Goal: Task Accomplishment & Management: Complete application form

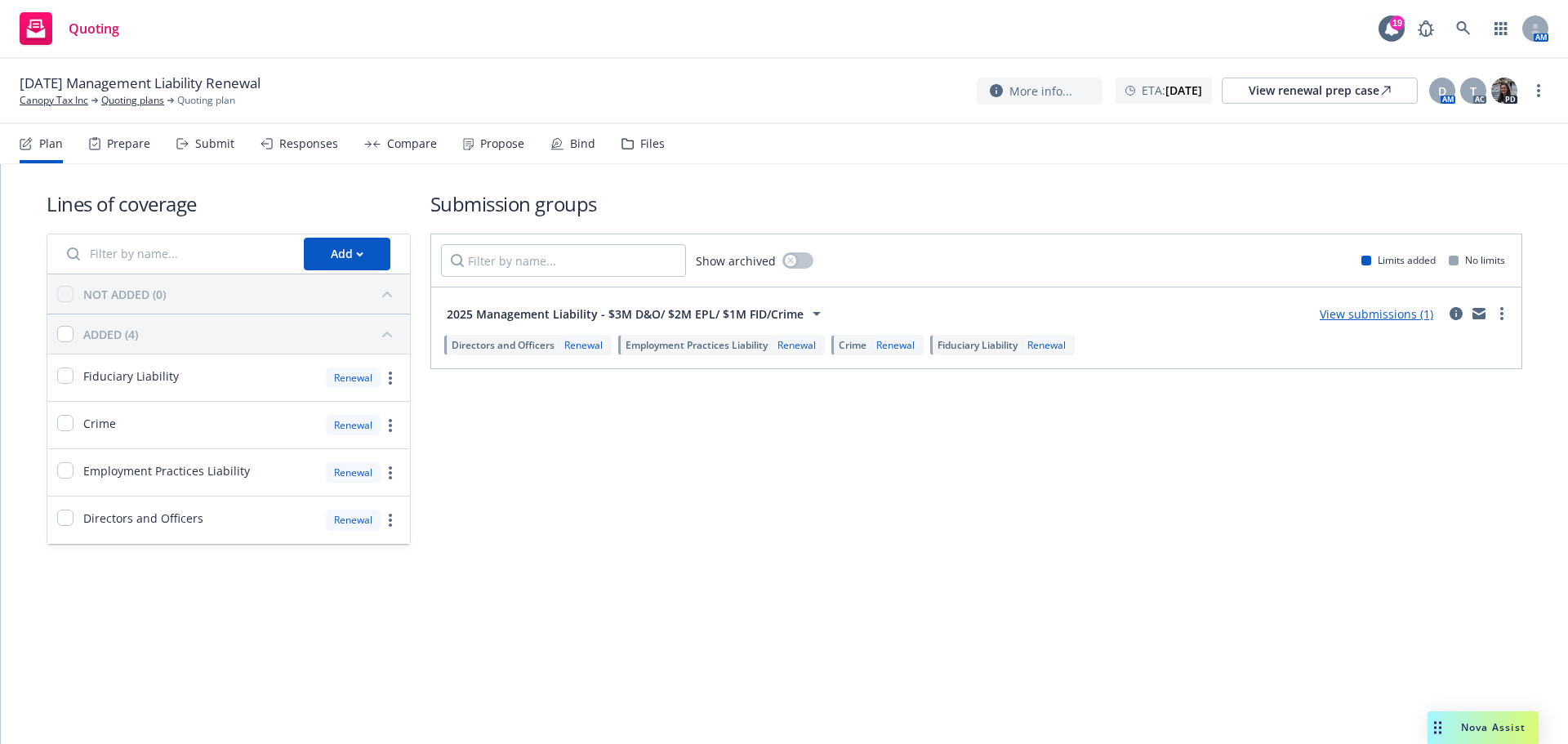
click at [202, 144] on div "Submit" at bounding box center [215, 143] width 39 height 13
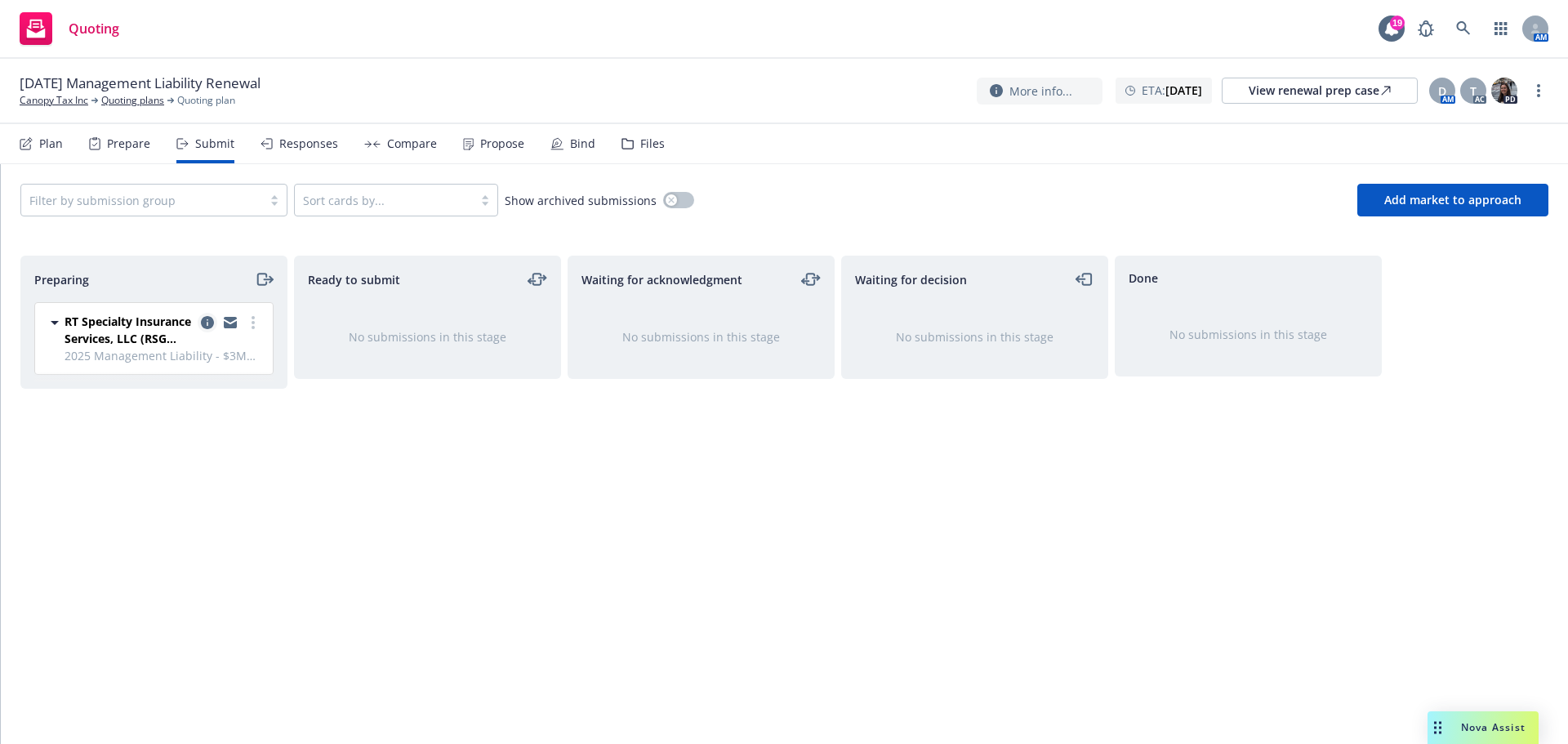
click at [207, 314] on link "copy logging email" at bounding box center [207, 323] width 20 height 20
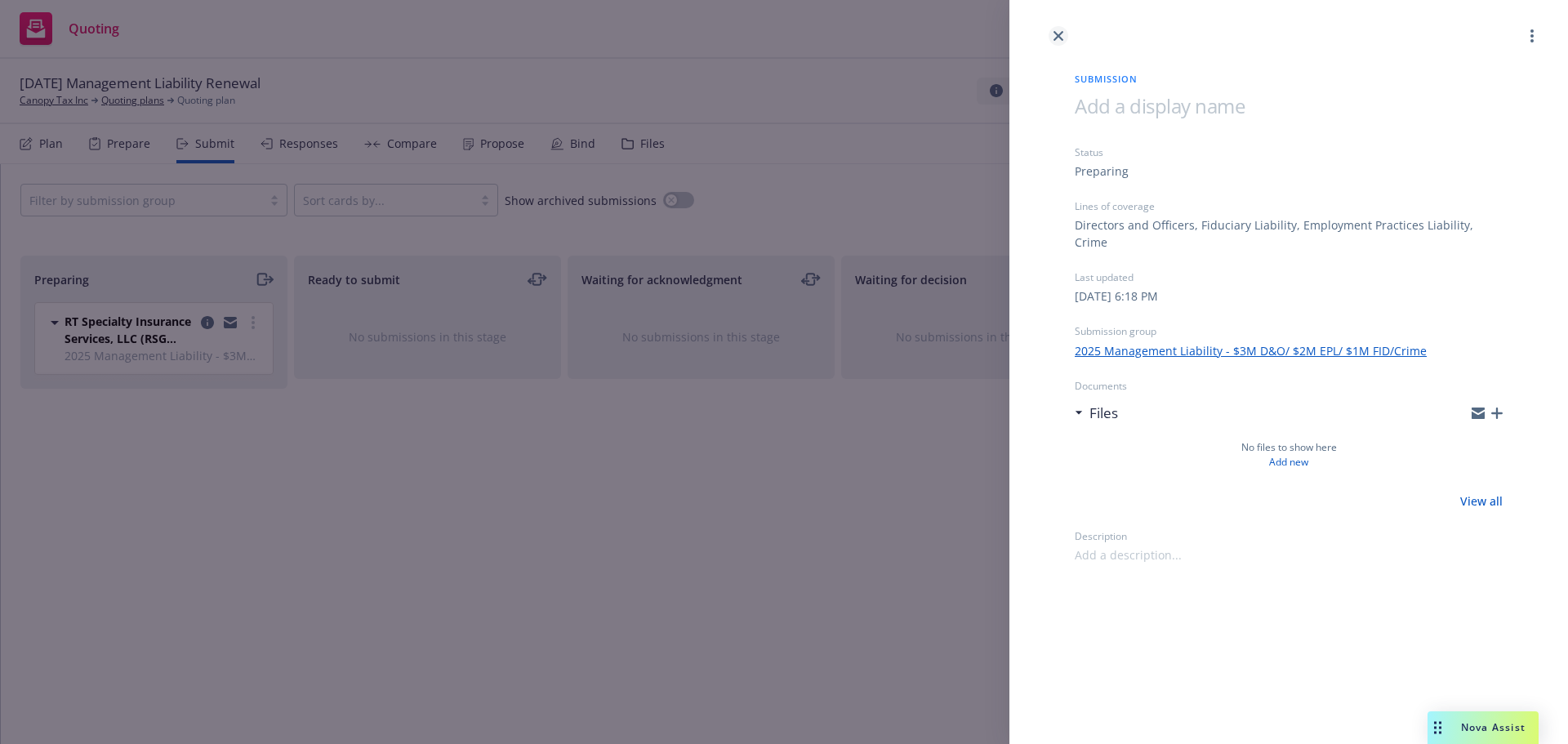
click at [1060, 38] on icon "close" at bounding box center [1058, 36] width 10 height 10
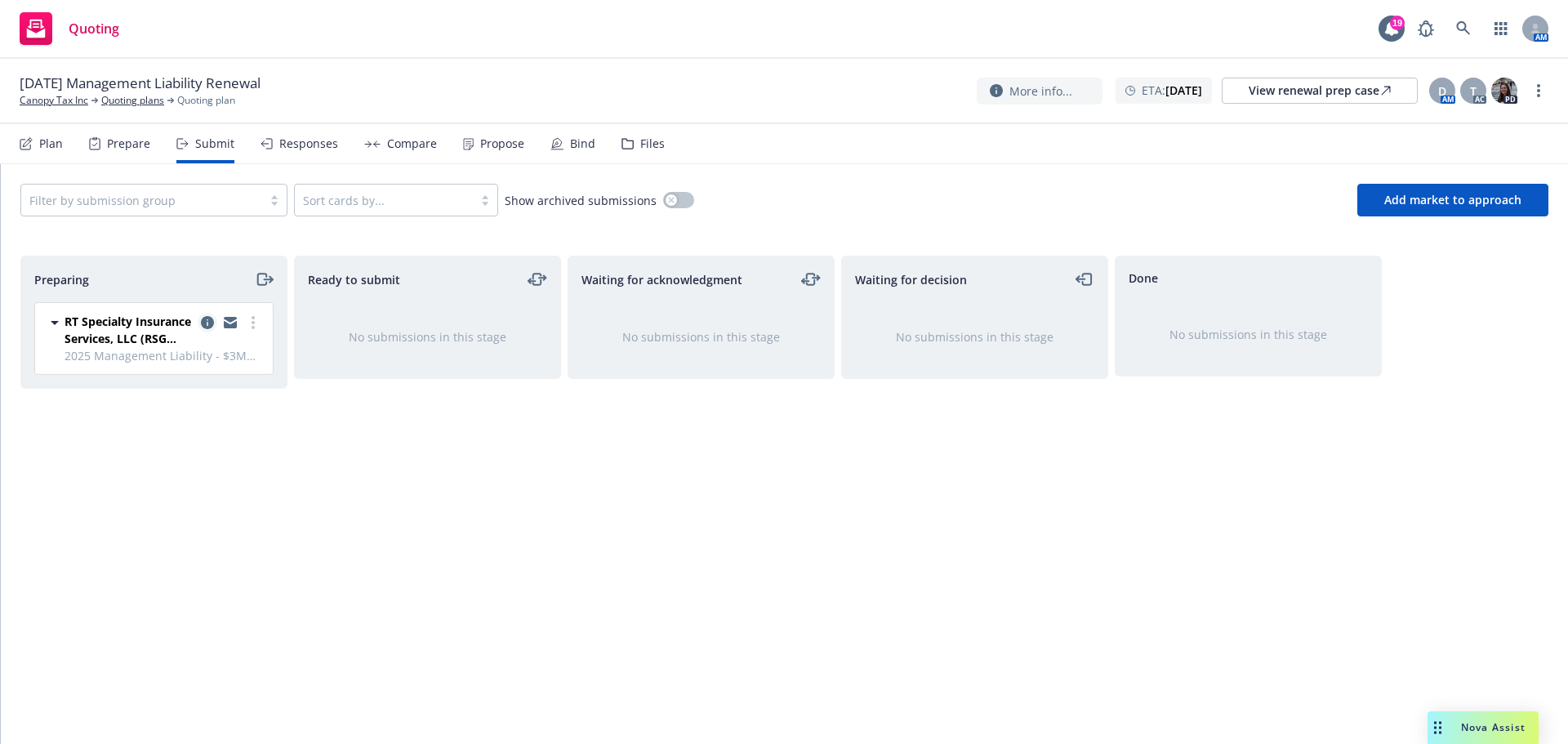
click at [206, 323] on icon "copy logging email" at bounding box center [207, 323] width 13 height 13
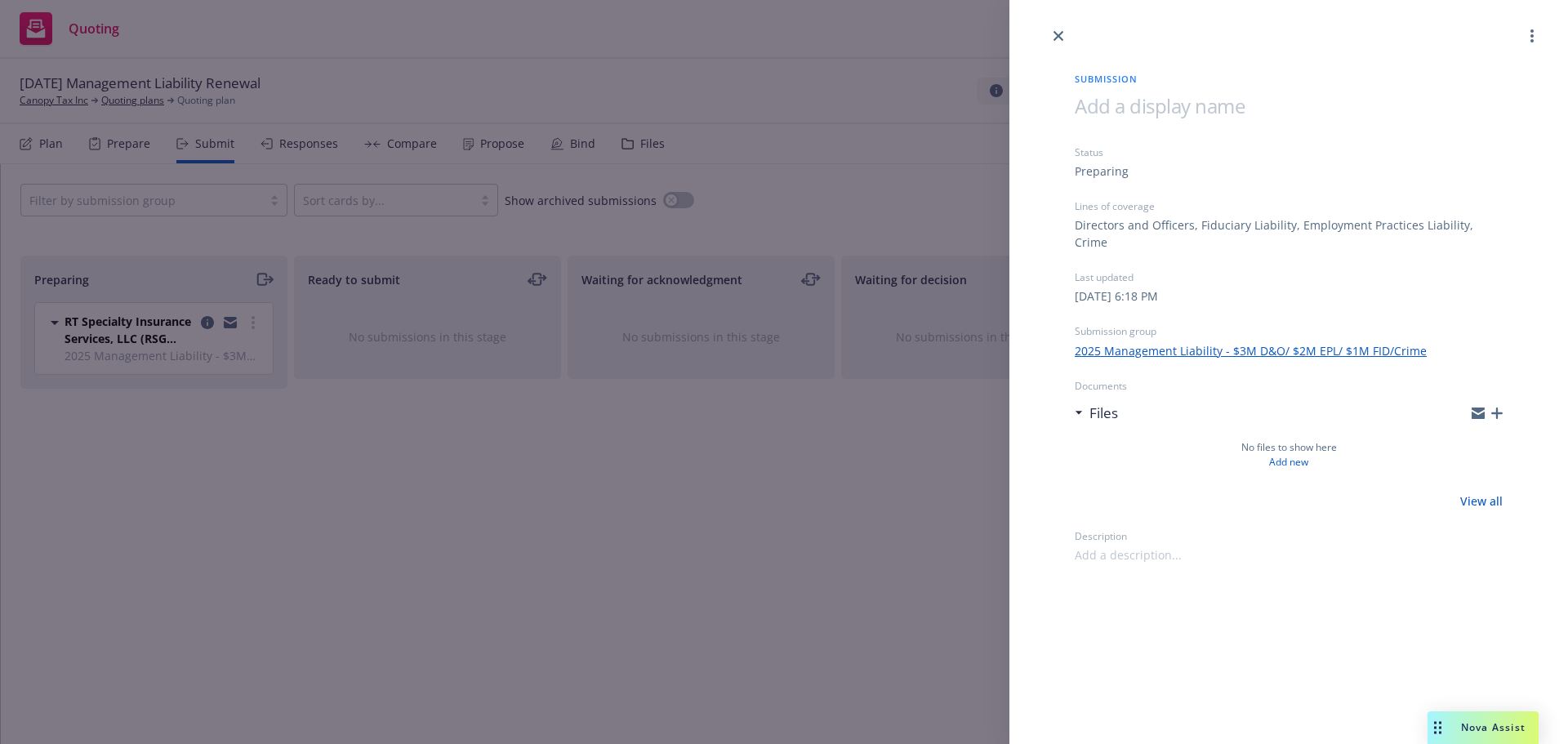
click at [1501, 407] on icon "button" at bounding box center [1497, 413] width 11 height 11
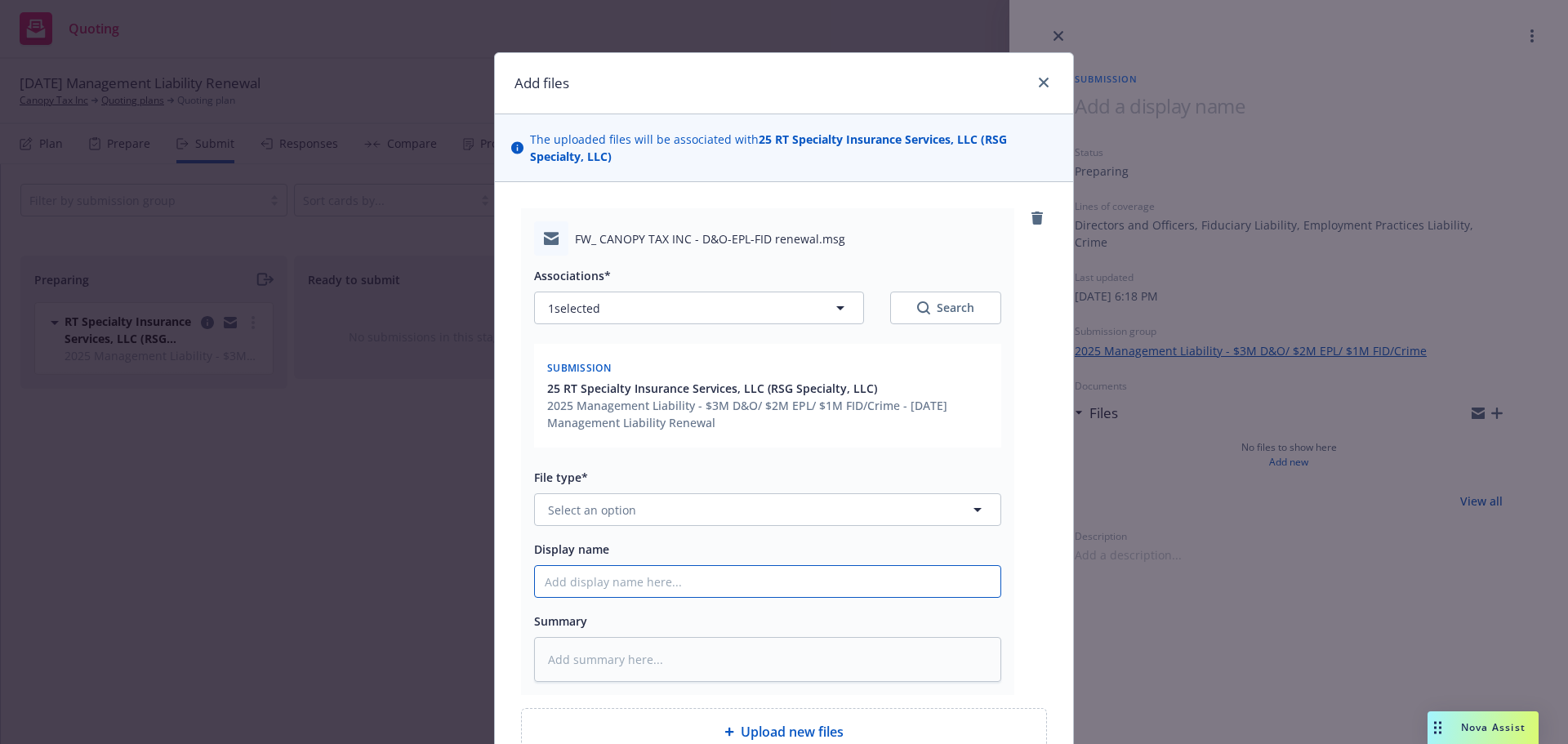
click at [564, 583] on input "Display name" at bounding box center [768, 581] width 466 height 31
type textarea "x"
type input "1"
type textarea "x"
type input "12"
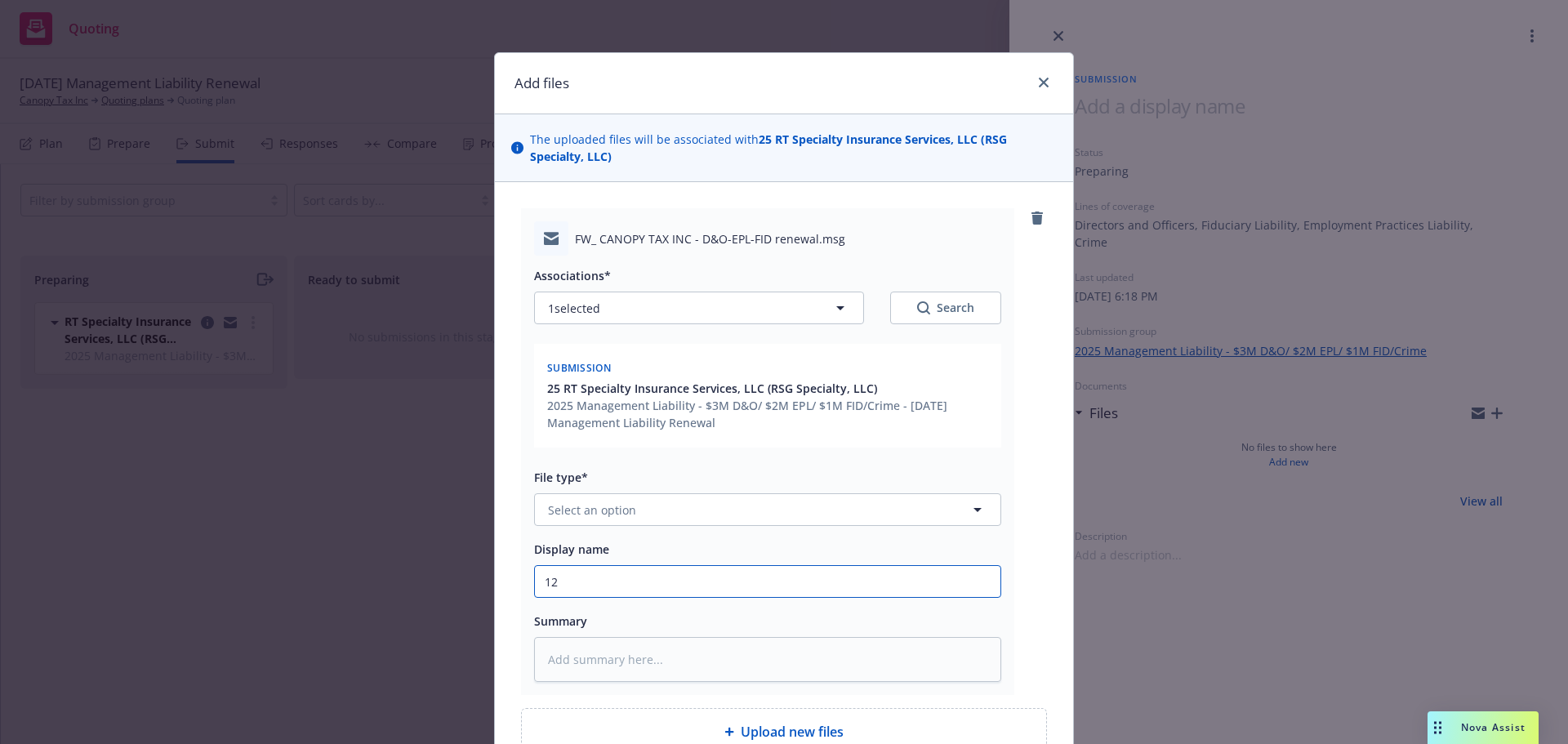
type textarea "x"
type input "12/"
type textarea "x"
type input "12/3"
type textarea "x"
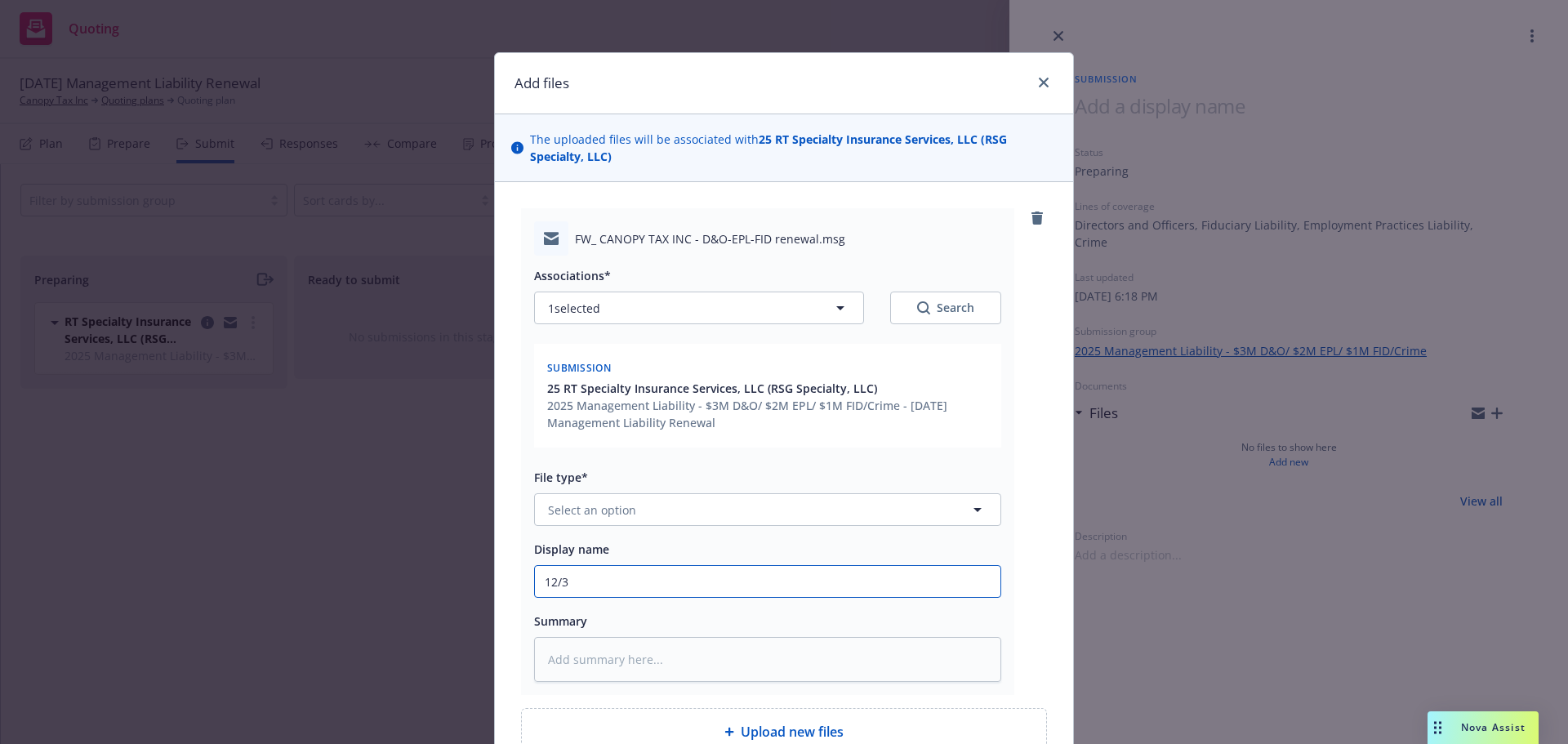
type input "12/31"
type textarea "x"
type input "12/31/"
type textarea "x"
type input "12/31/2"
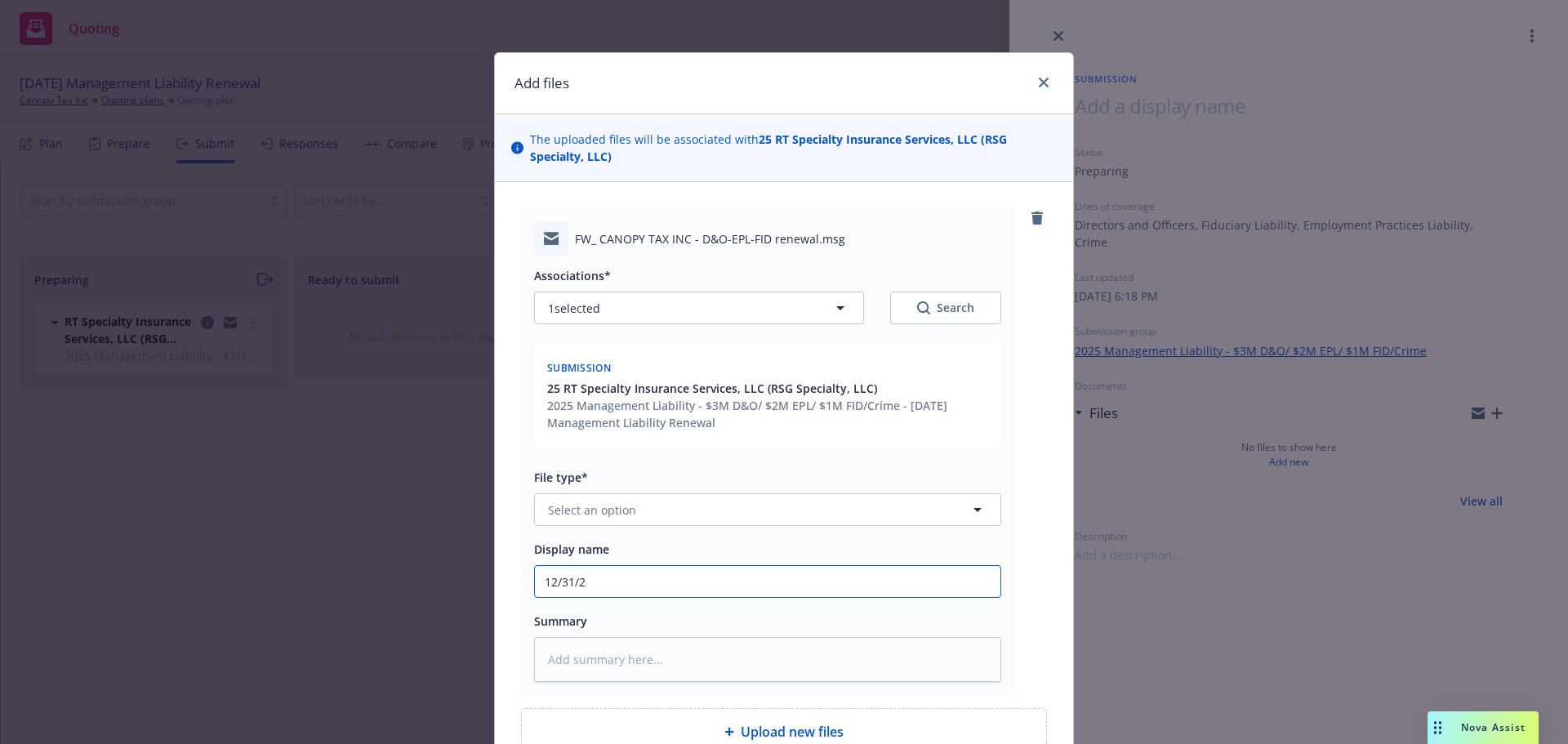
type textarea "x"
type input "[DATE]"
type textarea "x"
type input "12/31/202"
type textarea "x"
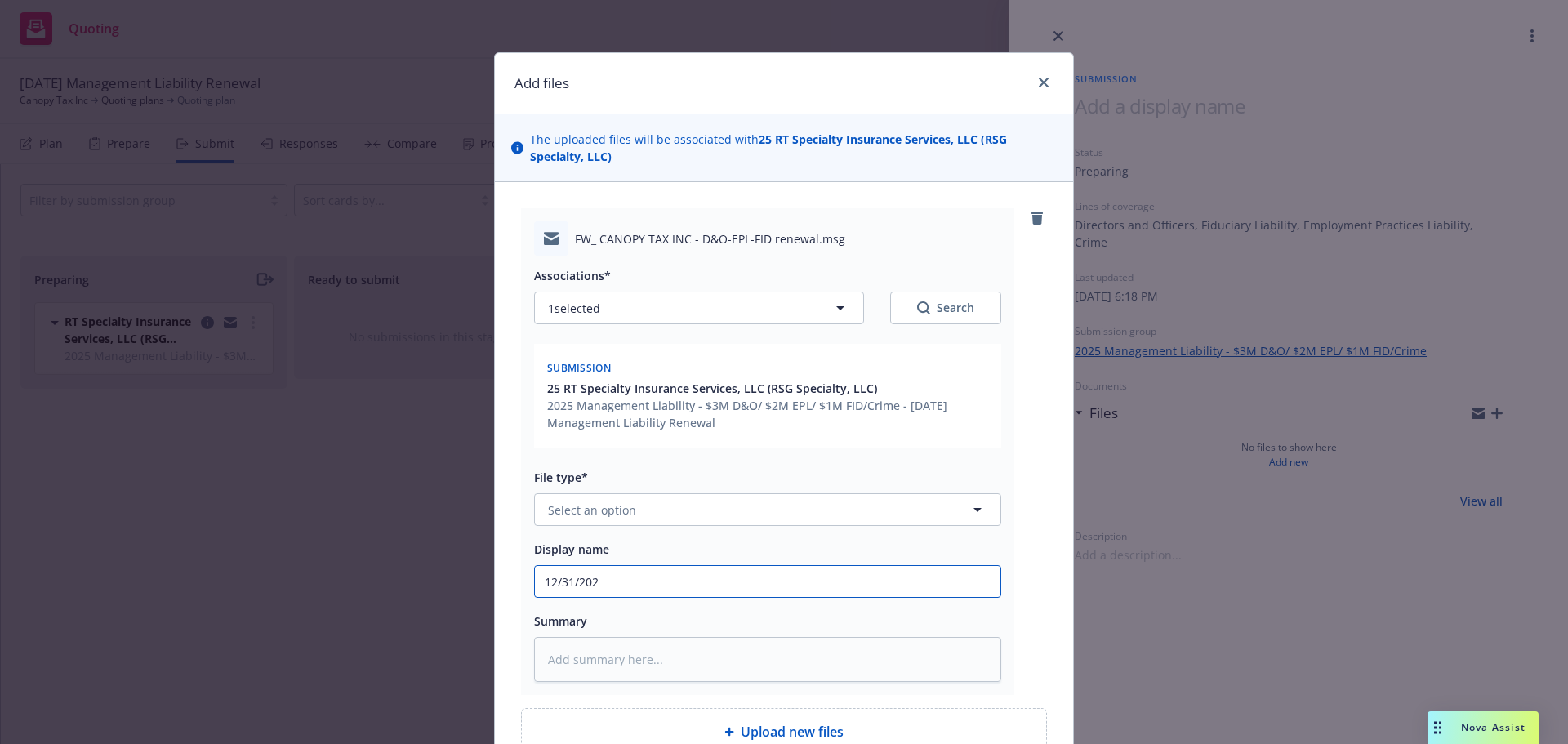
type input "[DATE]"
type textarea "x"
type input "[DATE]"
type textarea "x"
type input "[DATE] M"
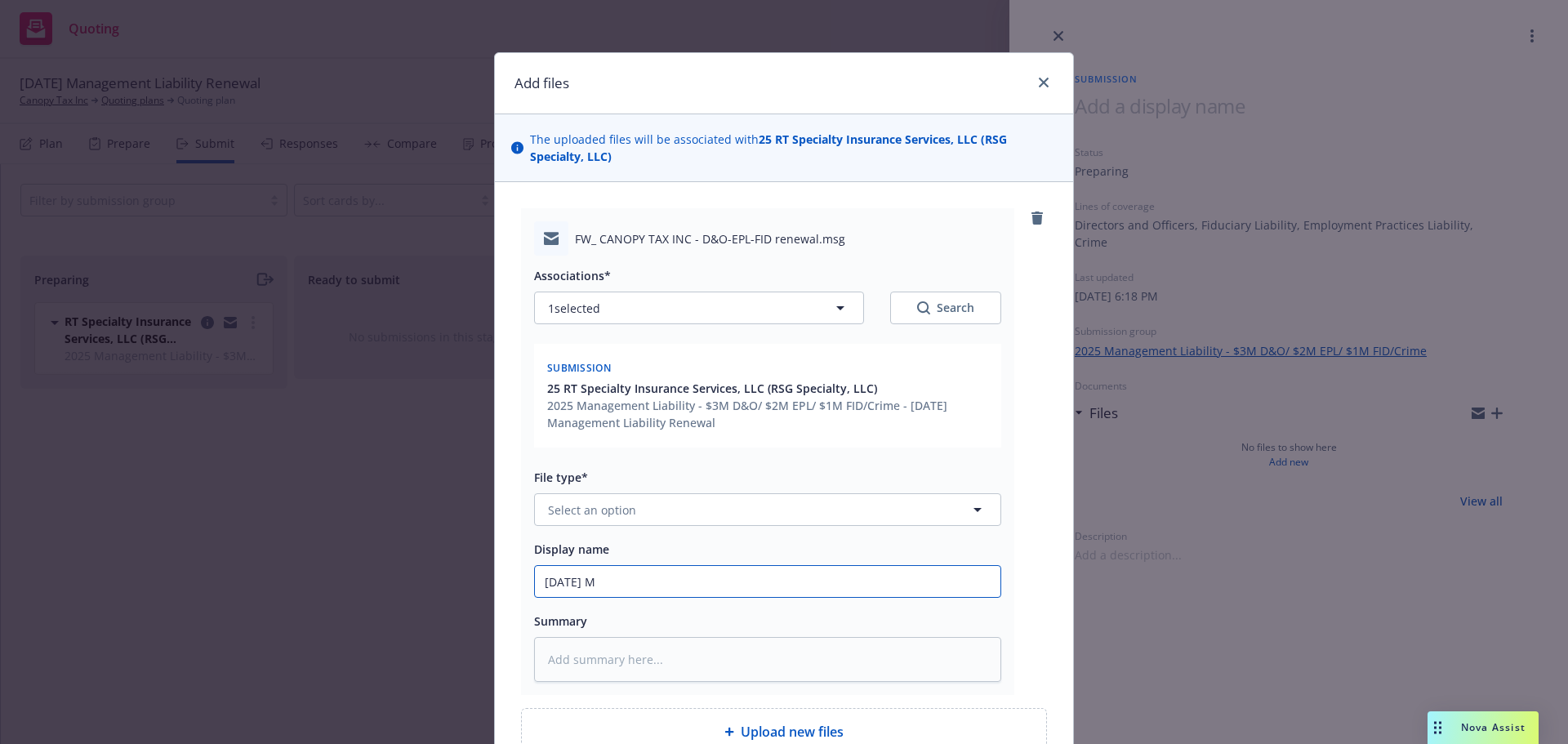
type textarea "x"
type input "[DATE] Ma"
type textarea "x"
type input "[DATE] Man"
type textarea "x"
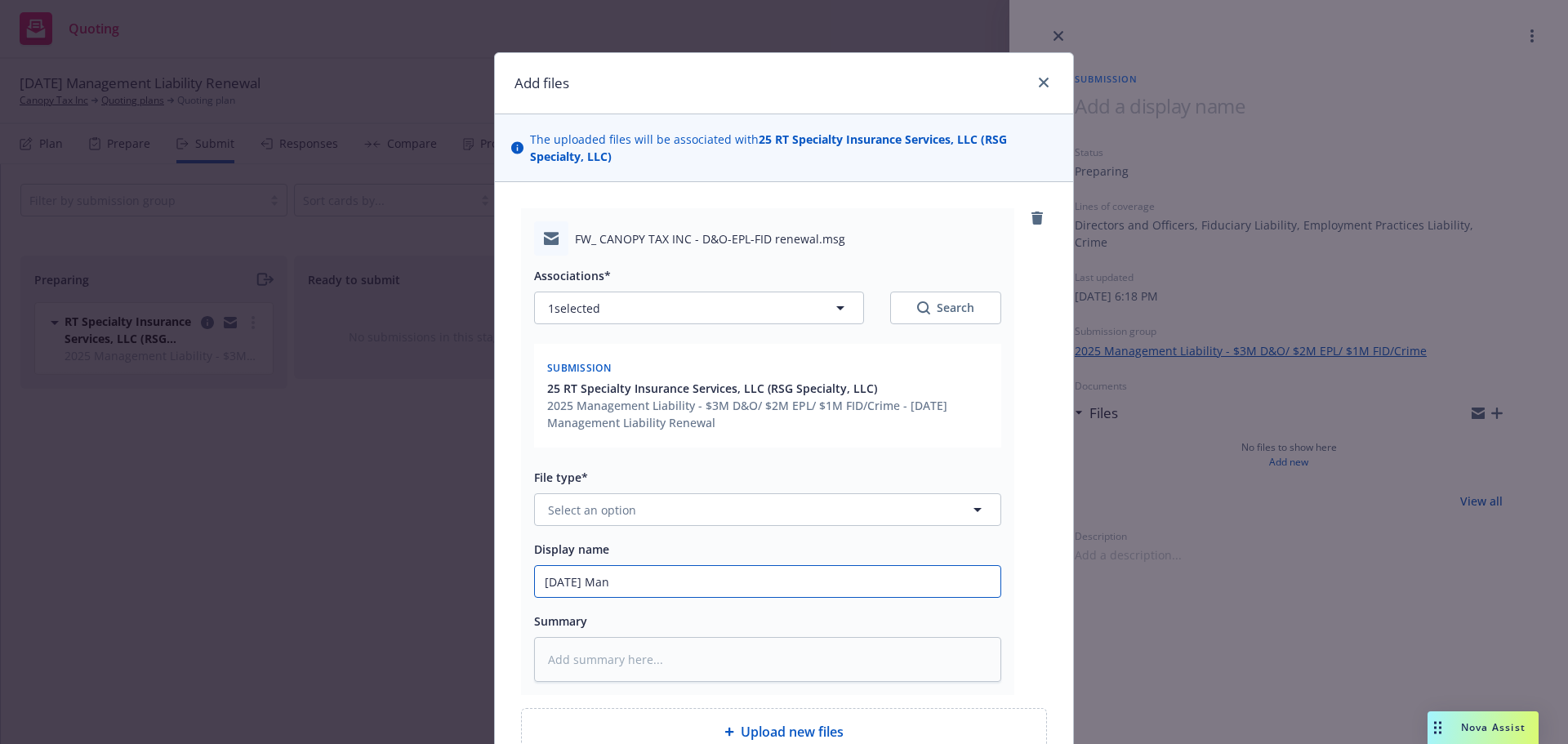
type input "[DATE] Mana"
type textarea "x"
type input "[DATE] Manag"
type textarea "x"
type input "[DATE] Manage"
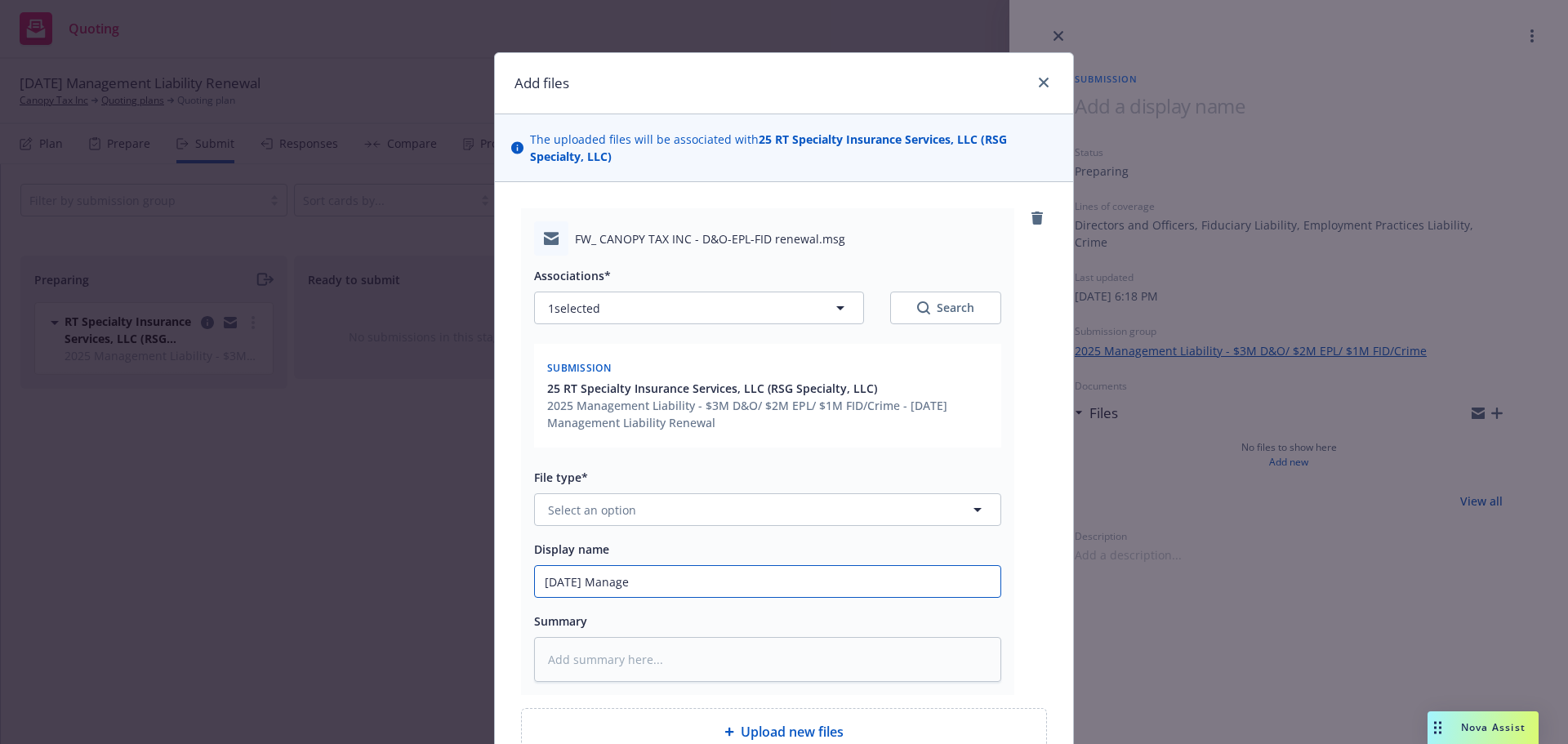
type textarea "x"
type input "[DATE] [GEOGRAPHIC_DATA]"
type textarea "x"
type input "[DATE] Manageme"
type textarea "x"
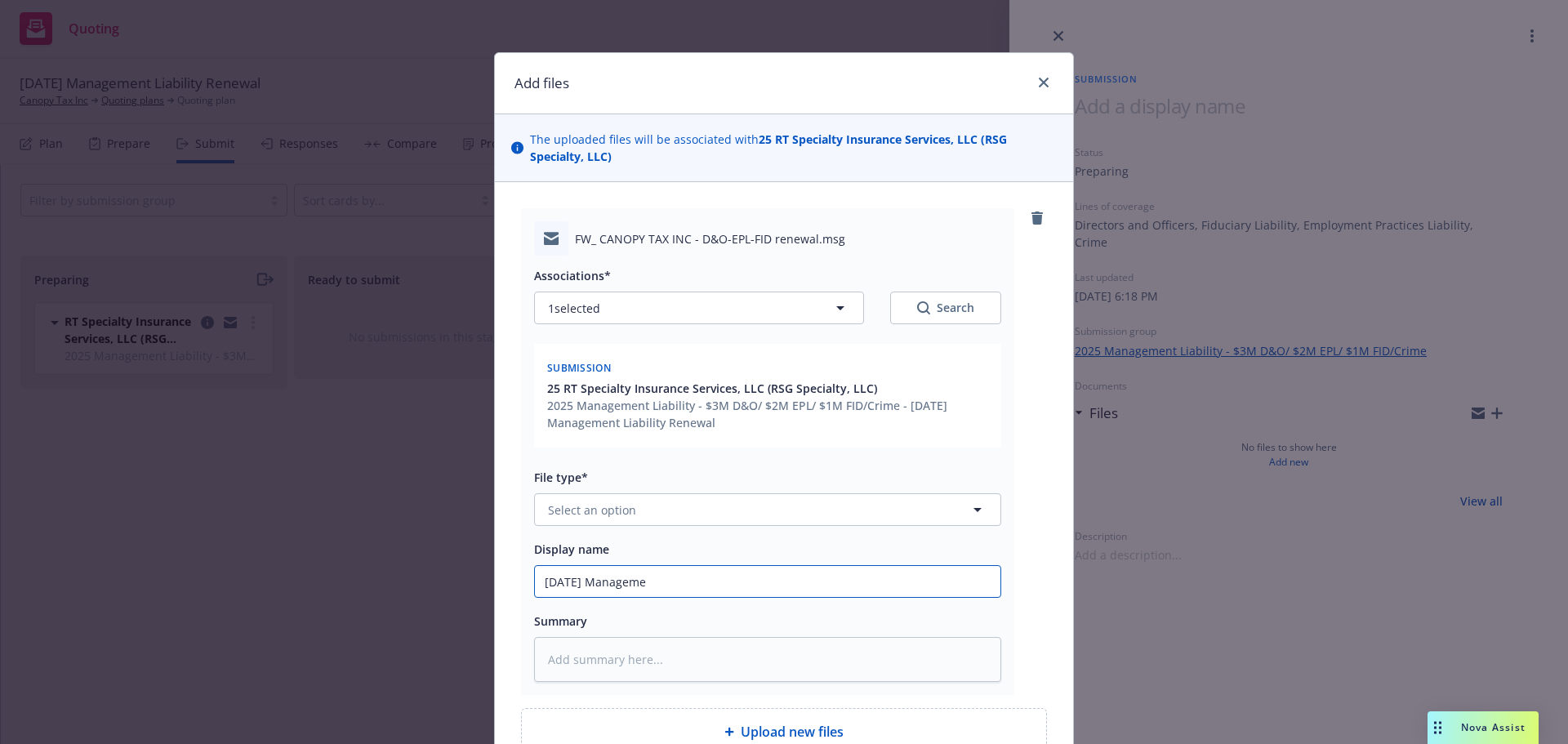
type input "[DATE] Managemen"
type textarea "x"
type input "[DATE] Management"
type textarea "x"
type input "[DATE] Management"
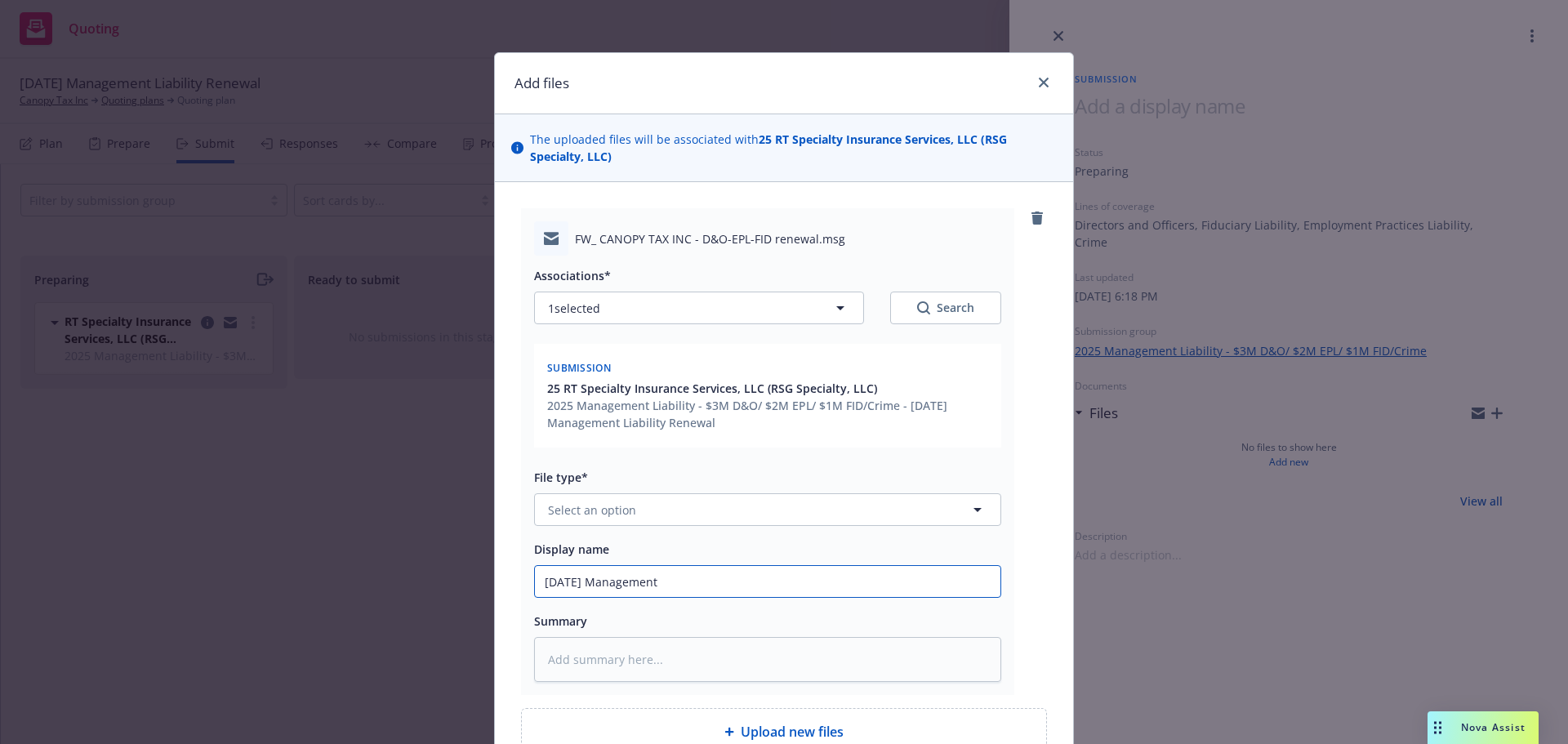
type textarea "x"
type input "[DATE] Management L"
type textarea "x"
type input "[DATE] Management Li"
type textarea "x"
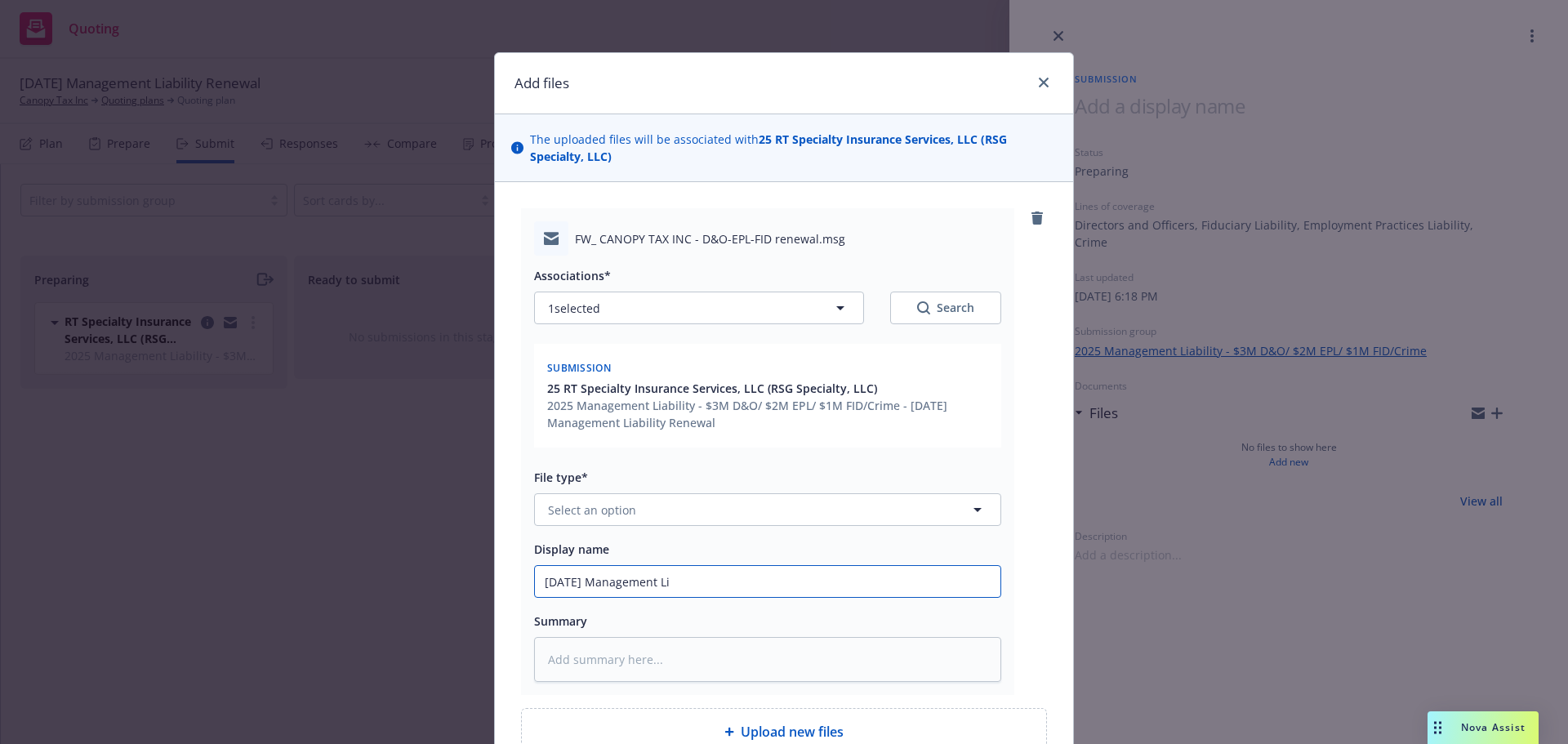
type input "[DATE] Management Lia"
type textarea "x"
type input "[DATE] Management Liab"
type textarea "x"
type input "[DATE] Management Liabi"
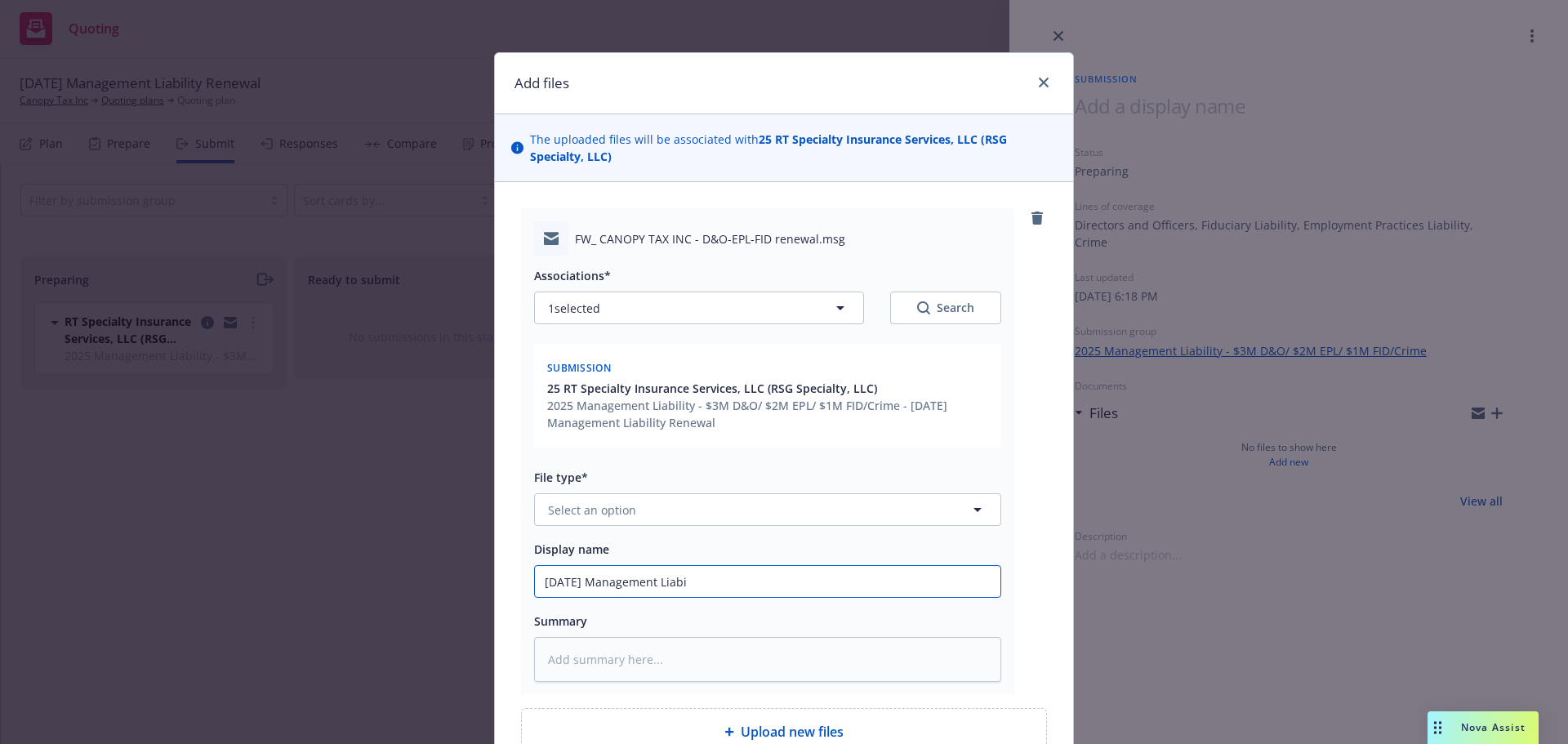
type textarea "x"
type input "[DATE] Management Liabil"
type textarea "x"
type input "[DATE] Management Liabili"
type textarea "x"
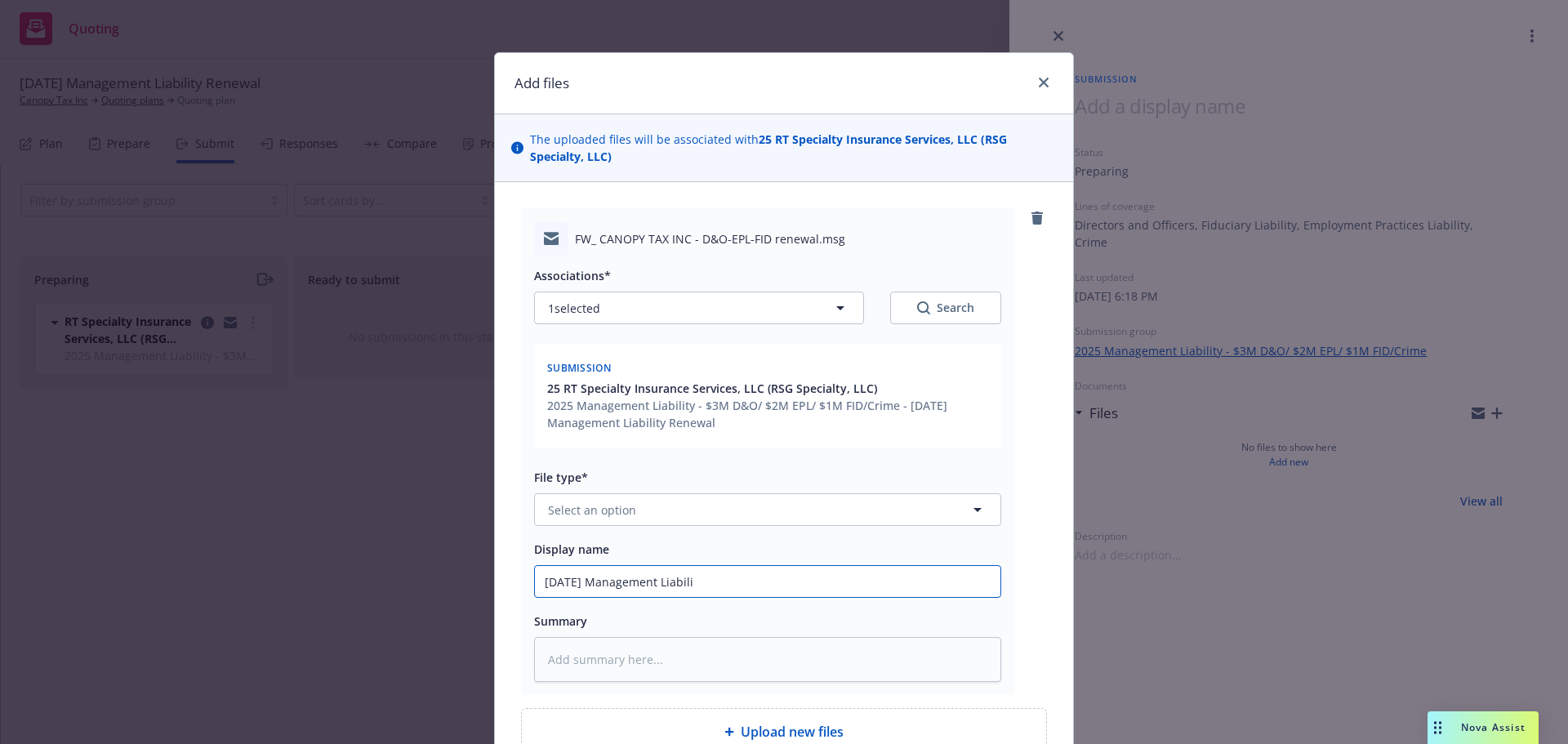
type input "[DATE] Management Liabilit"
type textarea "x"
type input "[DATE] Management Liability"
type textarea "x"
type input "[DATE] Management Liability"
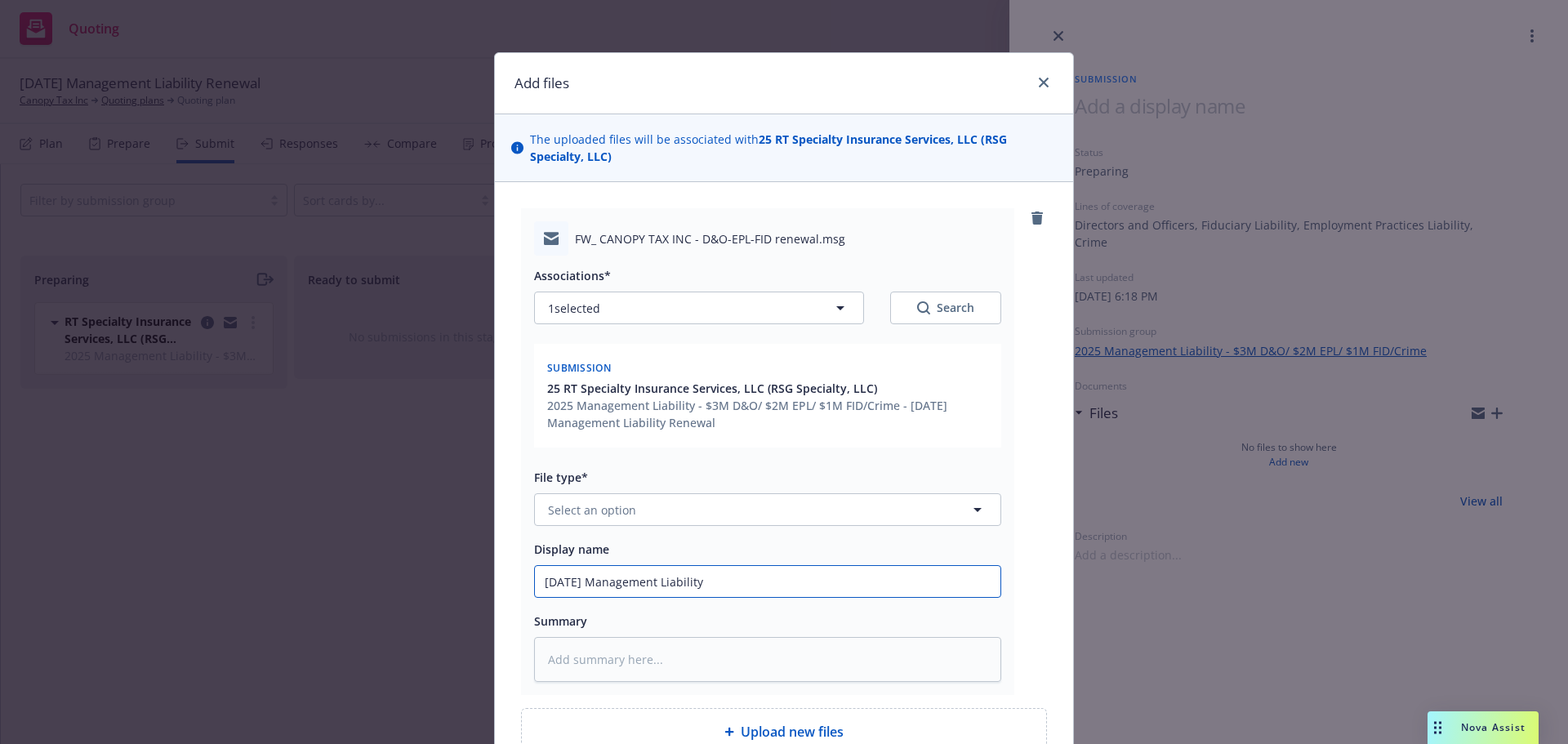
type textarea "x"
type input "[DATE] Management Liability R"
type textarea "x"
type input "[DATE] Management Liability Re"
type textarea "x"
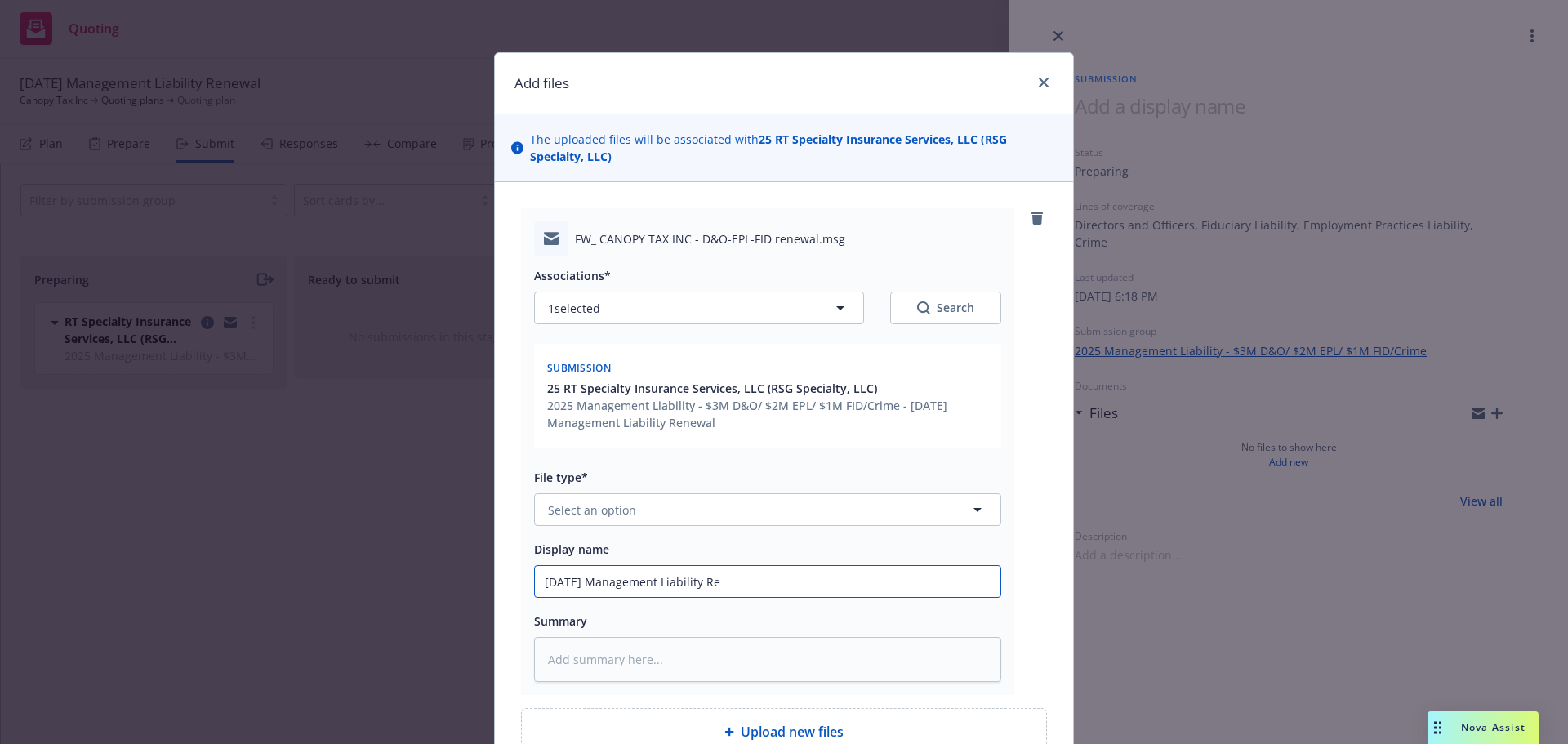
type input "[DATE] Management Liability Ren"
type textarea "x"
type input "[DATE] Management Liability [PERSON_NAME]"
type textarea "x"
type input "[DATE] Management Liability Renew"
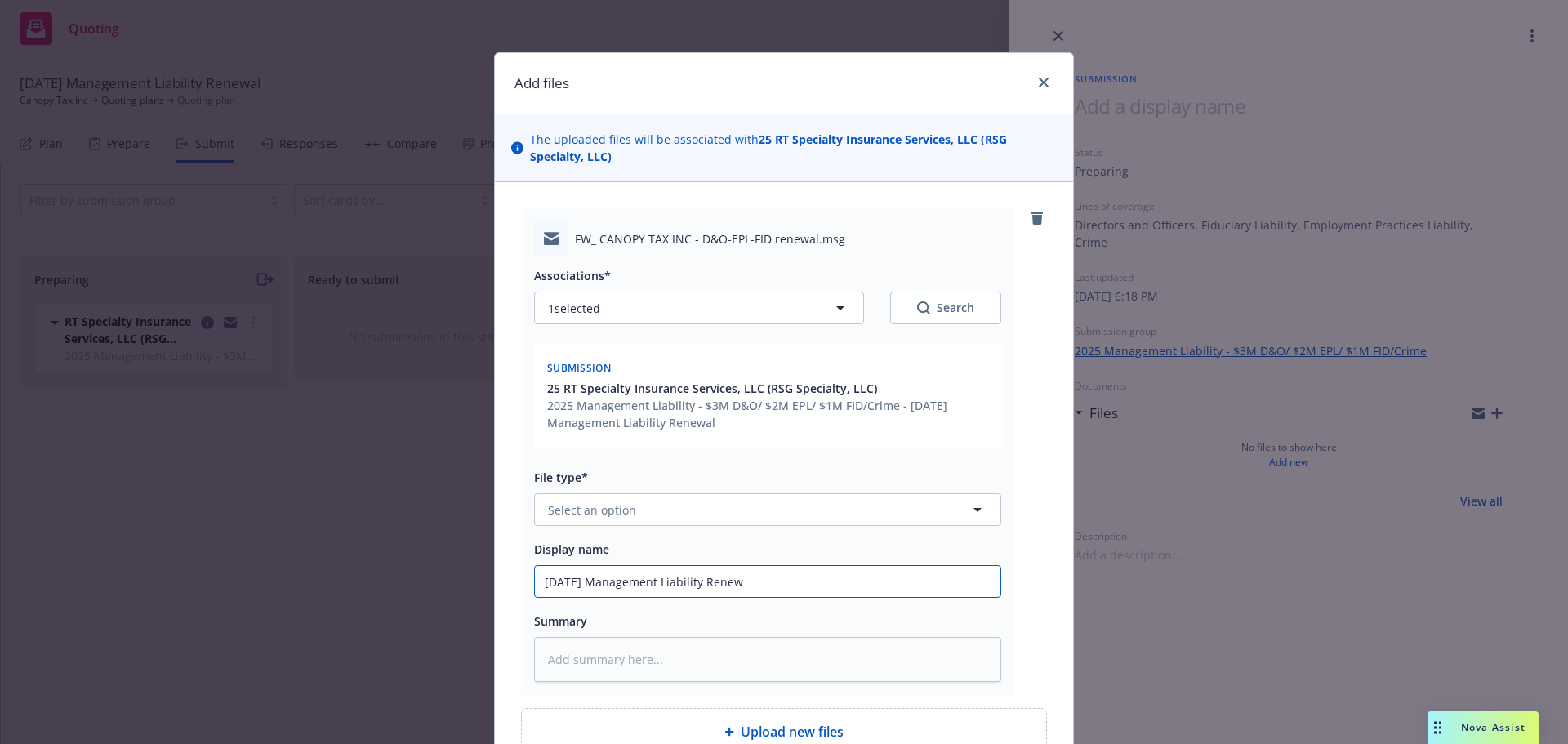
type textarea "x"
type input "[DATE] Management Liability Renewa"
type textarea "x"
type input "[DATE] Management Liability Renewal"
type textarea "x"
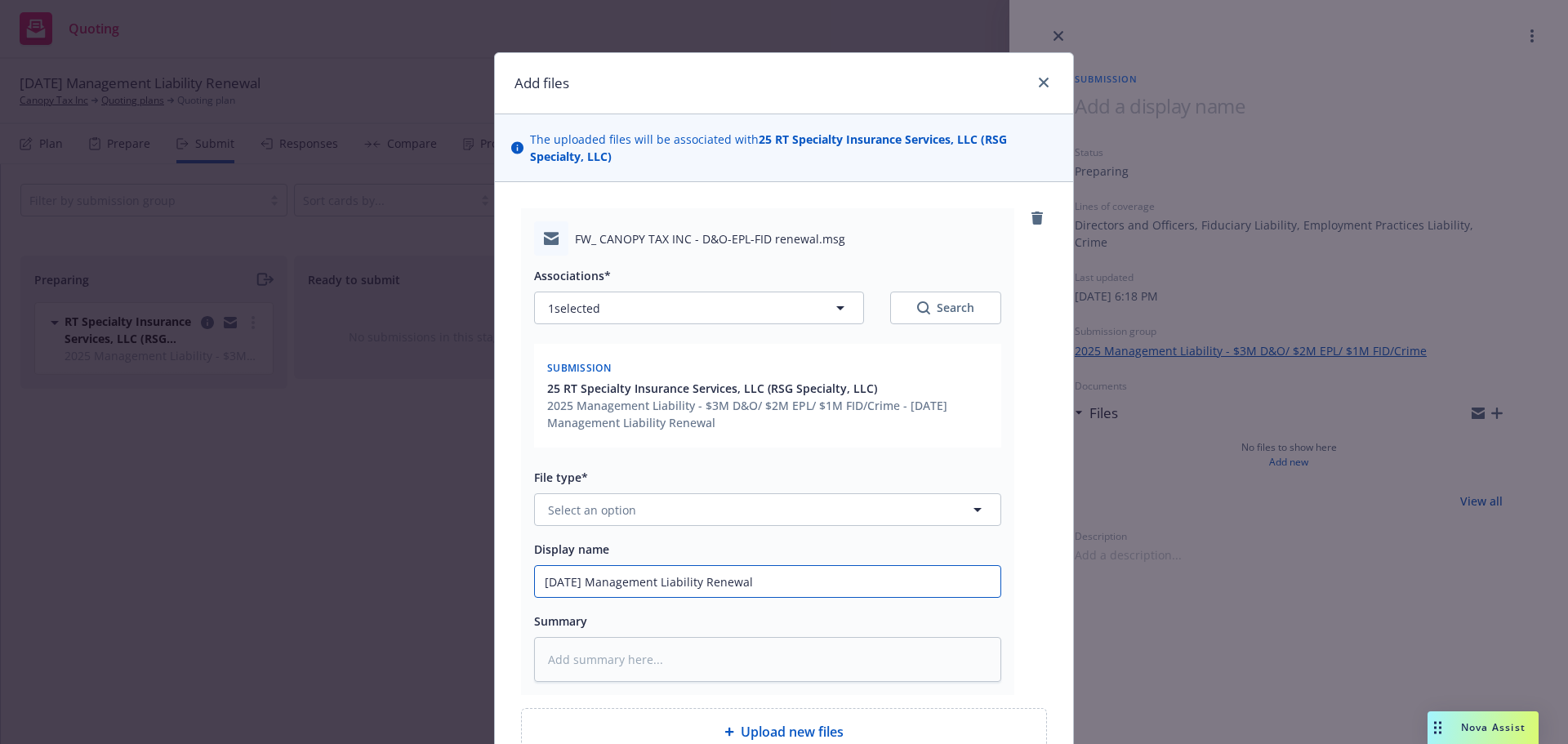
type input "[DATE] Management Liability Renewal"
type textarea "x"
type input "[DATE] Management Liability Renewal S"
type textarea "x"
type input "[DATE] Management Liability Renewal So"
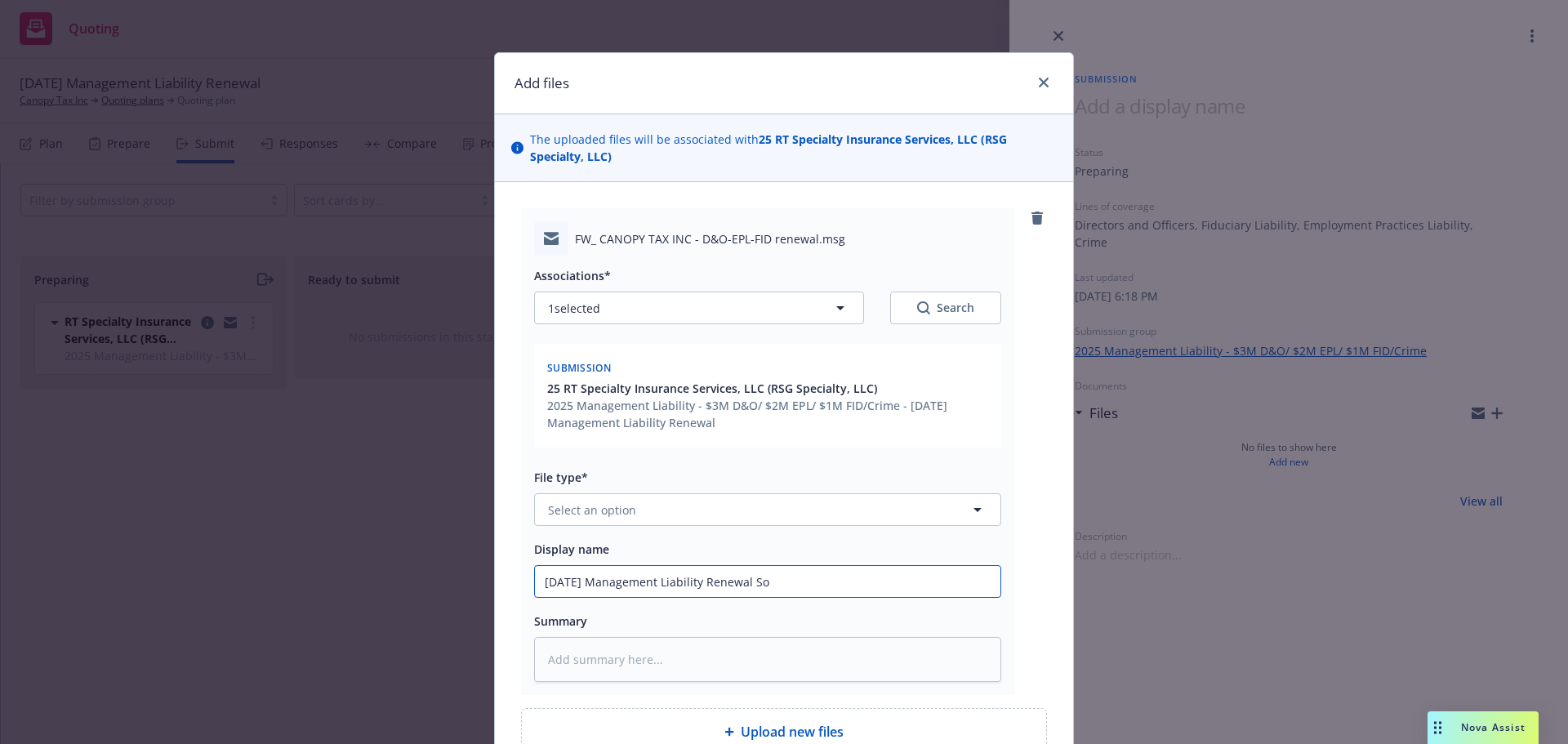
type textarea "x"
type input "[DATE] Management Liability Renewal Sol"
type textarea "x"
type input "[DATE] Management Liability Renewal Soli"
type textarea "x"
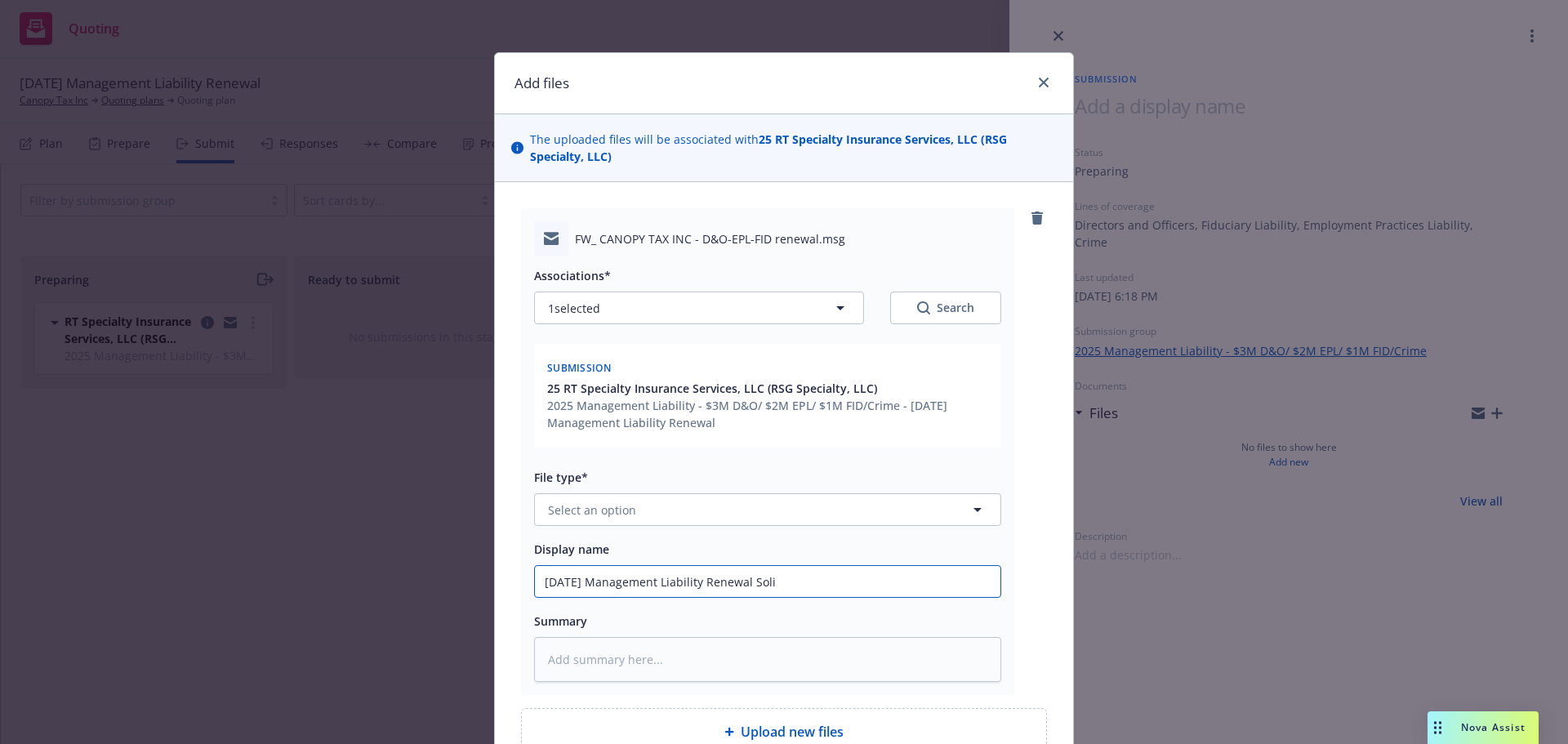
type input "[DATE] Management Liability Renewal Solic"
type textarea "x"
type input "[DATE] Management Liability Renewal Solici"
type textarea "x"
type input "[DATE] Management Liability Renewal Solicit"
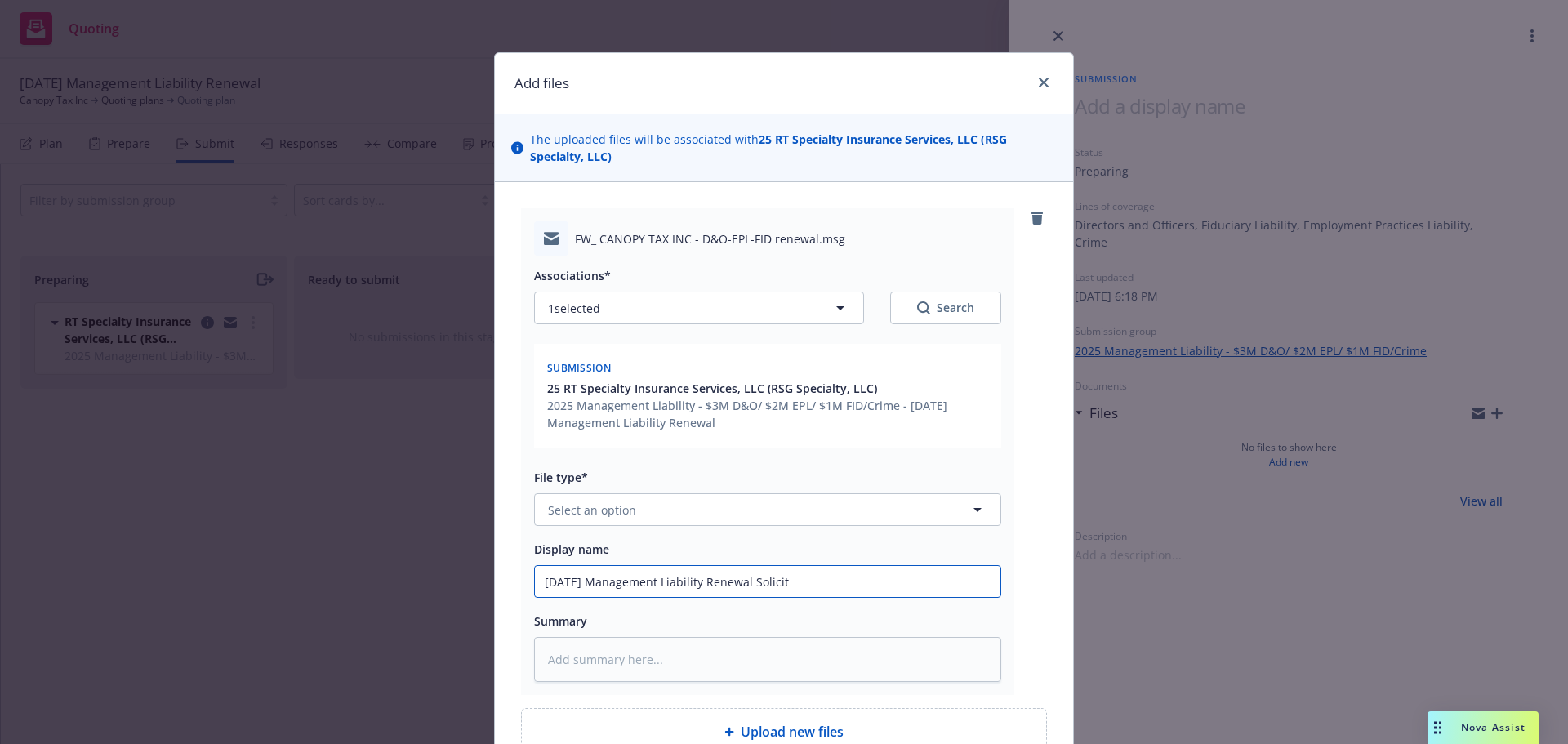
type textarea "x"
type input "[DATE] Management Liability Renewal Solicita"
type textarea "x"
type input "[DATE] Management Liability Renewal Solicitat"
type textarea "x"
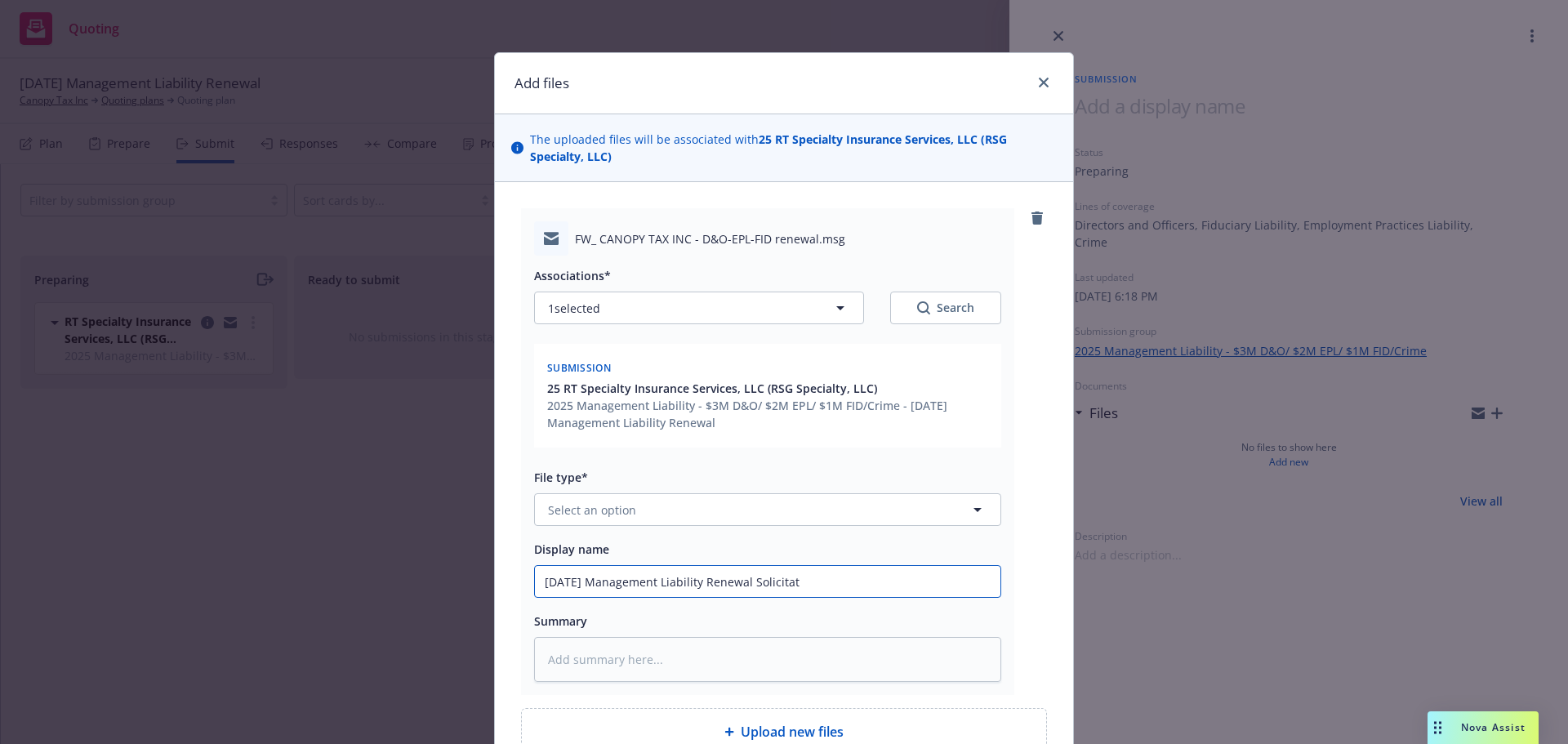
type input "[DATE] Management Liability Renewal Solicitati"
type textarea "x"
type input "[DATE] Management Liability Renewal Solicitatio"
type textarea "x"
type input "[DATE] Management Liability Renewal Solicitation"
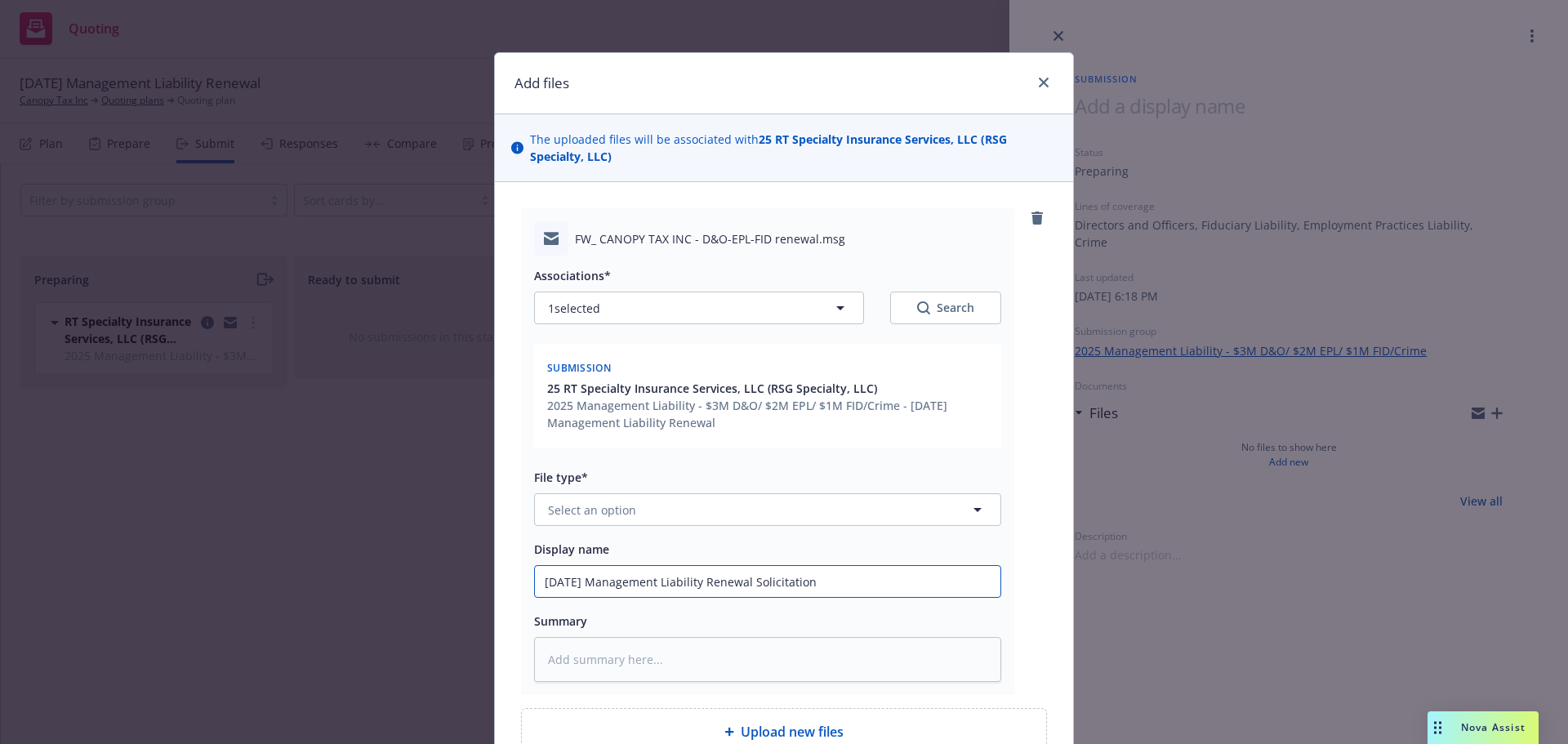
type textarea "x"
type input "[DATE] Management Liability Renewal Solicitation"
type textarea "x"
type input "[DATE] Management Liability Renewal Solicitation f"
type textarea "x"
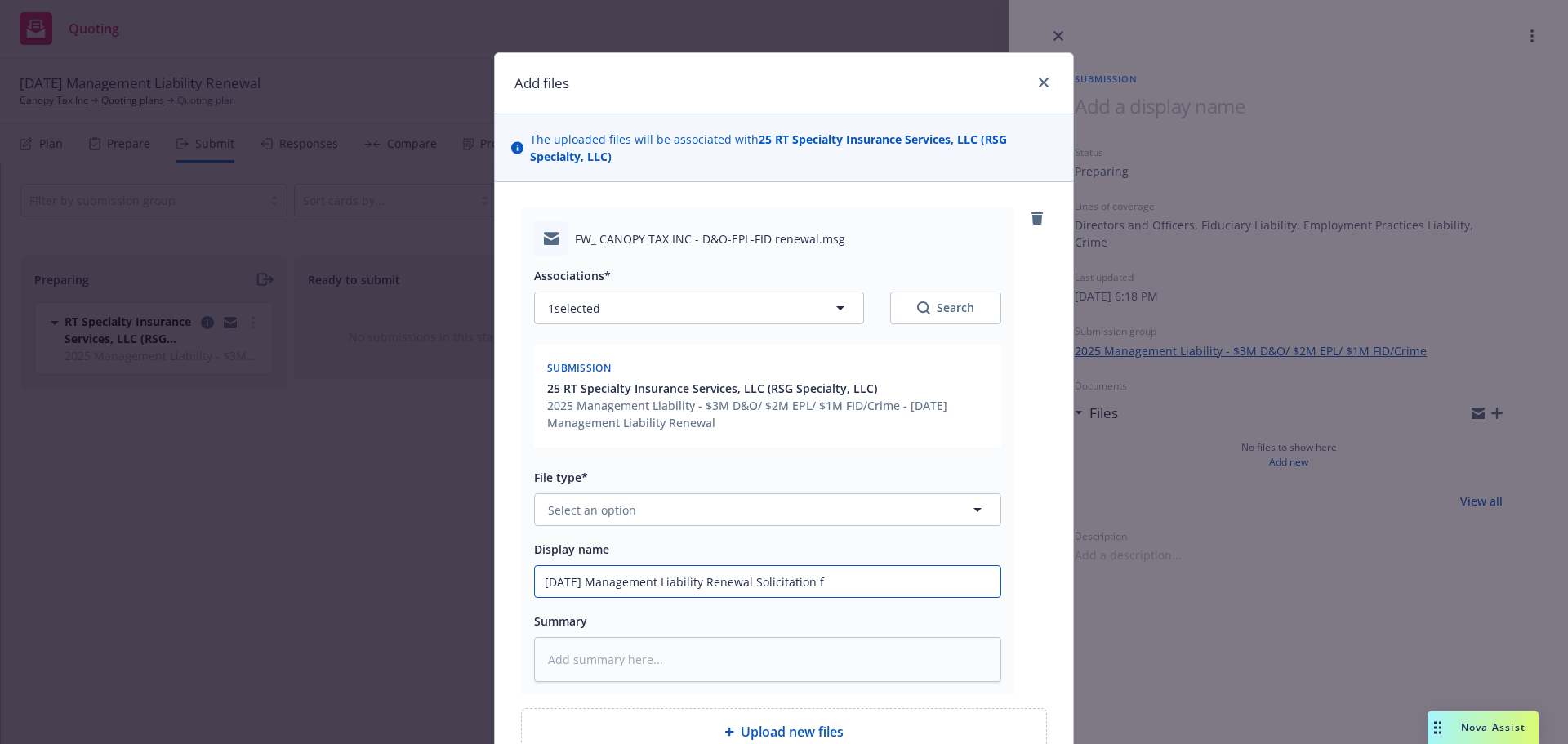
type input "[DATE] Management Liability Renewal Solicitation fr"
type textarea "x"
type input "[DATE] Management Liability Renewal Solicitation fro"
type textarea "x"
type input "[DATE] Management Liability Renewal Solicitation from"
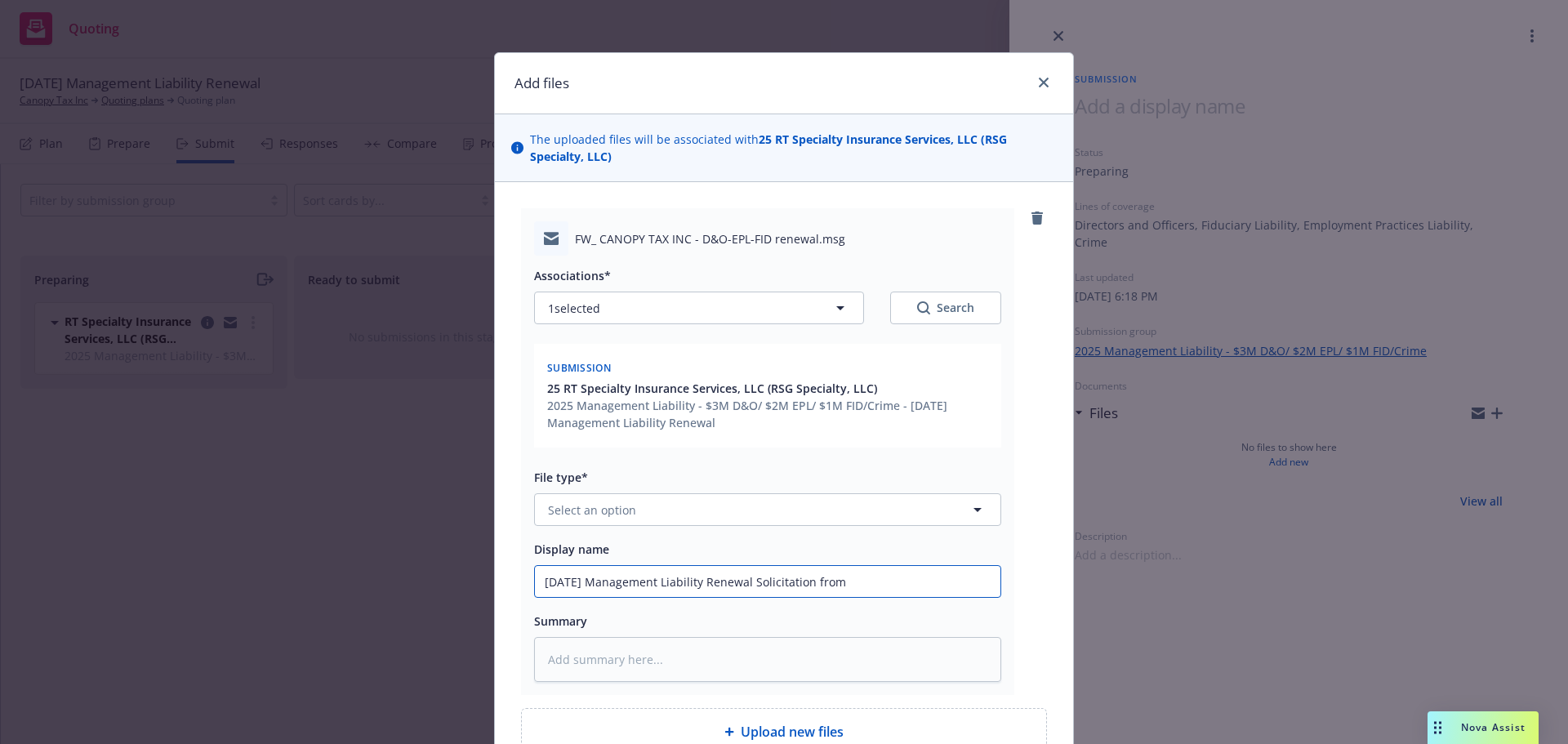
type textarea "x"
type input "[DATE] Management Liability Renewal Solicitation from"
type textarea "x"
type input "[DATE] Management Liability Renewal Solicitation from R"
type textarea "x"
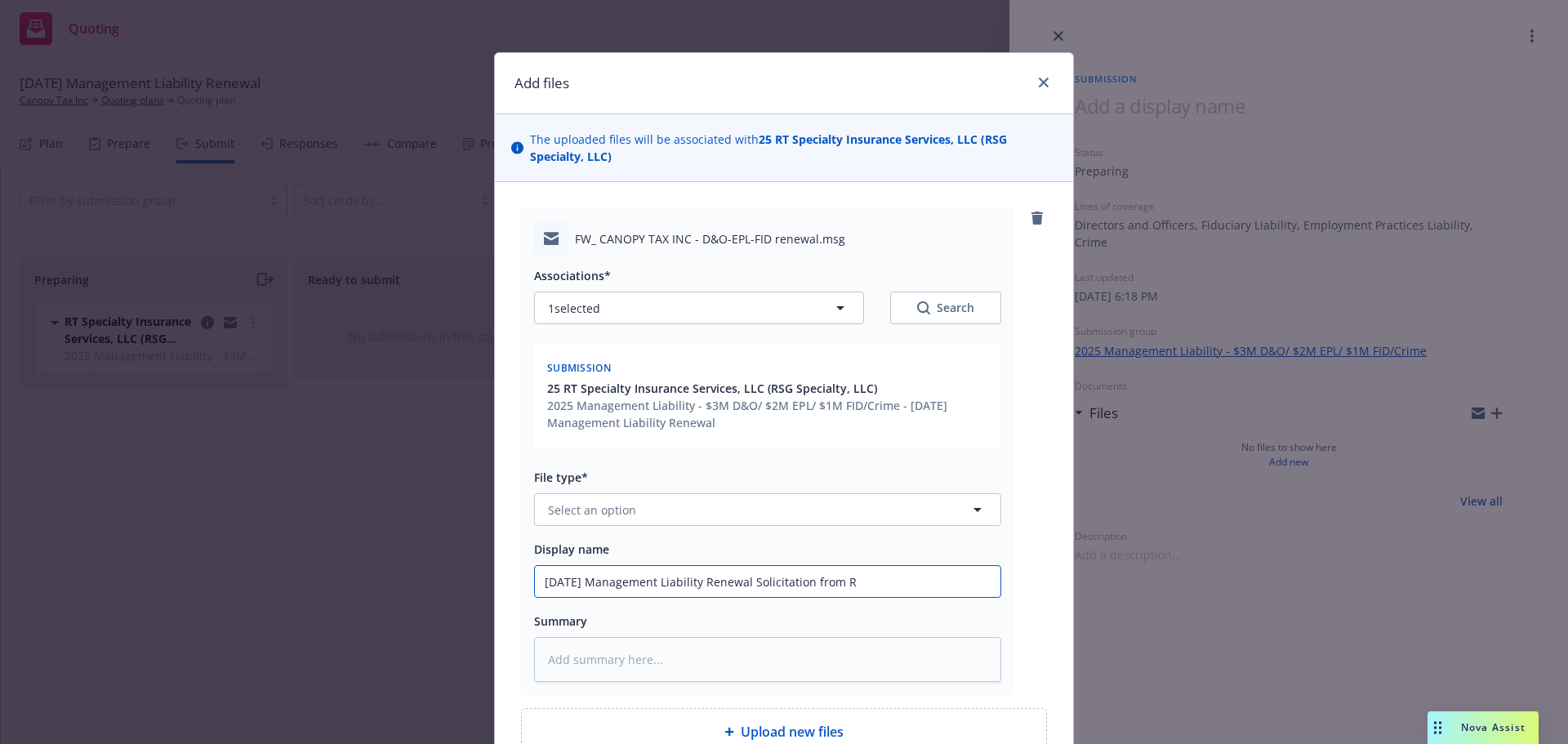
type input "[DATE] Management Liability Renewal Solicitation from RT"
type textarea "x"
type input "[DATE] Management Liability Renewal Solicitation from RT"
type textarea "x"
type input "[DATE] Management Liability Renewal Solicitation from RT S"
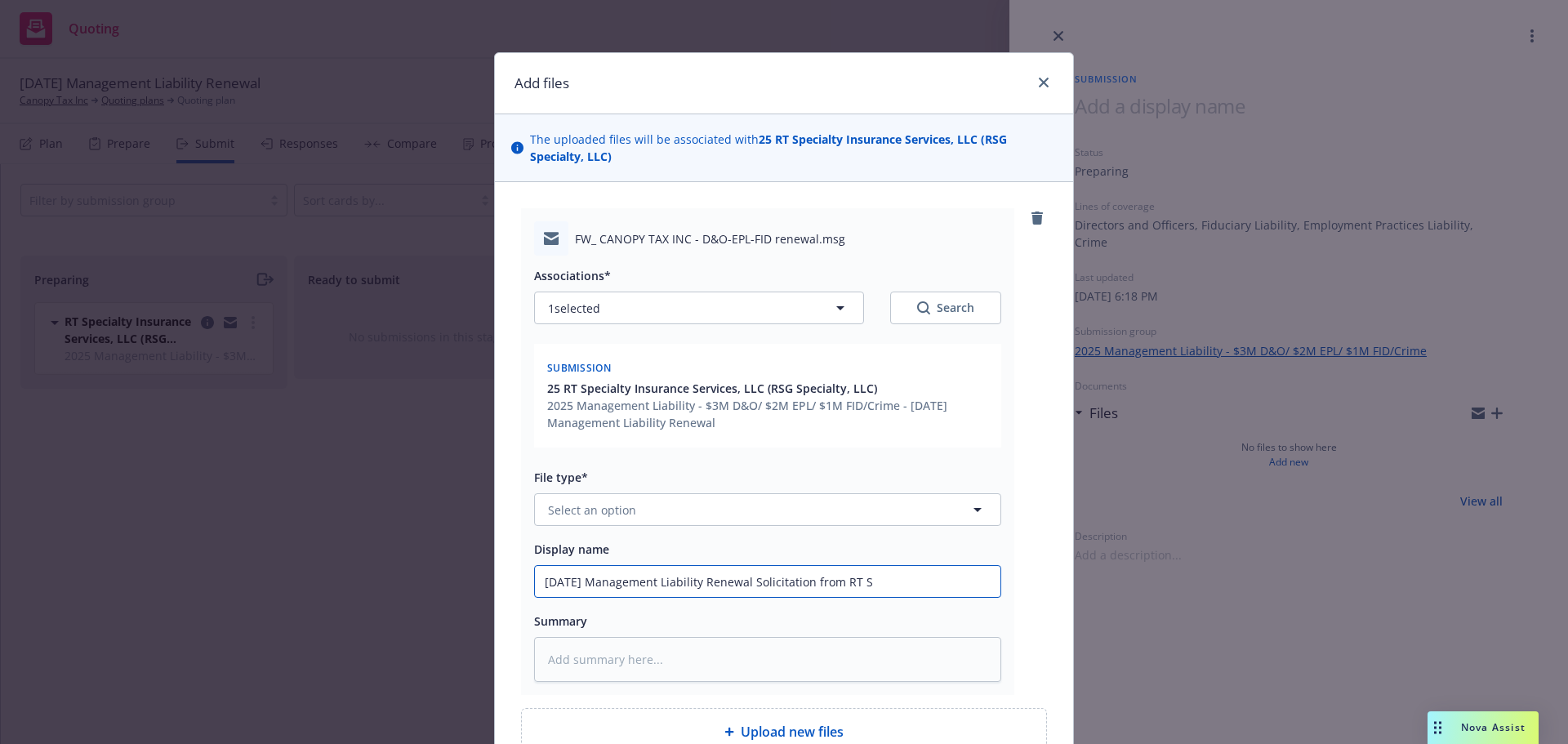
type textarea "x"
type input "[DATE] Management Liability Renewal Solicitation from RT Sp"
type textarea "x"
type input "[DATE] Management Liability Renewal Solicitation from RT Spe"
type textarea "x"
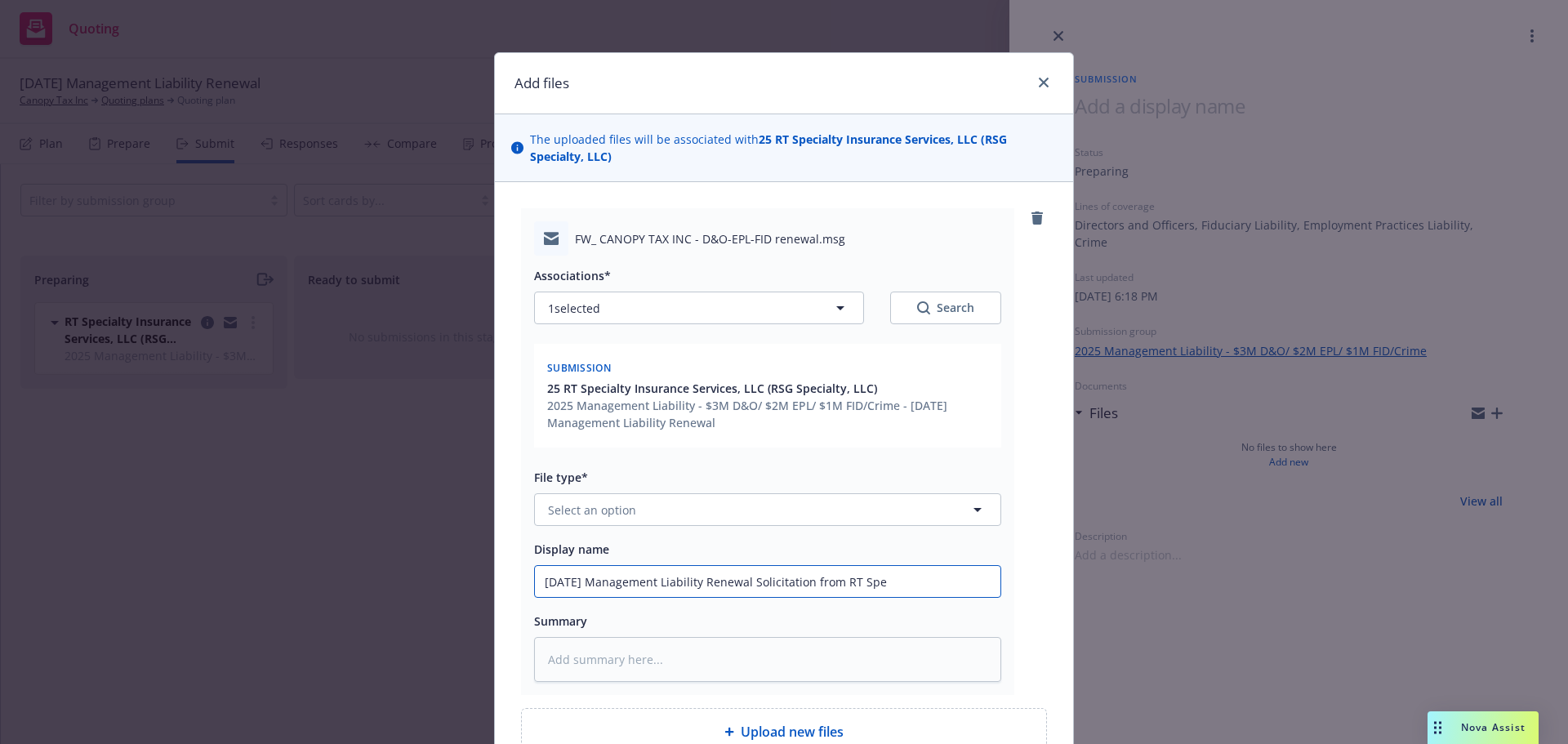
type input "[DATE] Management Liability Renewal Solicitation from RT Spec"
type textarea "x"
type input "[DATE] Management Liability Renewal Solicitation from RT Speci"
type textarea "x"
type input "[DATE] Management Liability Renewal Solicitation from RT Specia"
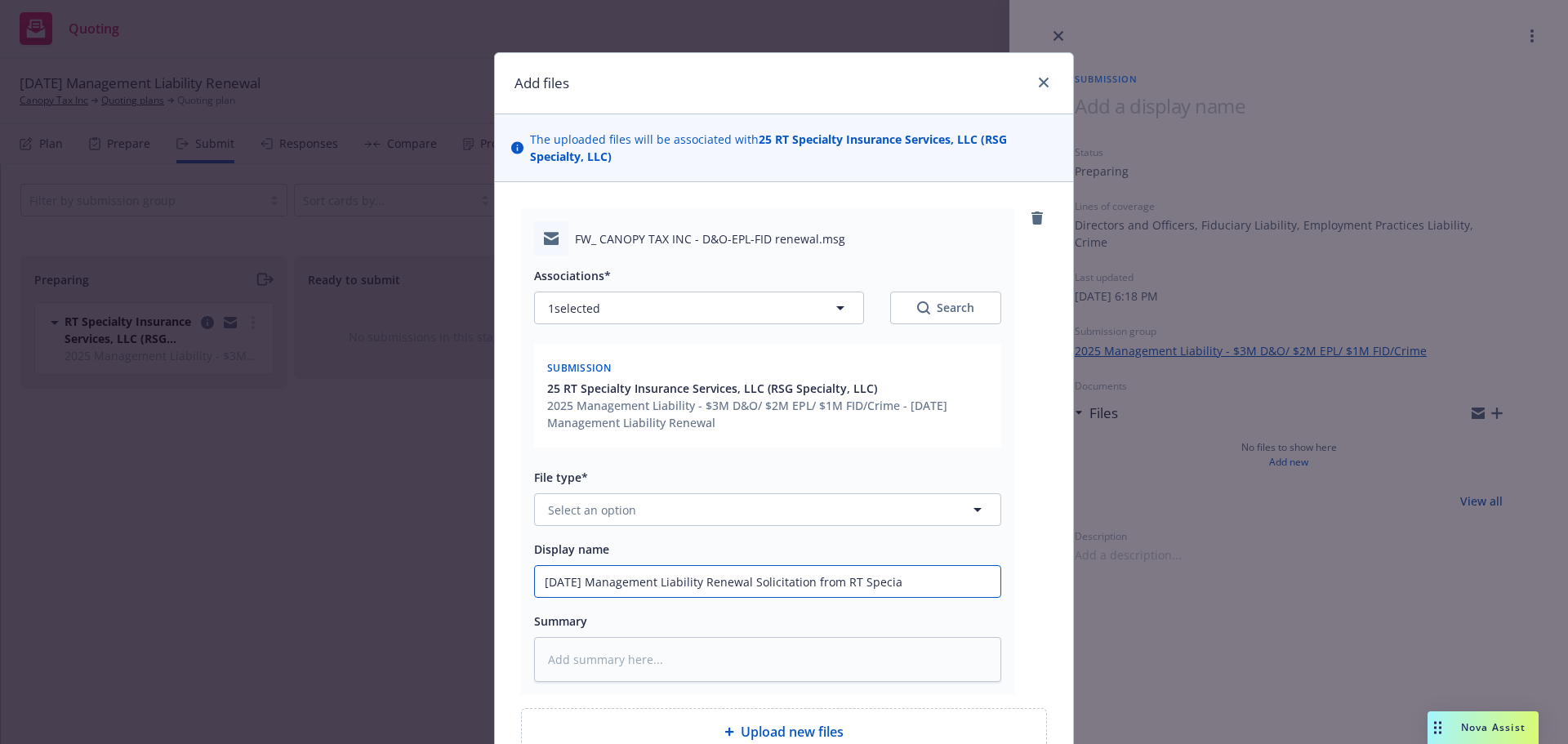
type textarea "x"
type input "[DATE] Management Liability Renewal Solicitation from RT Special"
type textarea "x"
type input "[DATE] Management Liability Renewal Solicitation from RT Specialt"
type textarea "x"
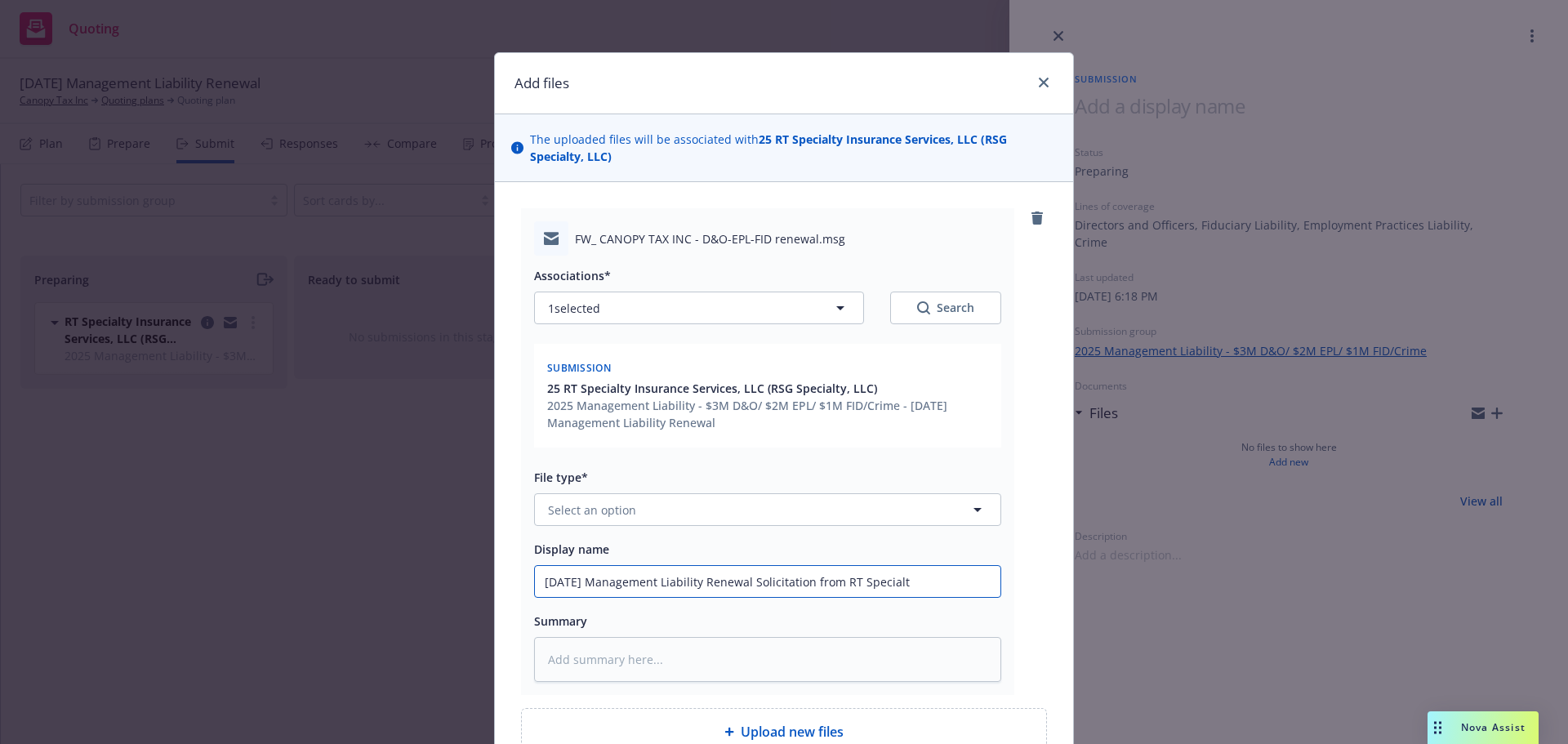
type input "[DATE] Management Liability Renewal Solicitation from RT Specialty"
click at [823, 578] on input "[DATE] Management Liability Renewal Solicitation from RT Specialty" at bounding box center [768, 581] width 466 height 31
type textarea "x"
type input "[DATE] Management Liability Renewal Solicitatio from RT Specialty"
type textarea "x"
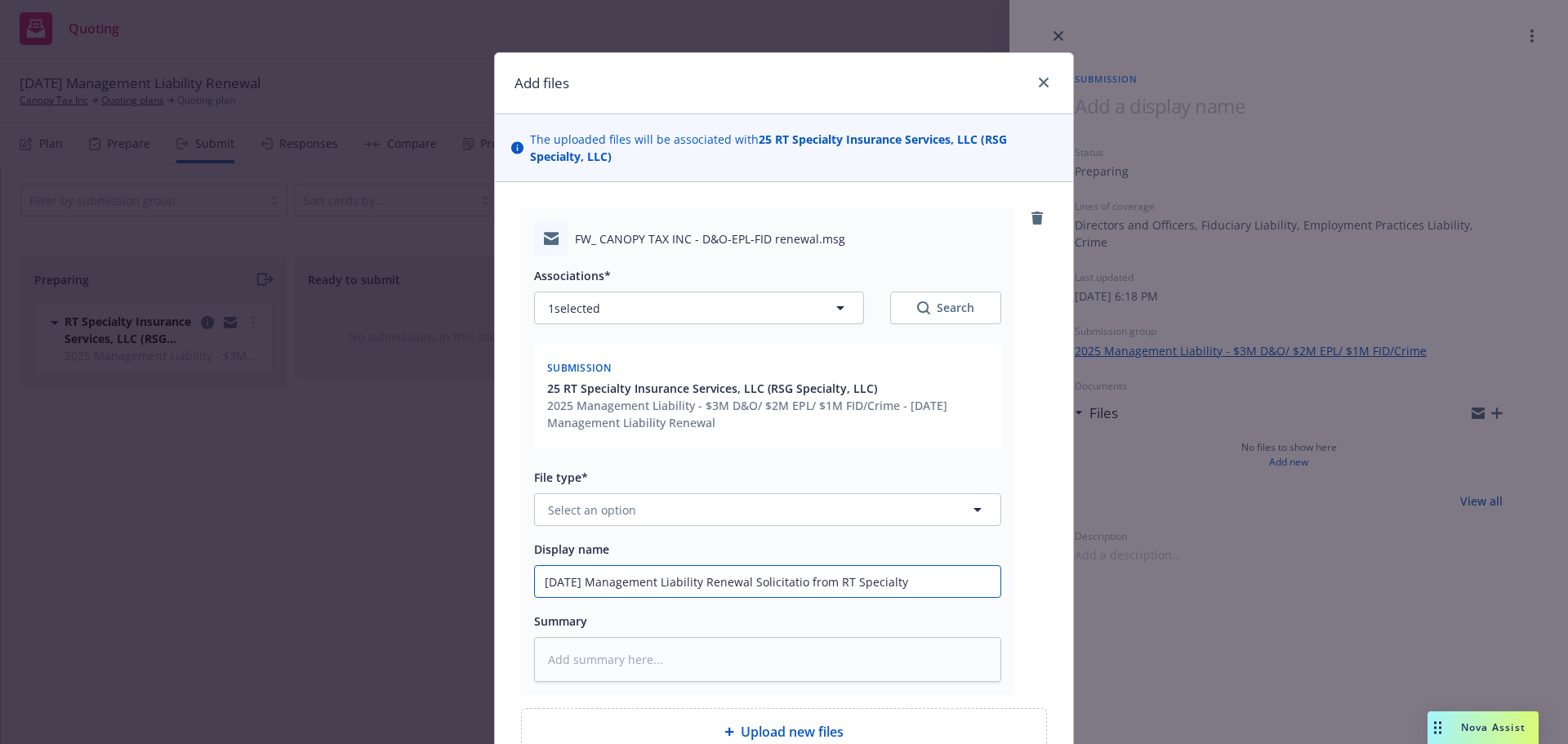
type input "[DATE] Management Liability Renewal Solicitati from RT Specialty"
type textarea "x"
type input "[DATE] Management Liability Renewal Solicitat from RT Specialty"
type textarea "x"
type input "[DATE] Management Liability Renewal Solicita from RT Specialty"
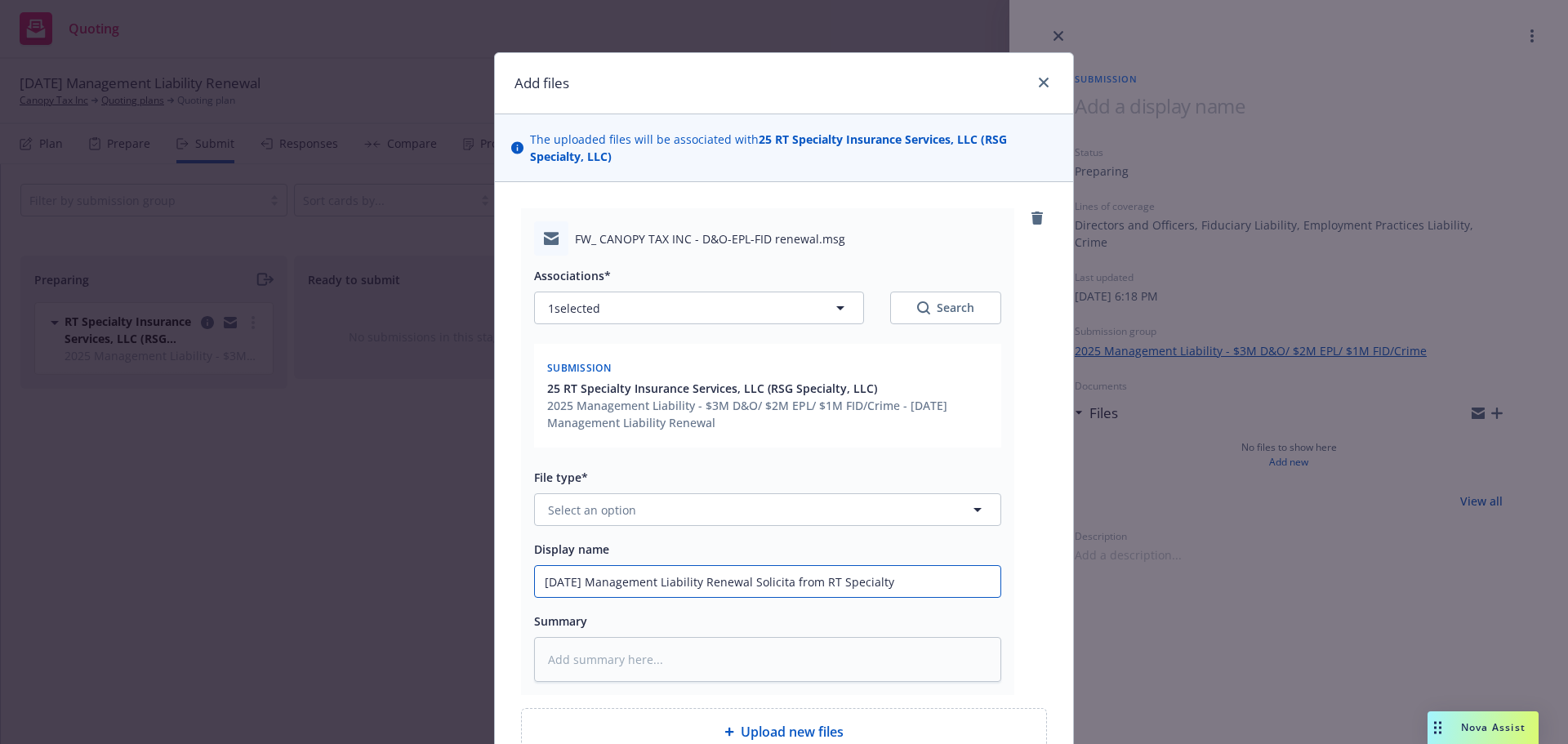
type textarea "x"
type input "[DATE] Management Liability Renewal Solicit from RT Specialty"
type textarea "x"
type input "[DATE] Management Liability Renewal Solici from RT Specialty"
type textarea "x"
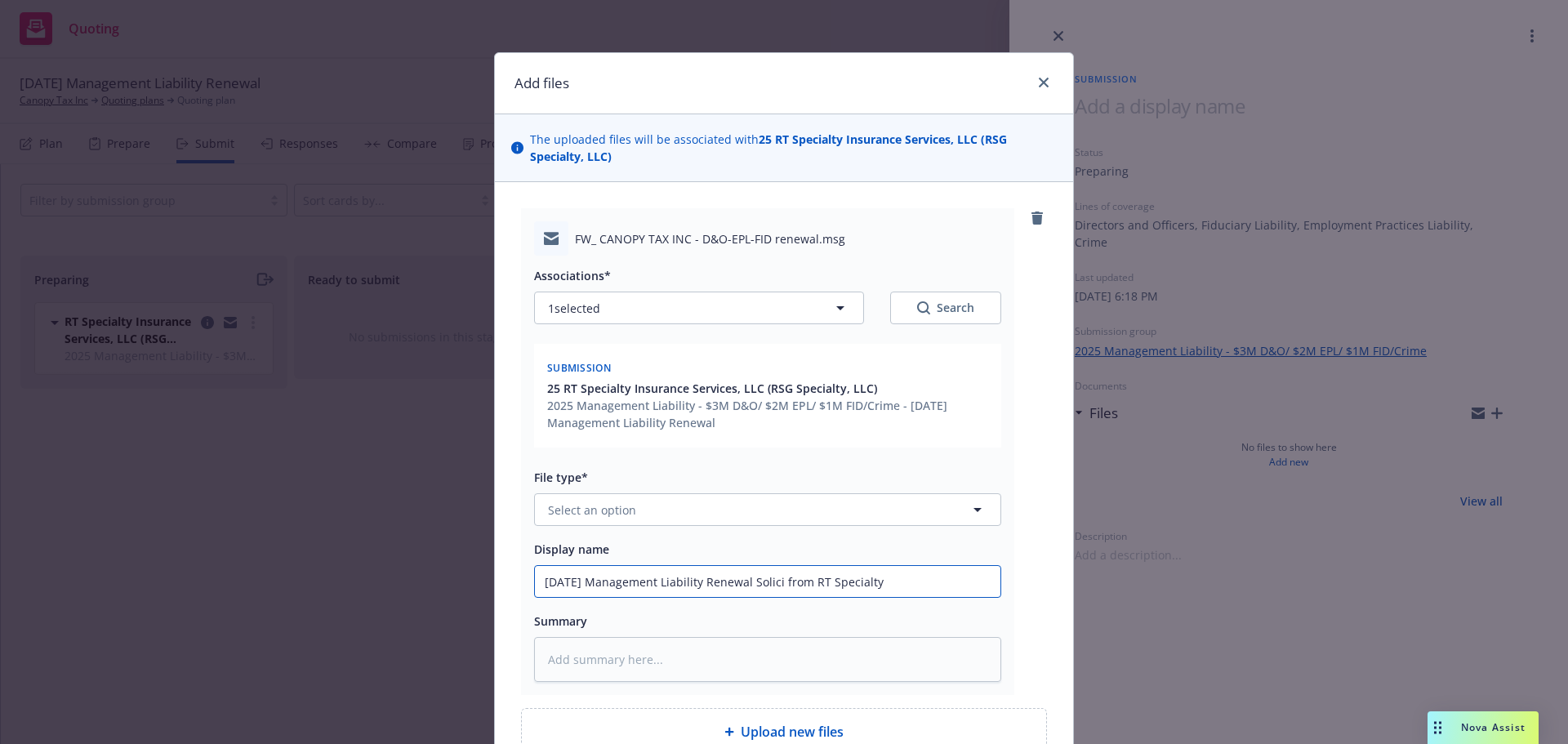
type input "[DATE] Management Liability Renewal Solic from RT Specialty"
type textarea "x"
type input "[DATE] Management Liability Renewal Soli from RT Specialty"
type textarea "x"
type input "[DATE] Management Liability Renewal Sol from RT Specialty"
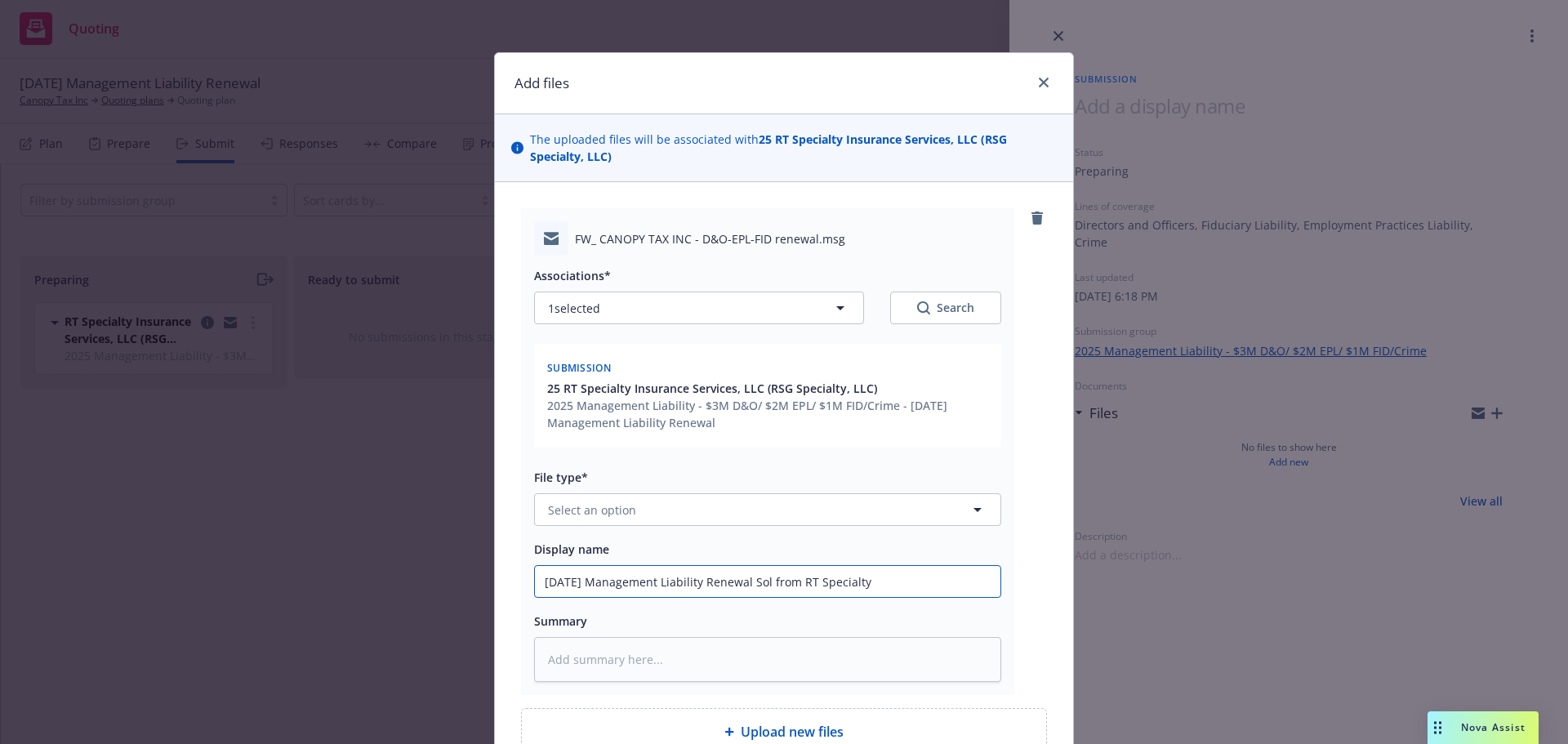
type textarea "x"
type input "[DATE] Management Liability Renewal So from RT Specialty"
type textarea "x"
type input "[DATE] Management Liability Renewal S from RT Specialty"
type textarea "x"
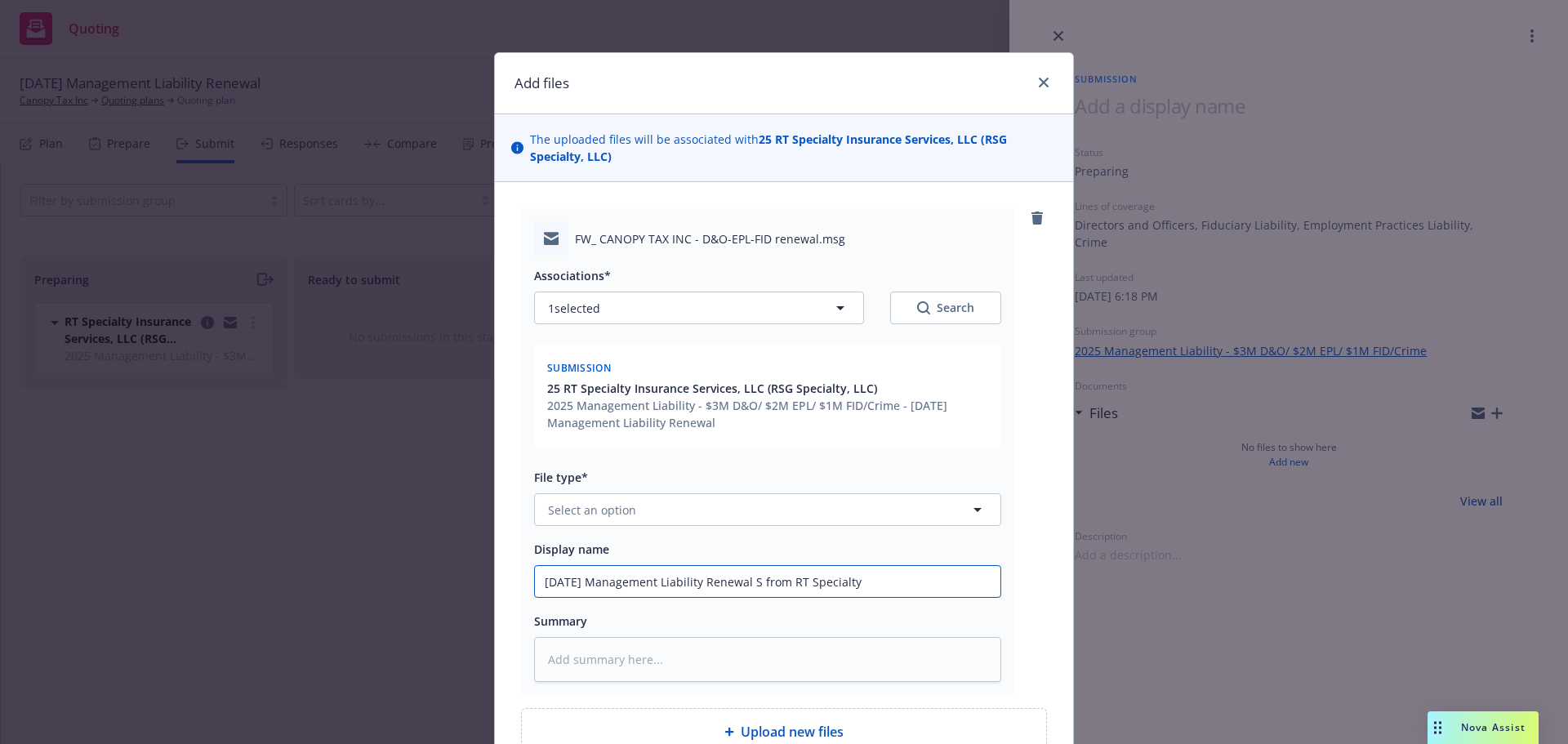
type input "[DATE] Management Liability Renewal from RT Specialty"
type textarea "x"
type input "[DATE] Management Liability Renewal R from RT Specialty"
type textarea "x"
type input "[DATE] Management Liability Renewal Re from RT Specialty"
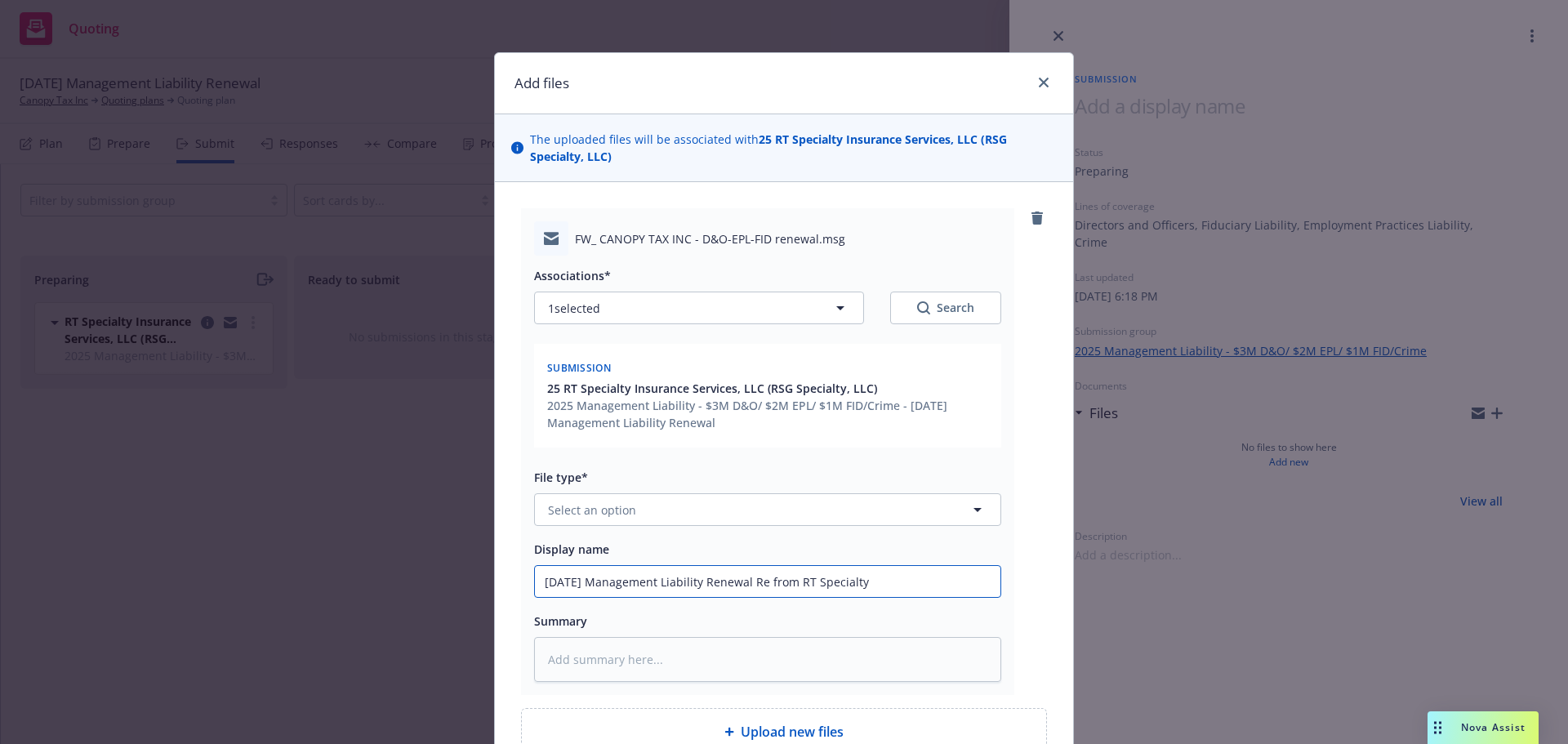
type textarea "x"
type input "[DATE] Management Liability Renewal Req from RT Specialty"
type textarea "x"
type input "[DATE] Management Liability Renewal Requ from RT Specialty"
type textarea "x"
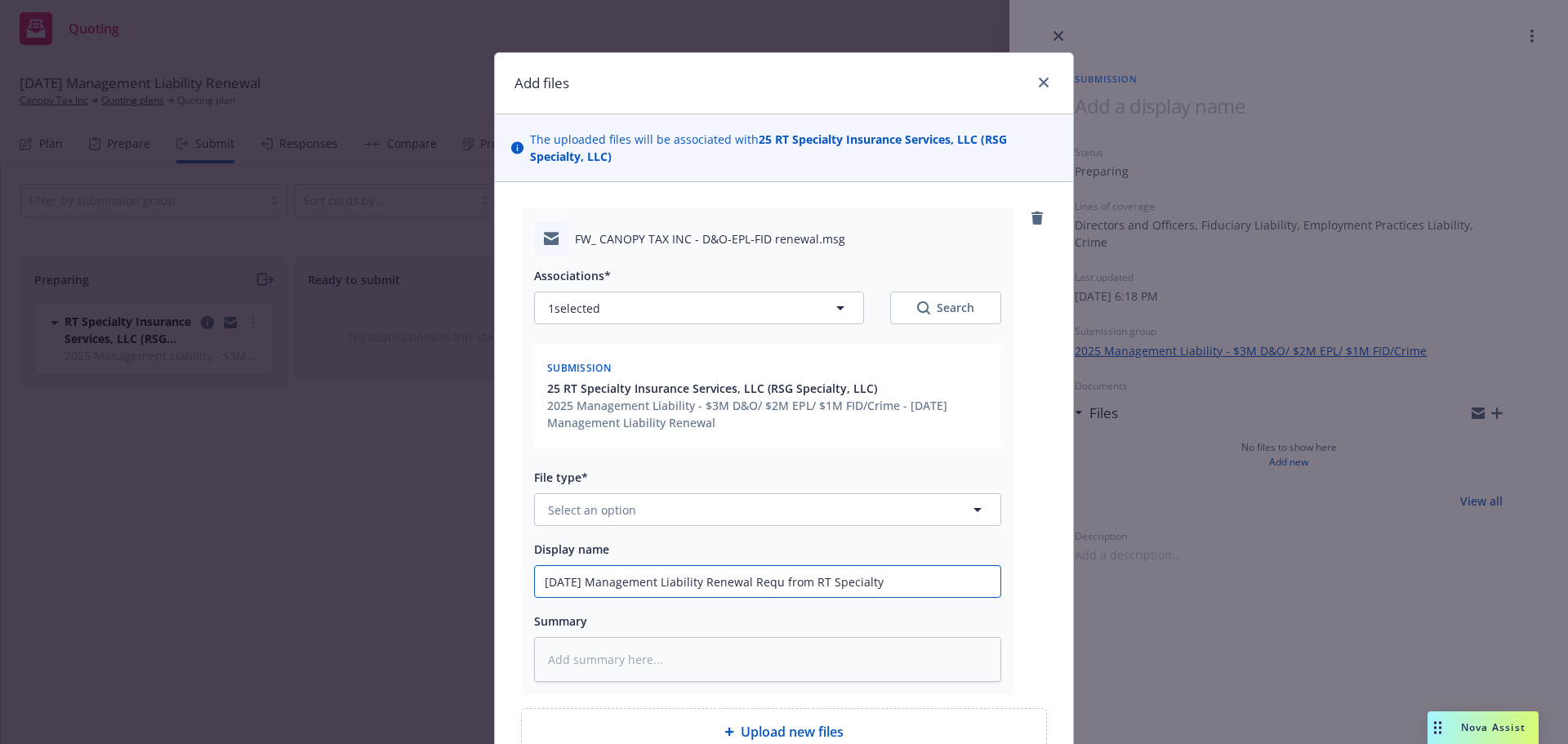
type input "[DATE] Management Liability Renewal Requi from RT Specialty"
type textarea "x"
type input "[DATE] Management Liability Renewal Requir from RT Specialty"
type textarea "x"
type input "[DATE] Management Liability Renewal Require from RT Specialty"
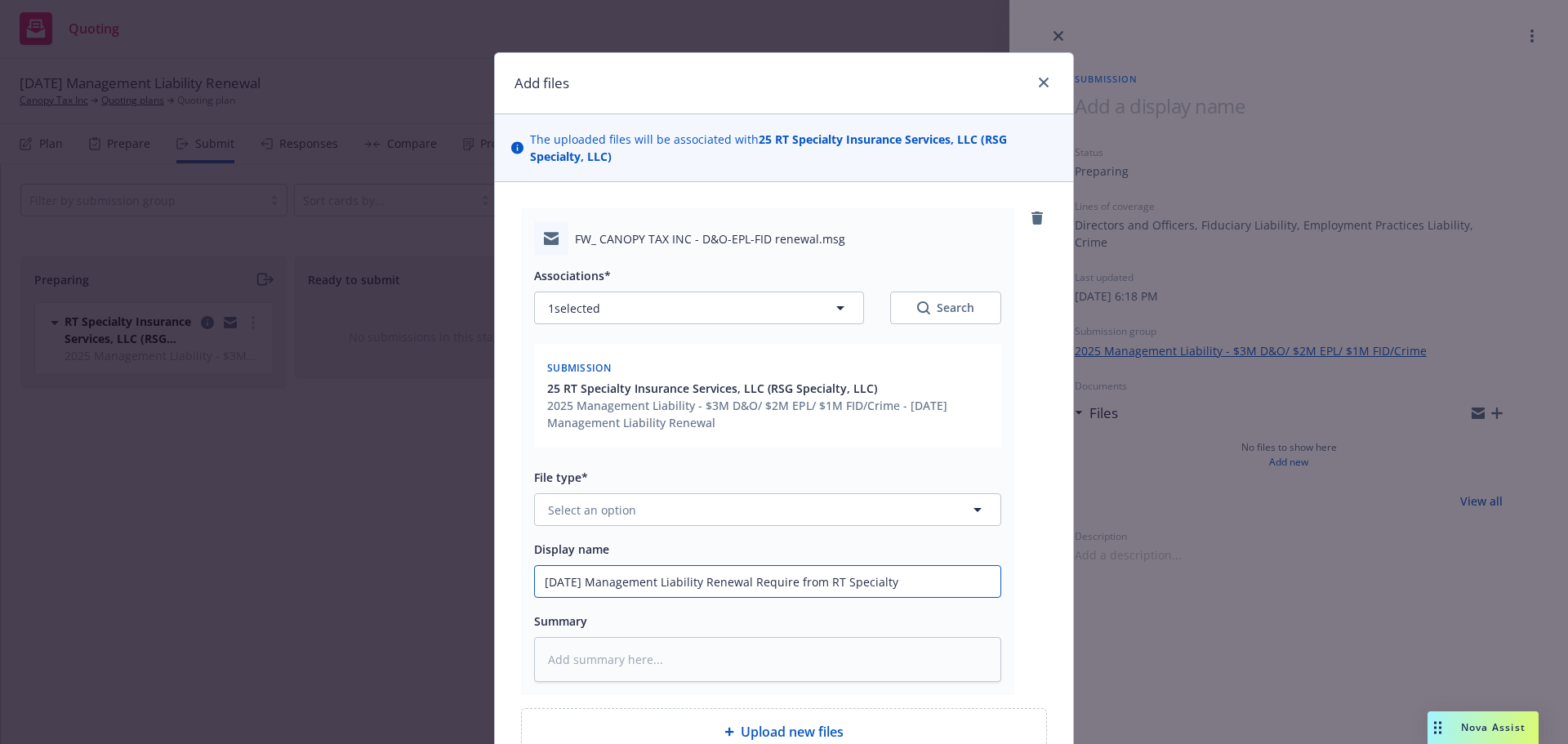
type textarea "x"
type input "[DATE] Management Liability Renewal Requirem from RT Specialty"
type textarea "x"
type input "[DATE] Management Liability Renewal Requireme from RT Specialty"
type textarea "x"
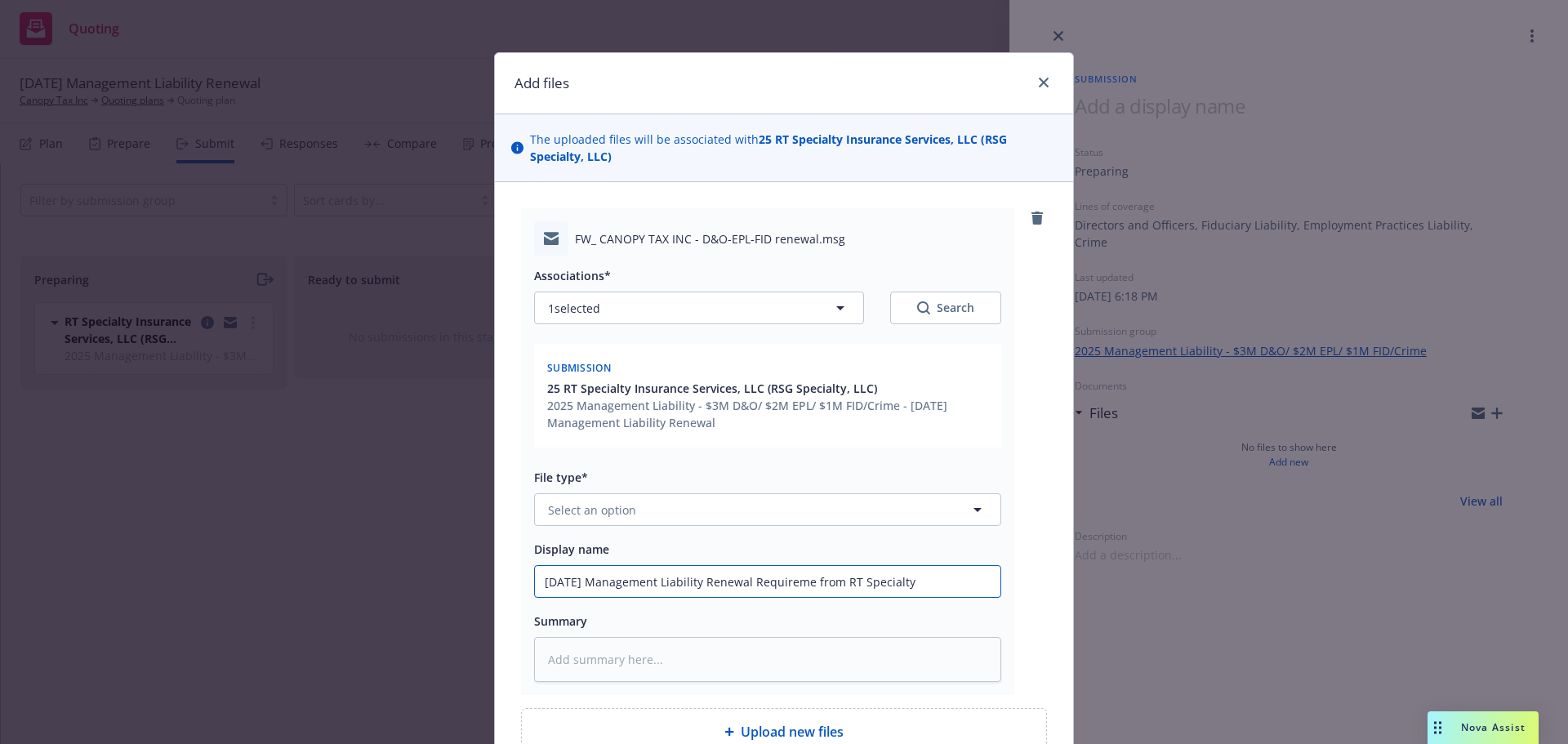
type input "[DATE] Management Liability Renewal Requiremen from RT Specialty"
type textarea "x"
type input "[DATE] Management Liability Renewal Requirement from RT Specialty"
type textarea "x"
type input "[DATE] Management Liability Renewal Requirements from RT Specialty"
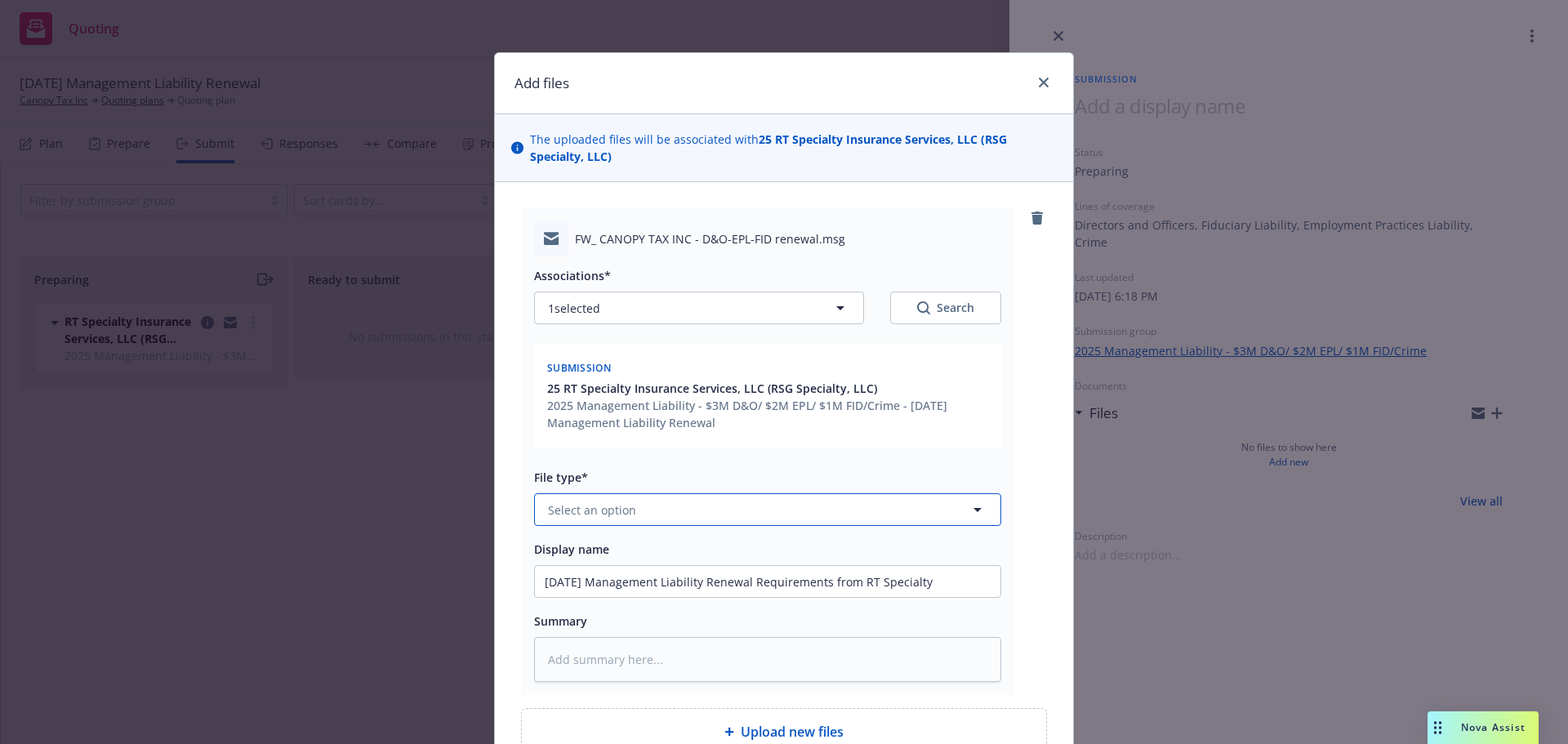
click at [763, 502] on button "Select an option" at bounding box center [768, 510] width 467 height 33
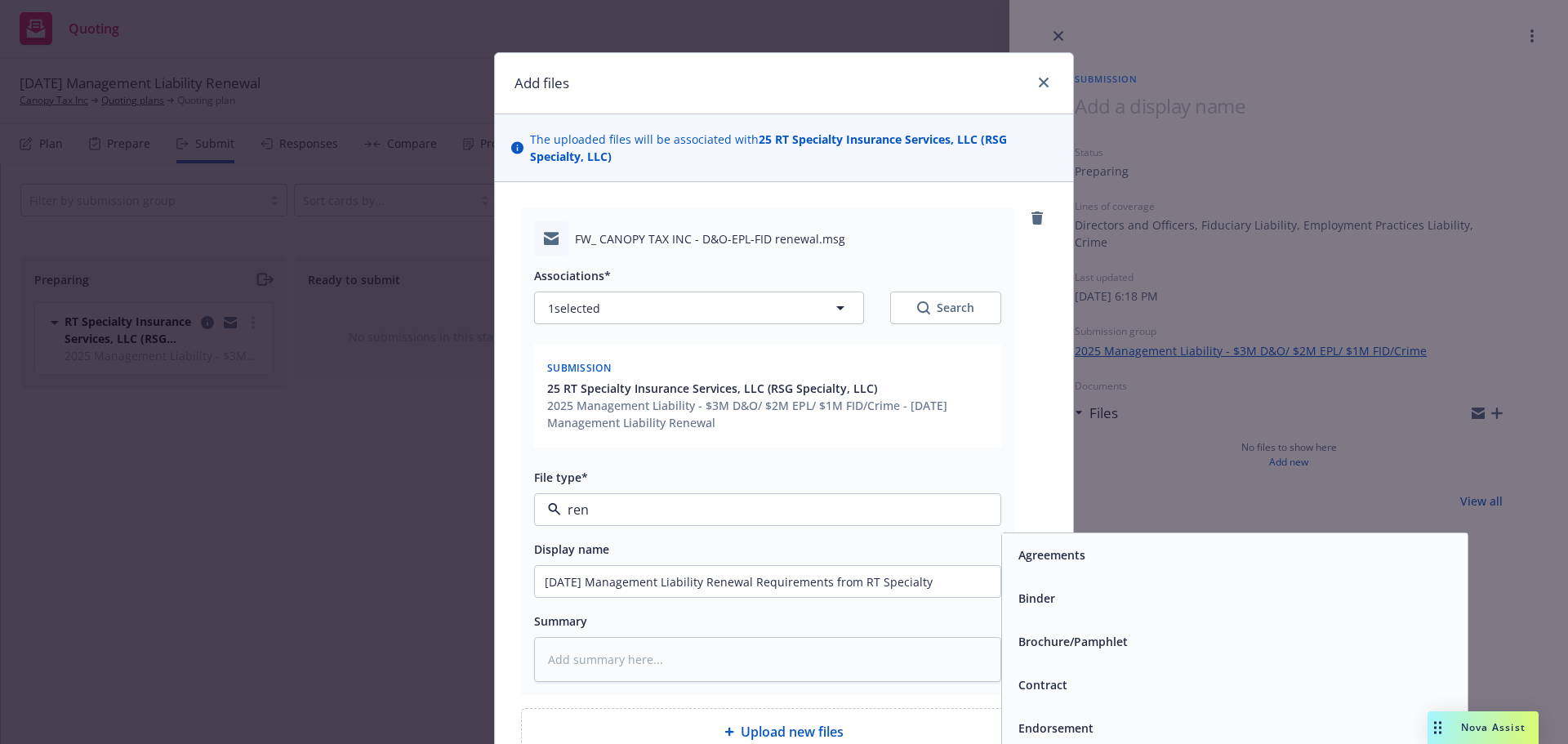
type input "[PERSON_NAME]"
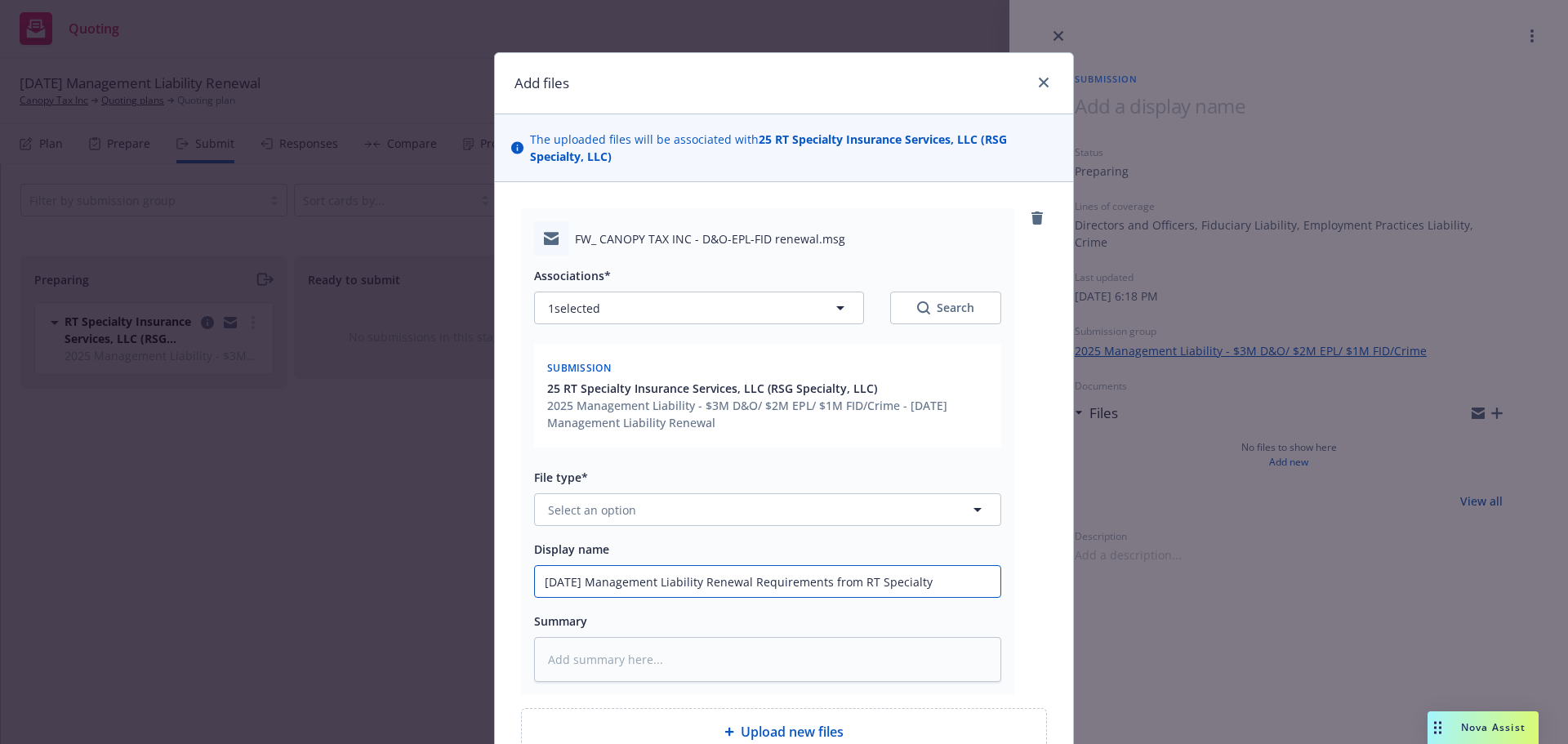
click at [841, 581] on input "[DATE] Management Liability Renewal Requirements from RT Specialty" at bounding box center [768, 581] width 466 height 31
type textarea "x"
type input "[DATE] Management Liability Renewal Requirement from RT Specialty"
type textarea "x"
type input "[DATE] Management Liability Renewal Requiremen from RT Specialty"
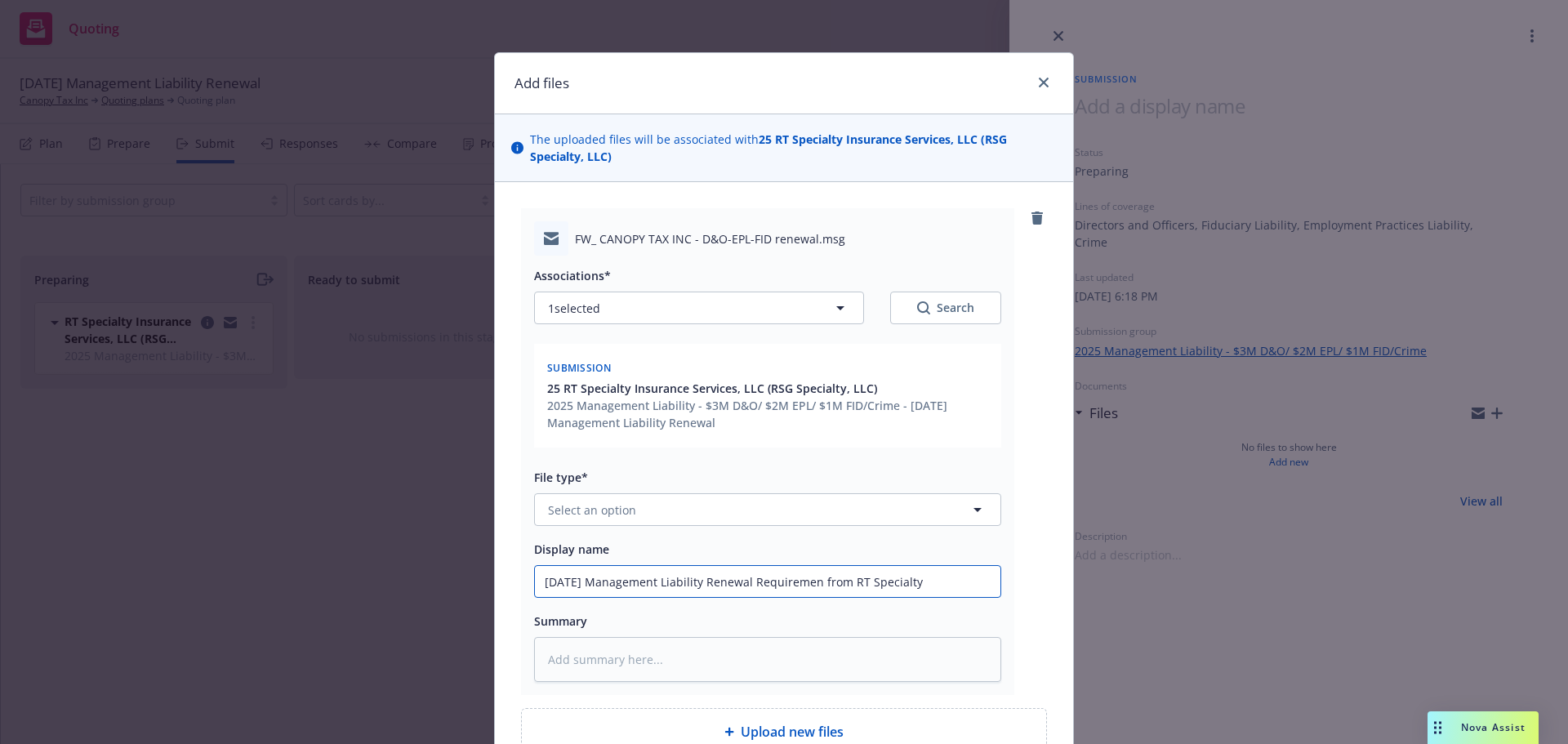
type textarea "x"
type input "[DATE] Management Liability Renewal Requireme from RT Specialty"
type textarea "x"
type input "[DATE] Management Liability Renewal Requirem from RT Specialty"
type textarea "x"
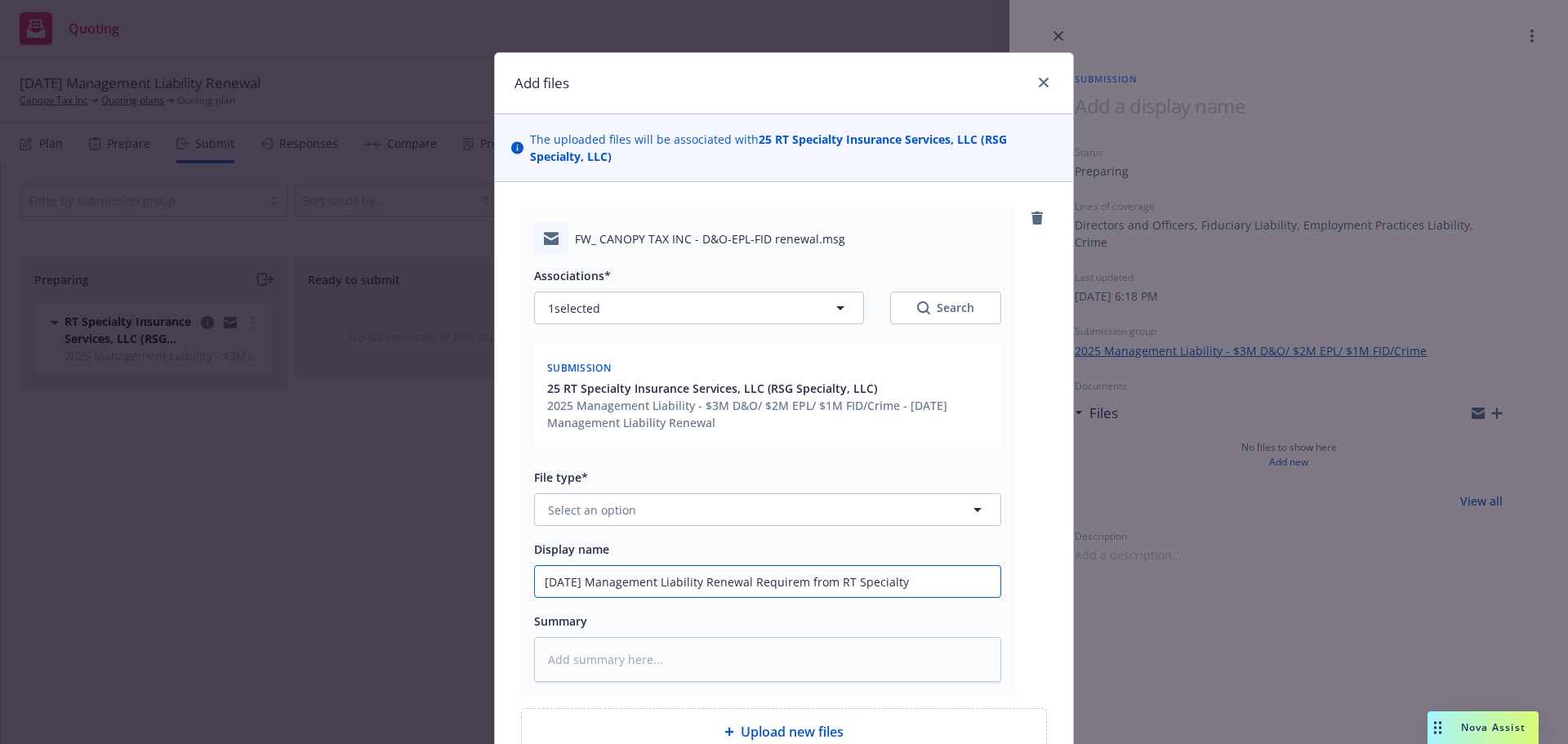
type input "[DATE] Management Liability Renewal Require from RT Specialty"
type textarea "x"
click at [722, 514] on button "Select an option" at bounding box center [768, 510] width 467 height 33
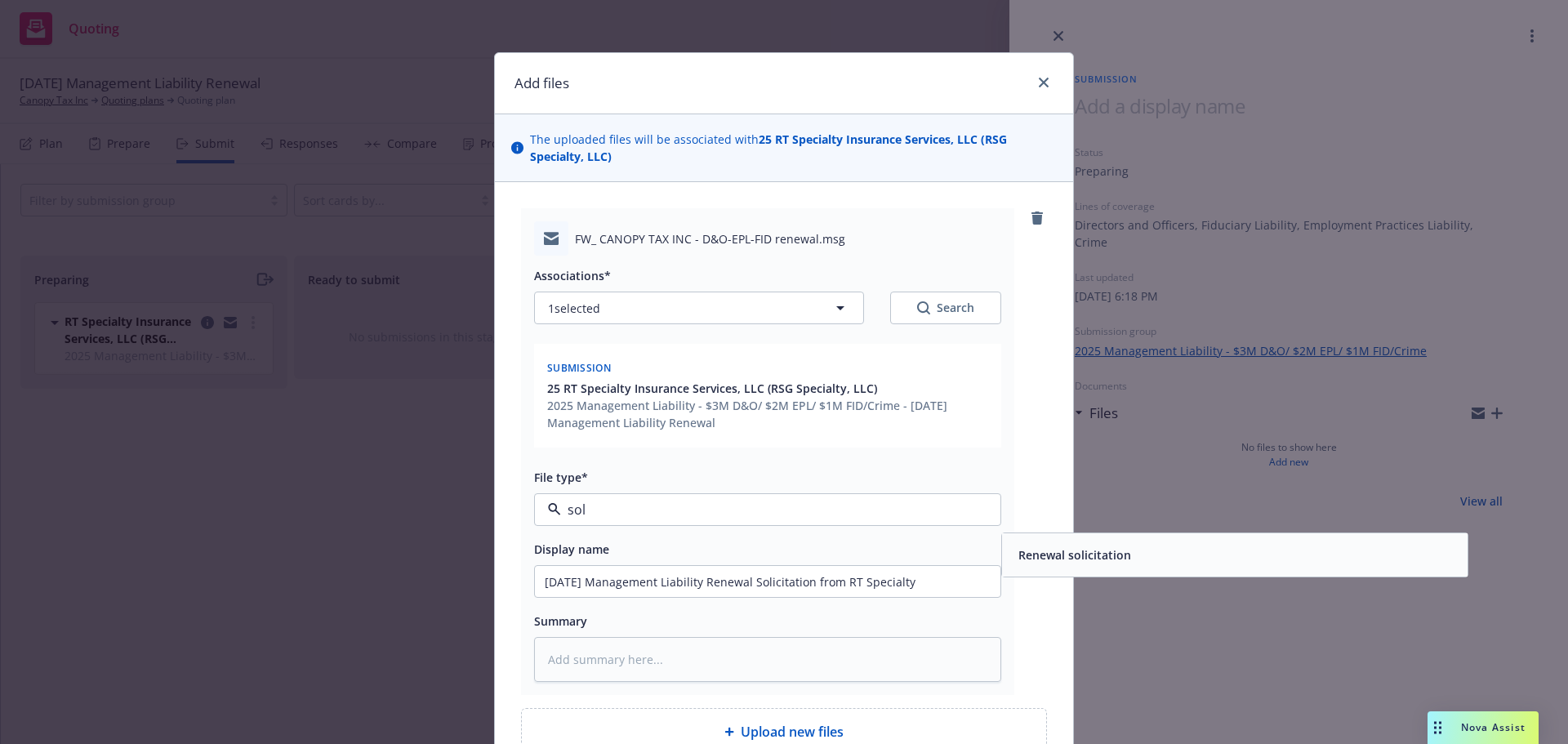
click at [1098, 542] on div "Renewal solicitation" at bounding box center [1072, 554] width 122 height 24
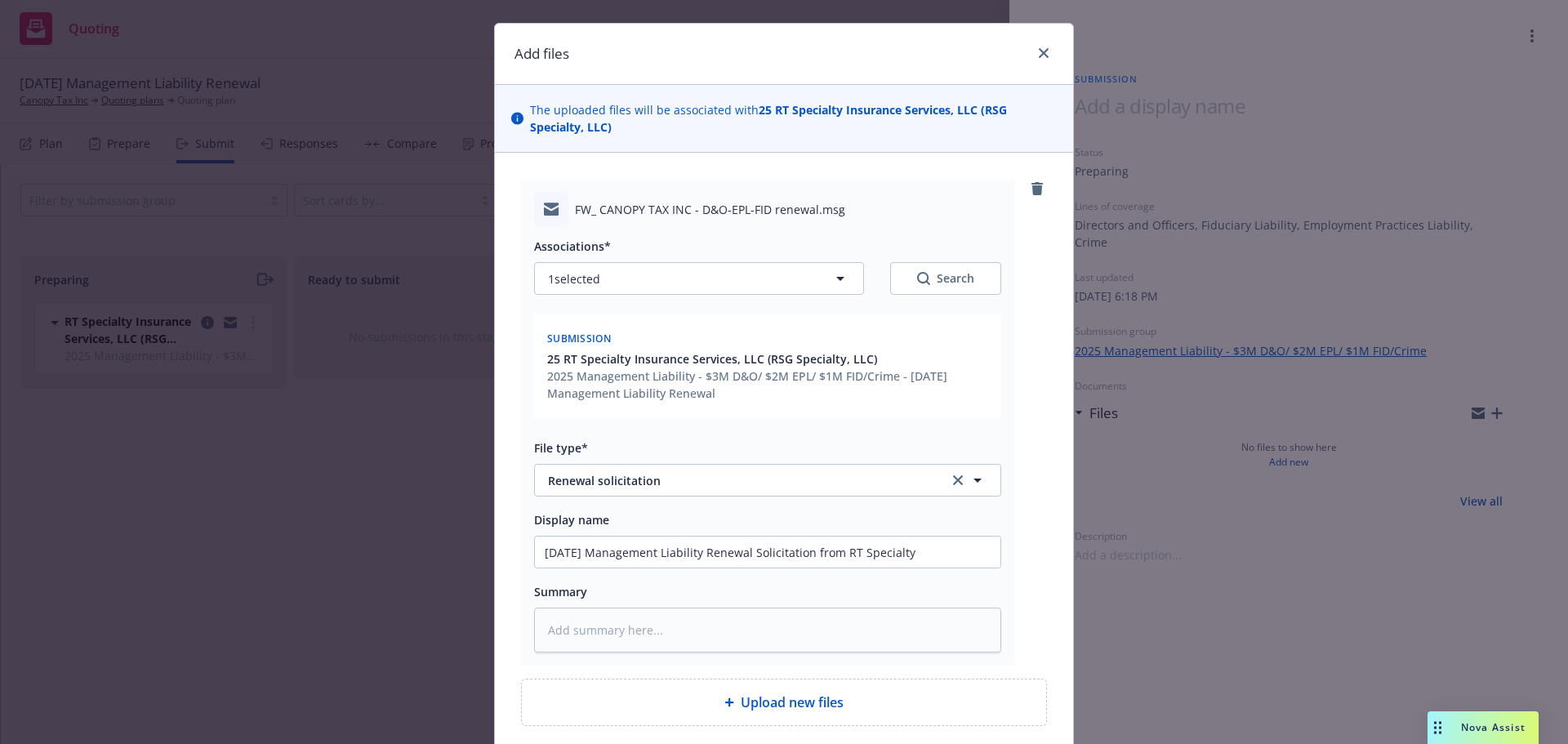
scroll to position [163, 0]
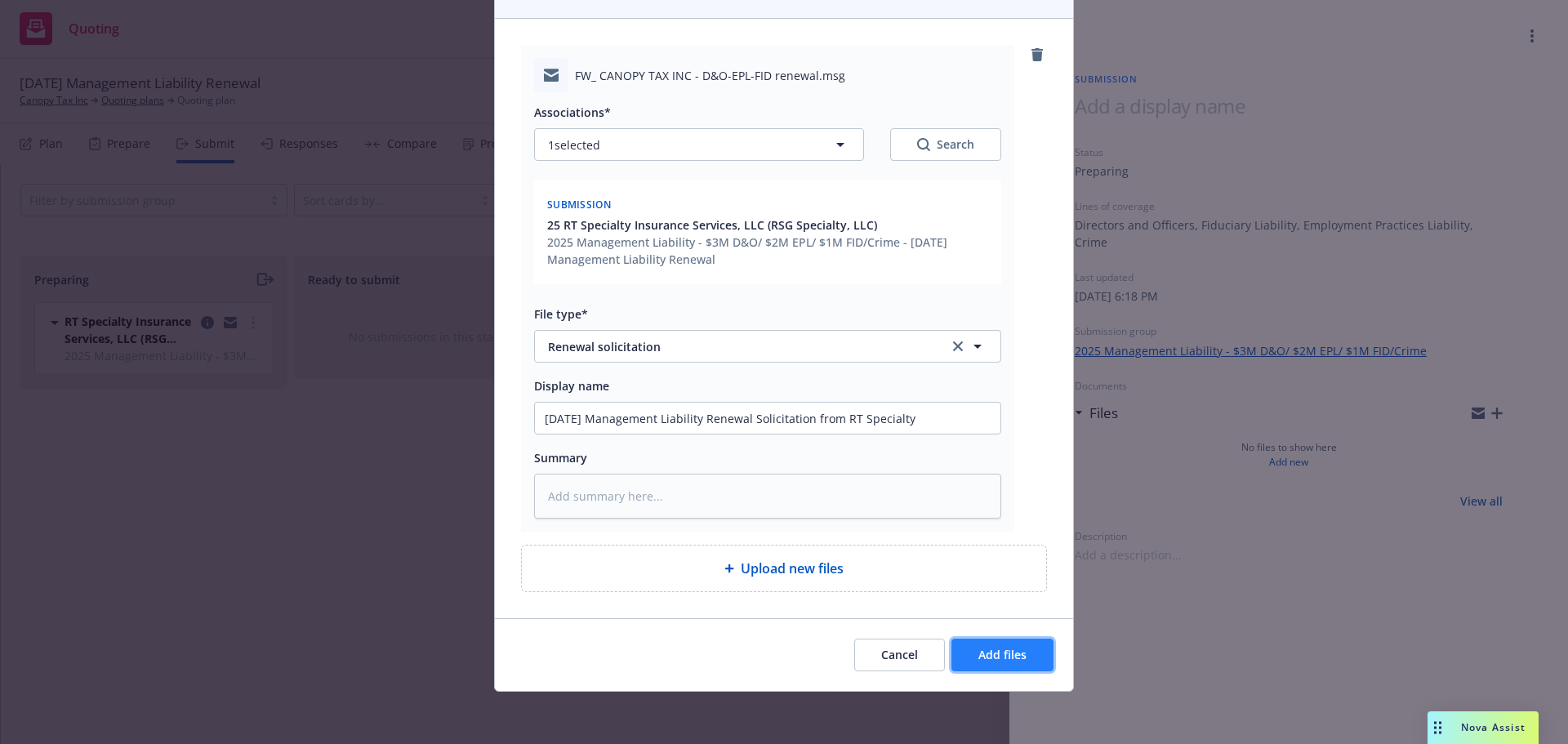
click at [1002, 653] on span "Add files" at bounding box center [1002, 654] width 48 height 16
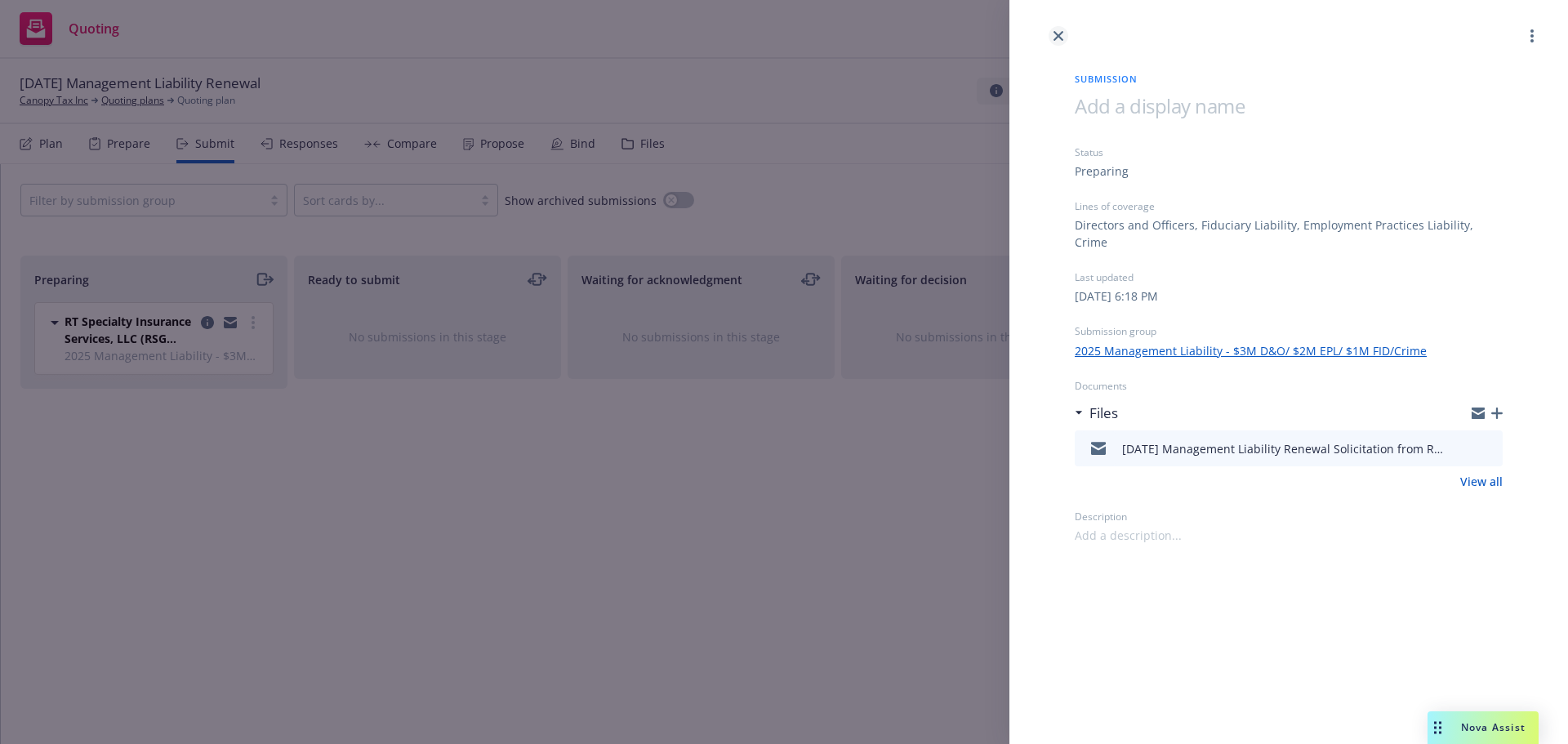
click at [1058, 32] on icon "close" at bounding box center [1058, 36] width 10 height 10
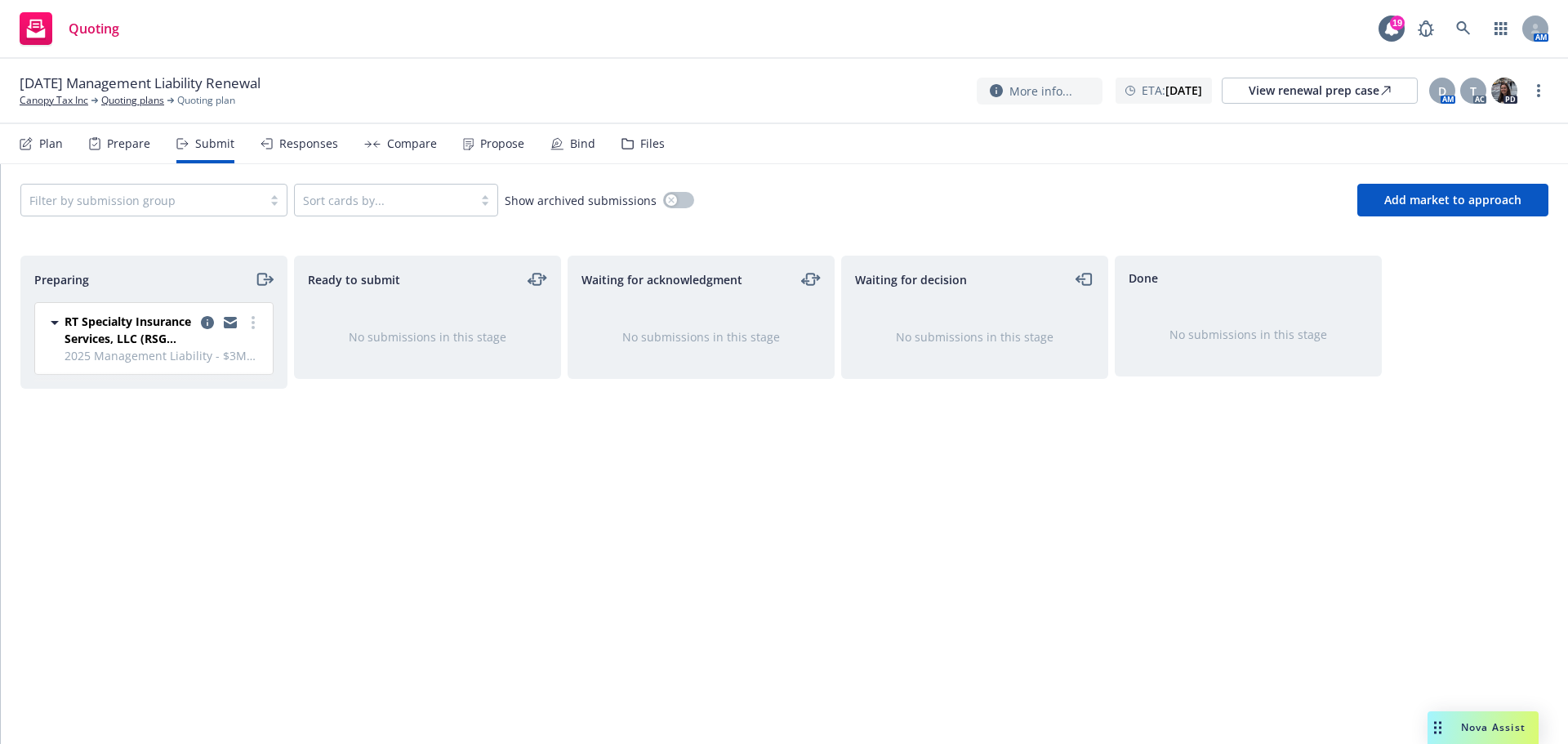
click at [642, 140] on div "Files" at bounding box center [652, 143] width 25 height 13
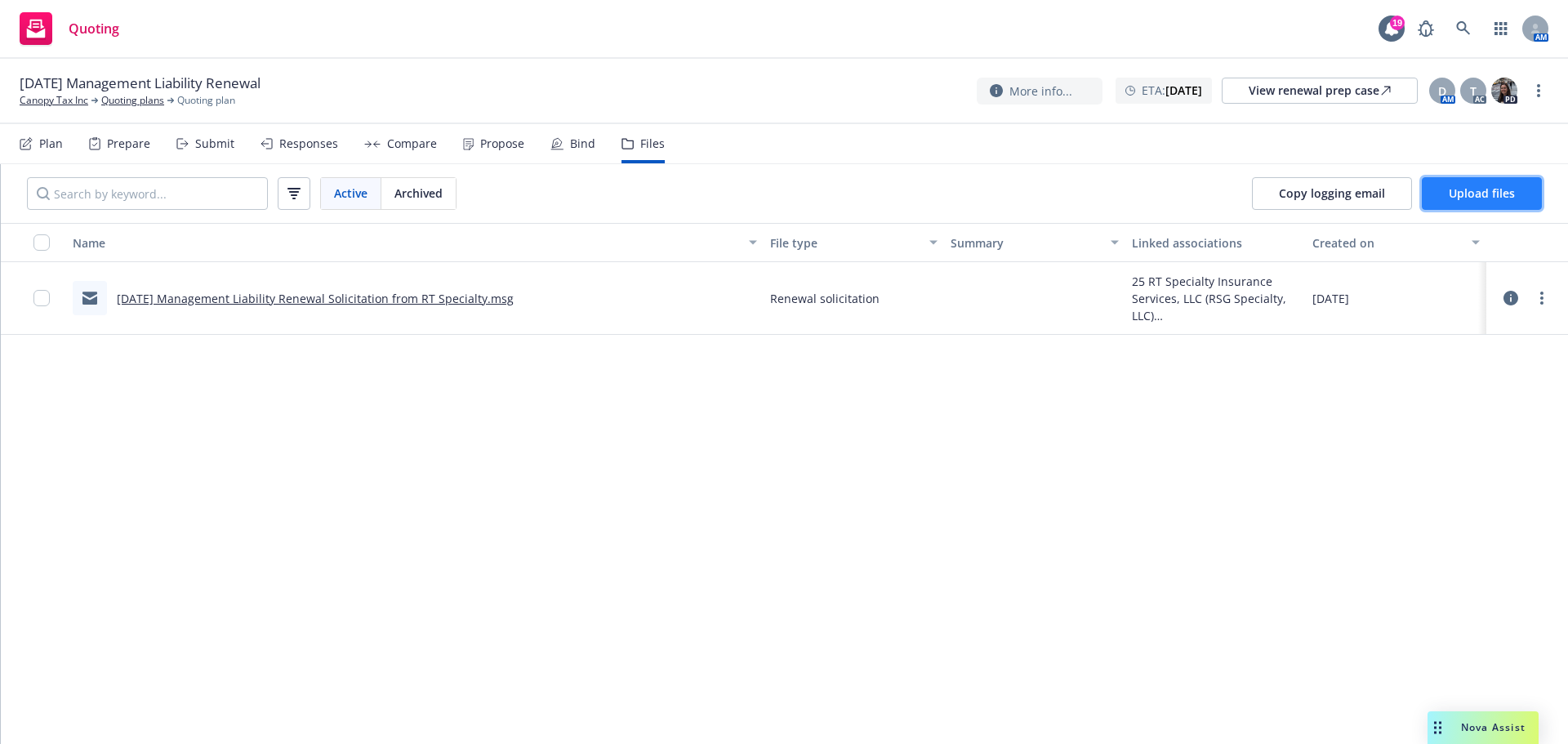
click at [1492, 196] on span "Upload files" at bounding box center [1481, 193] width 66 height 16
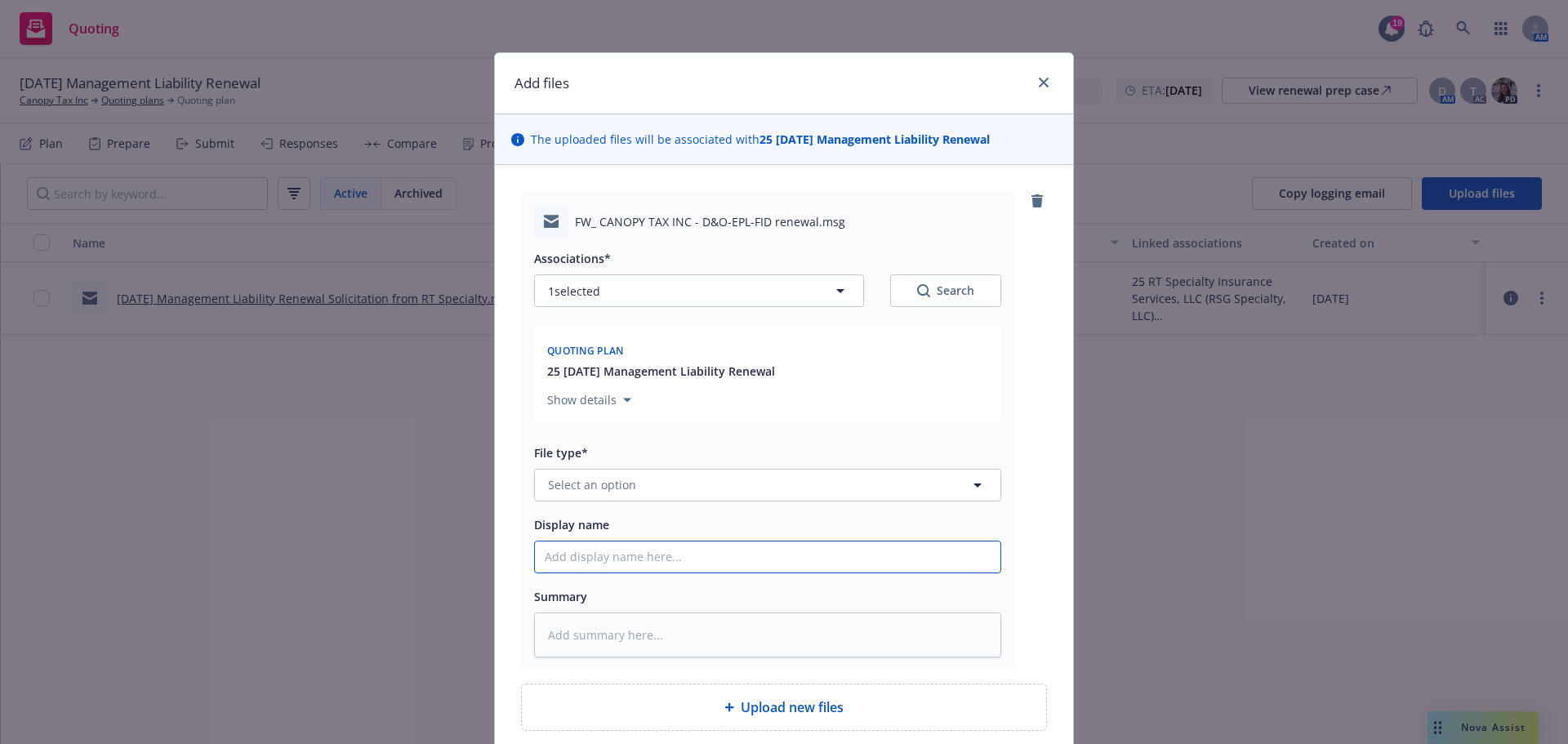
click at [563, 557] on input "Display name" at bounding box center [768, 557] width 466 height 31
click at [677, 488] on button "Select an option" at bounding box center [768, 485] width 467 height 33
click at [666, 451] on div "Email" at bounding box center [768, 439] width 466 height 43
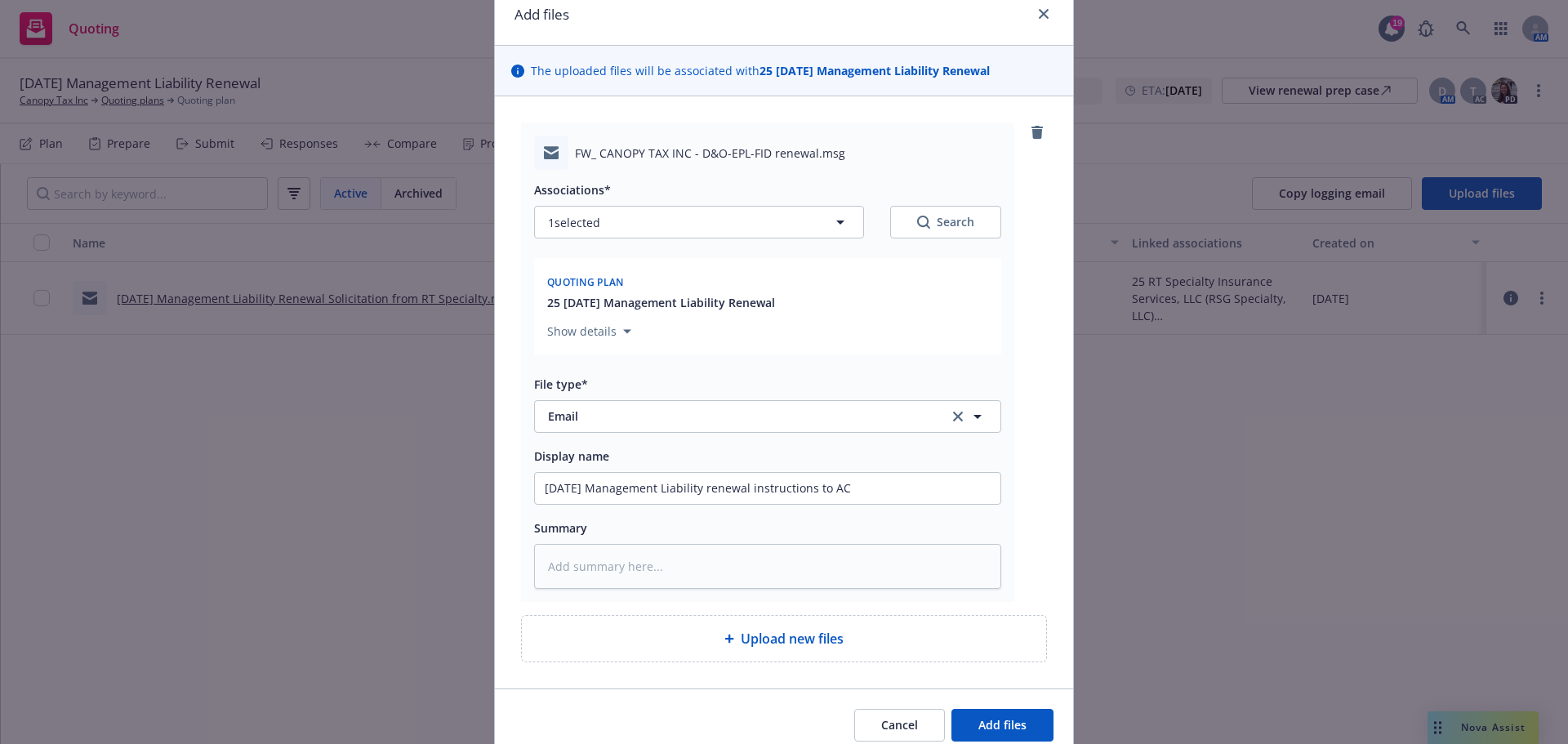
scroll to position [138, 0]
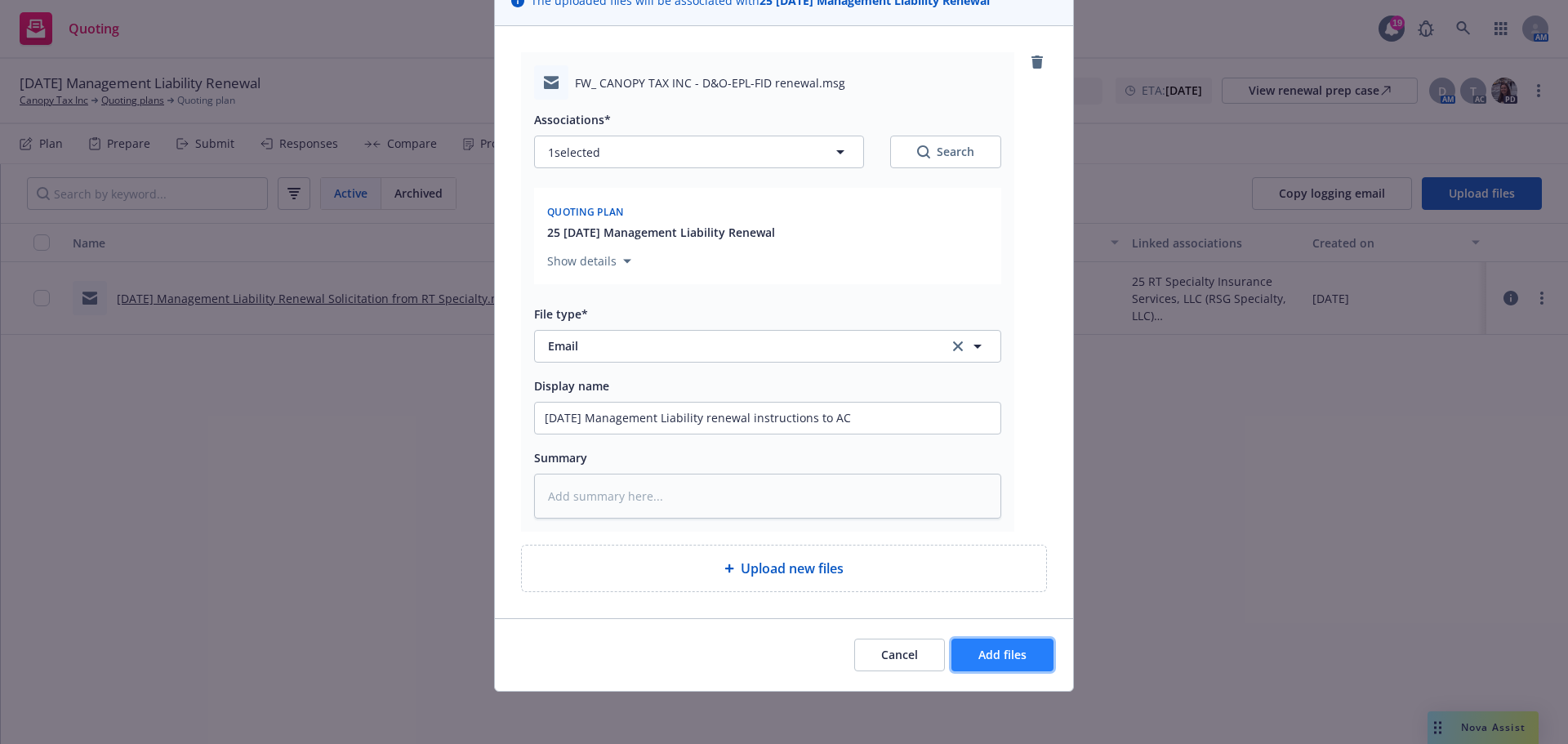
click at [1012, 655] on span "Add files" at bounding box center [1002, 654] width 48 height 16
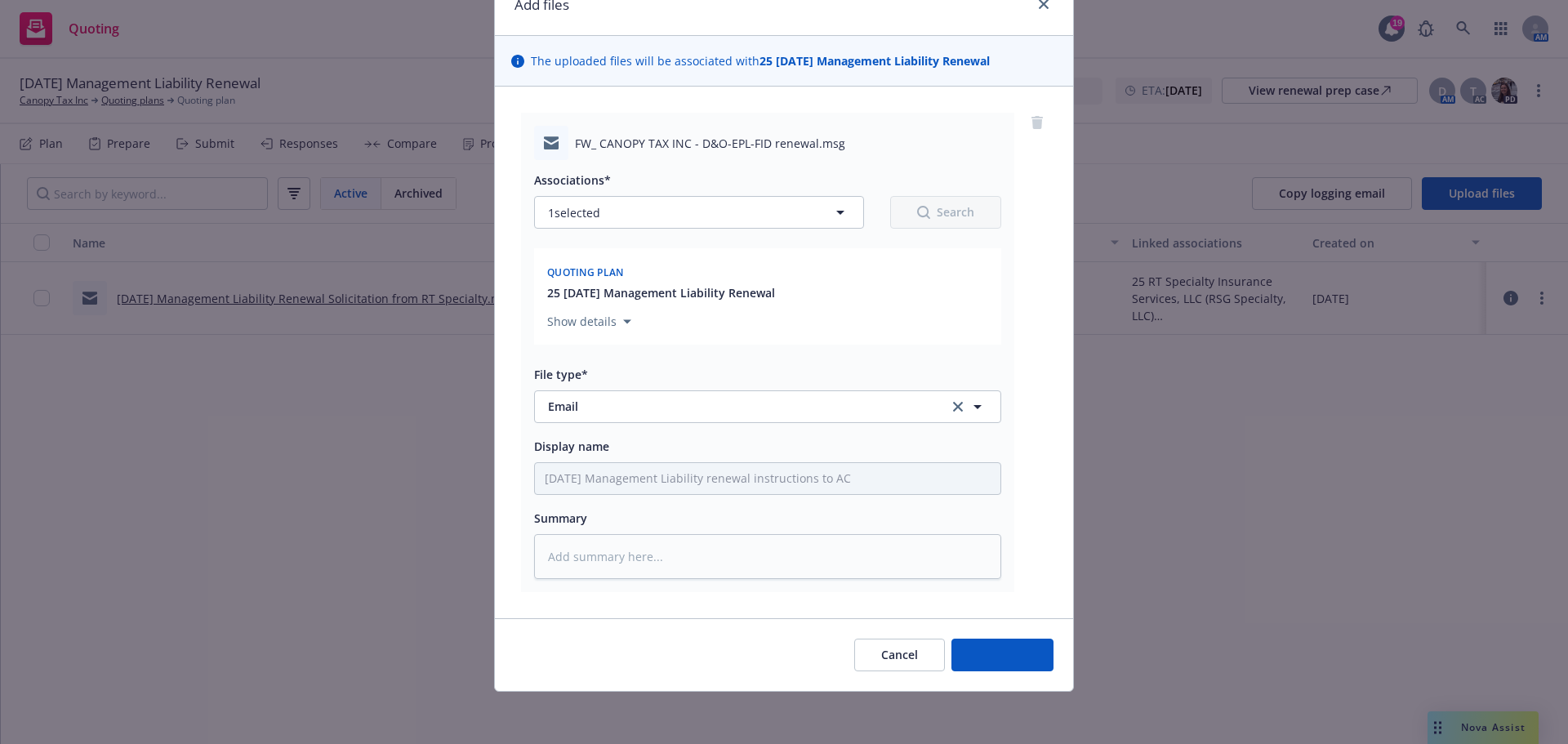
scroll to position [79, 0]
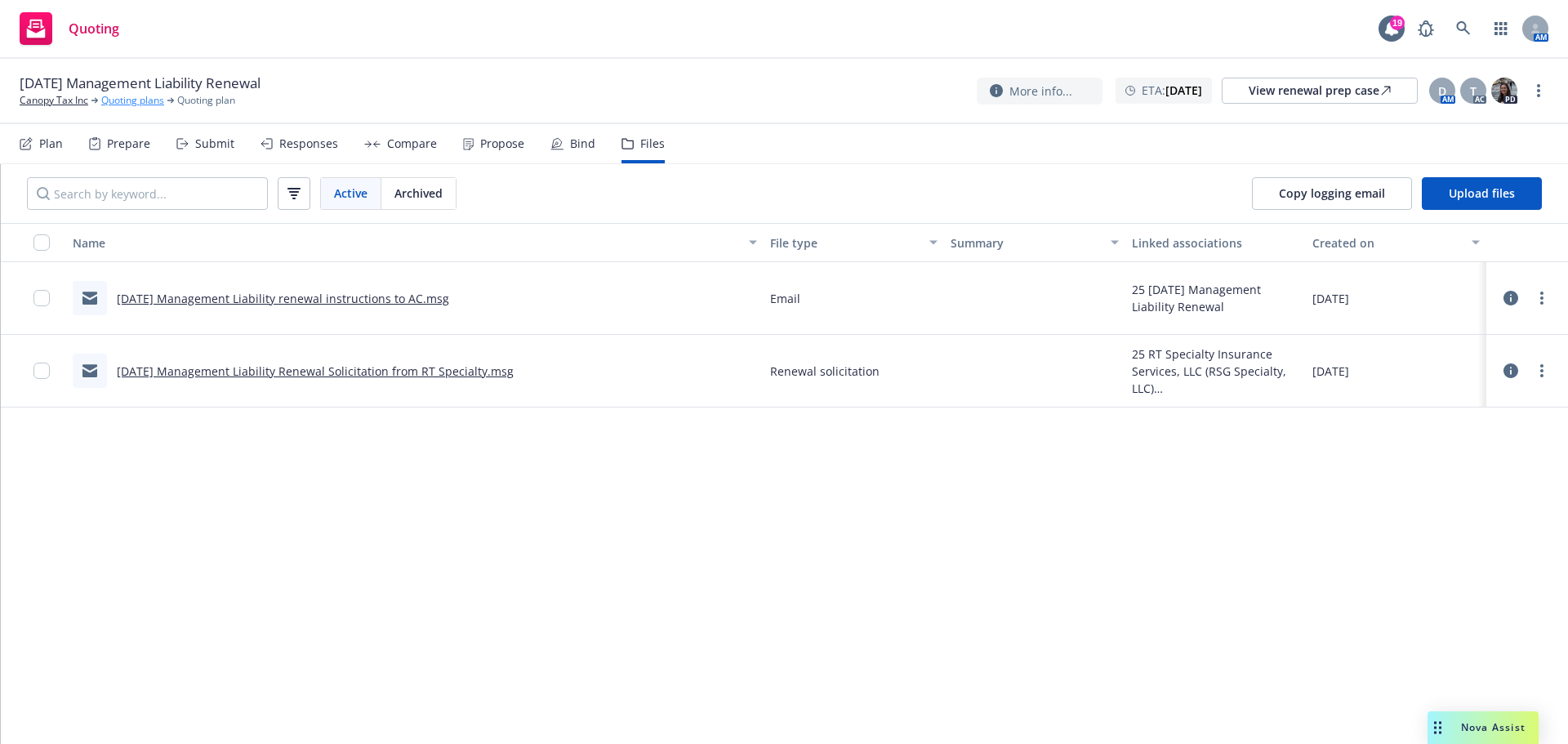
click at [132, 101] on link "Quoting plans" at bounding box center [133, 101] width 63 height 15
